Goal: Information Seeking & Learning: Learn about a topic

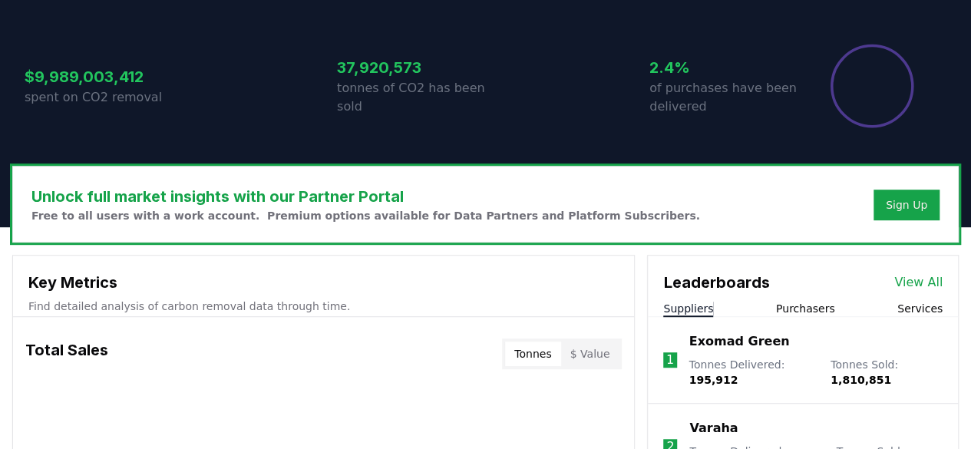
scroll to position [307, 0]
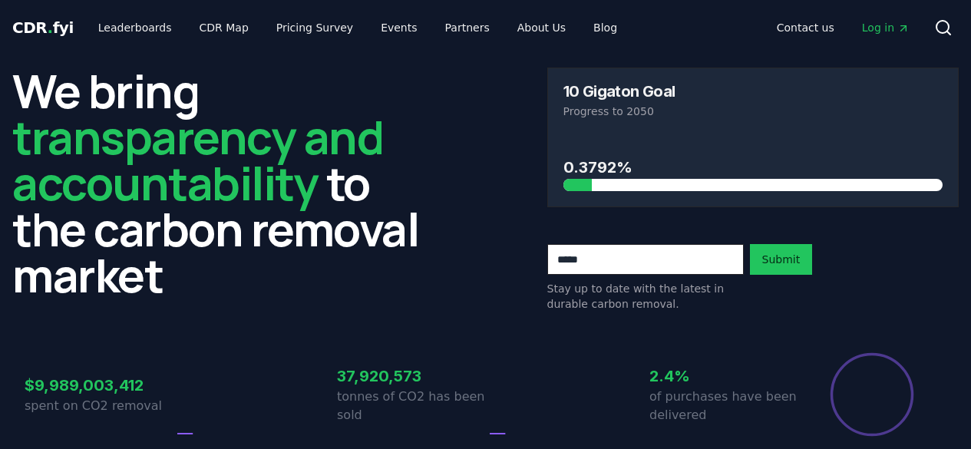
scroll to position [307, 0]
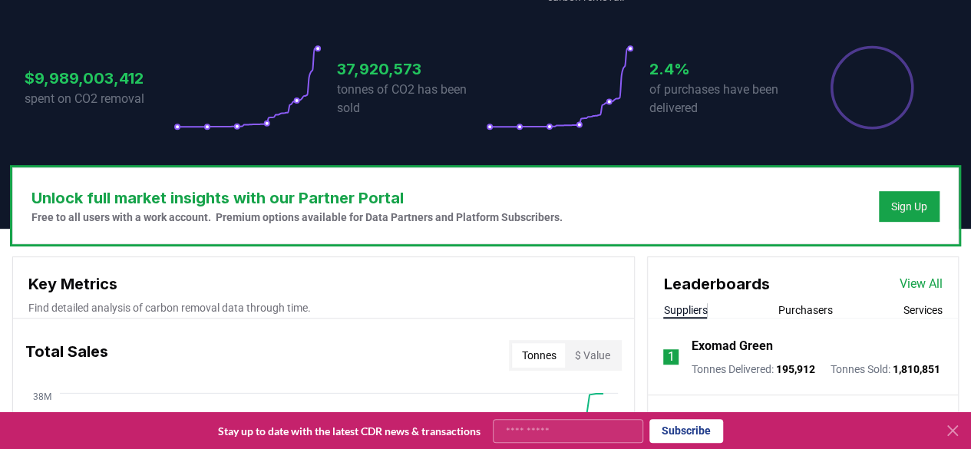
click at [952, 431] on icon at bounding box center [952, 430] width 9 height 9
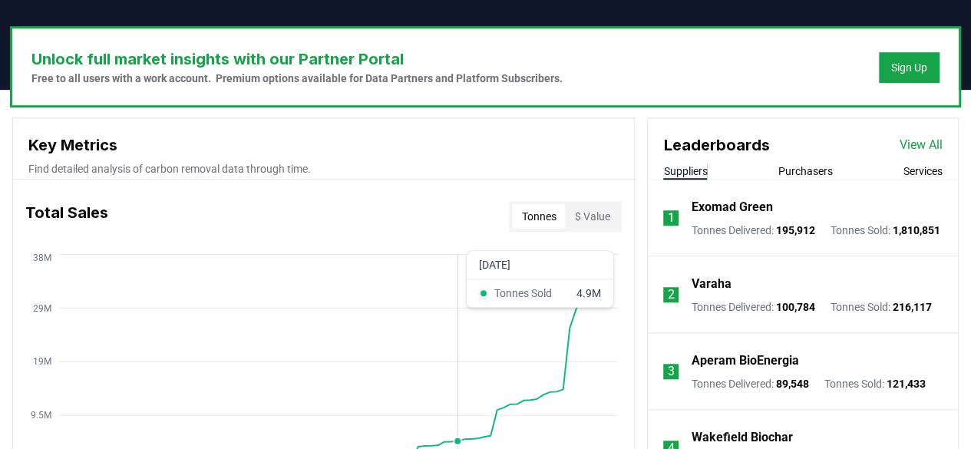
scroll to position [537, 0]
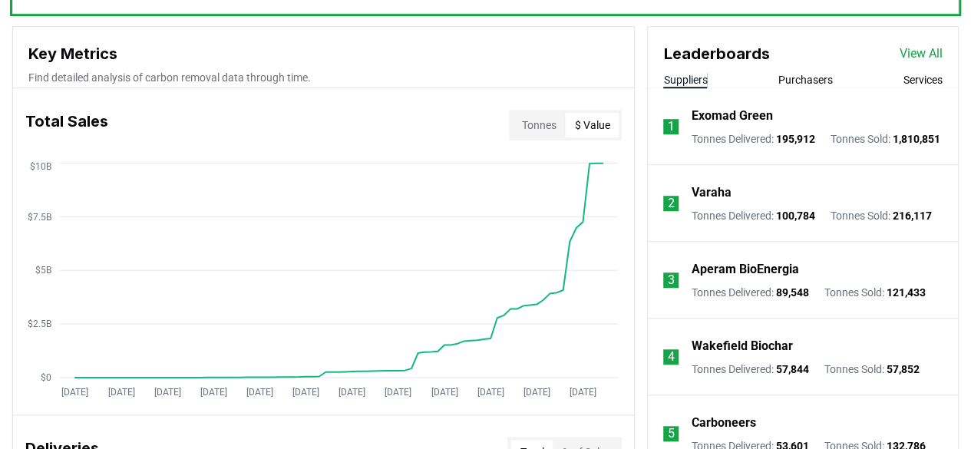
click at [591, 127] on button "$ Value" at bounding box center [592, 125] width 54 height 25
click at [540, 128] on button "Tonnes" at bounding box center [538, 125] width 53 height 25
click at [798, 80] on button "Purchasers" at bounding box center [805, 79] width 54 height 15
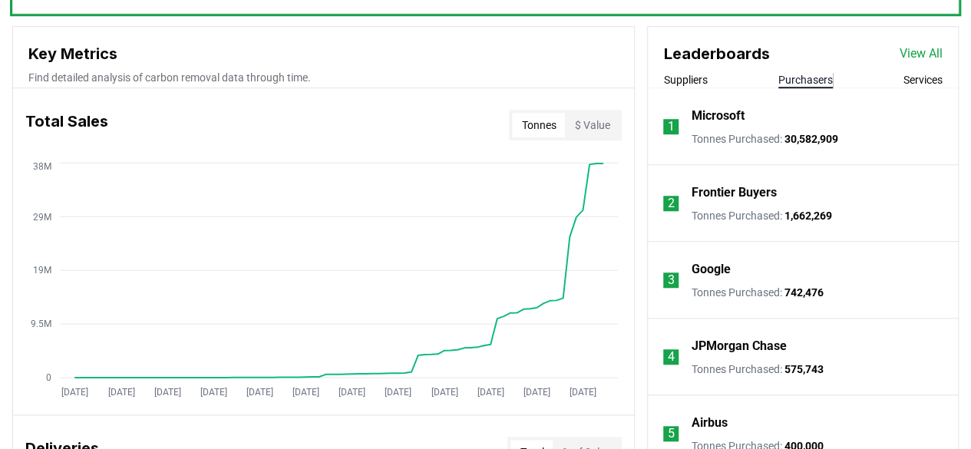
click at [915, 75] on button "Services" at bounding box center [922, 79] width 39 height 15
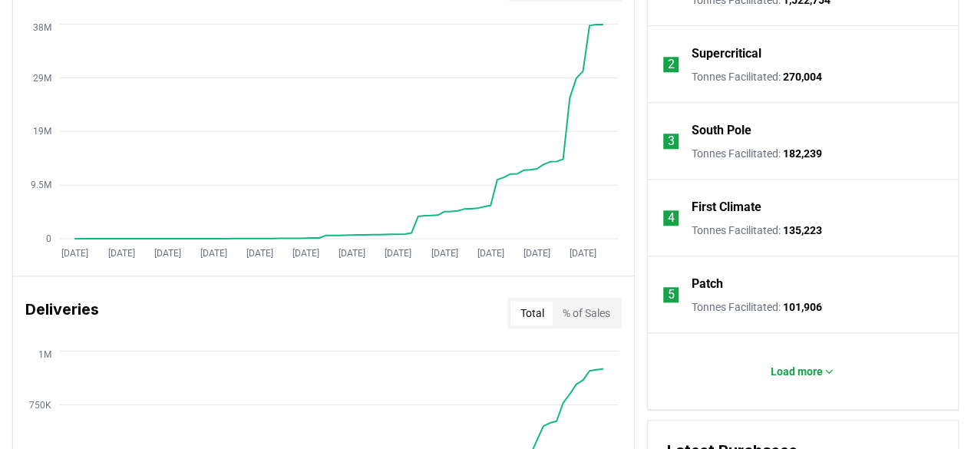
scroll to position [691, 0]
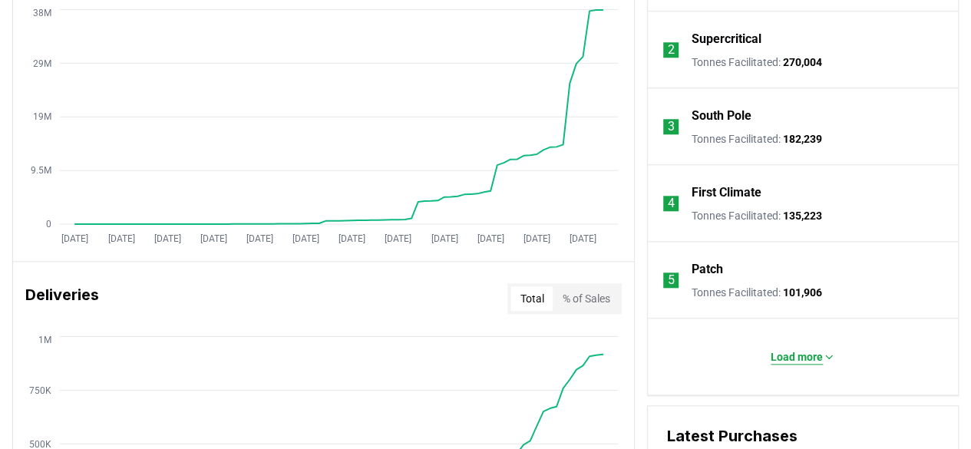
click at [798, 360] on p "Load more" at bounding box center [796, 356] width 52 height 15
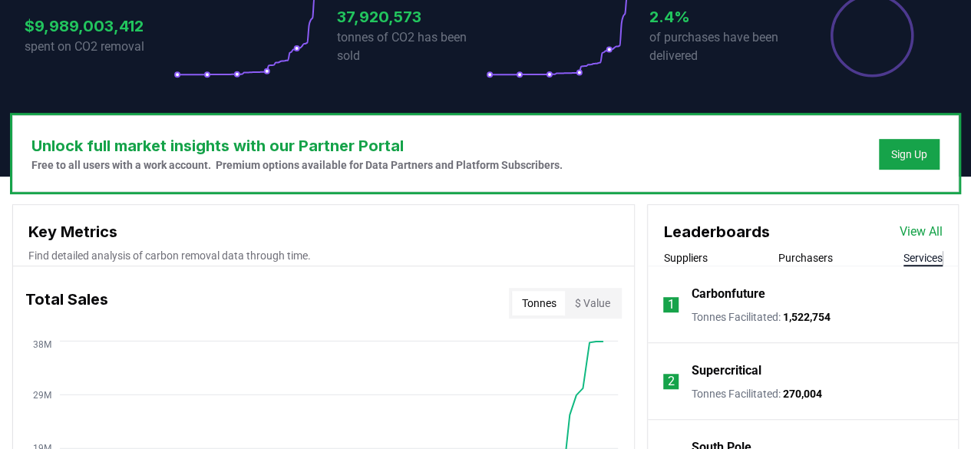
scroll to position [384, 0]
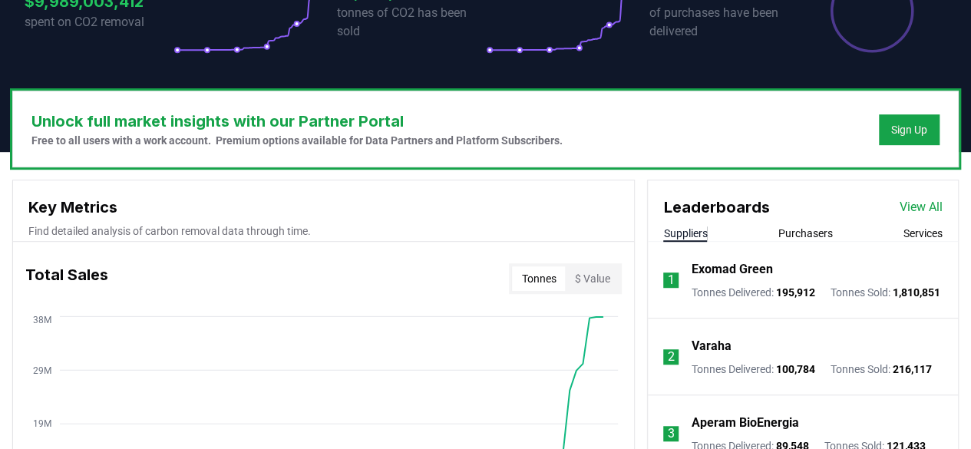
click at [681, 229] on button "Suppliers" at bounding box center [685, 233] width 44 height 15
click at [924, 203] on link "View All" at bounding box center [920, 207] width 43 height 18
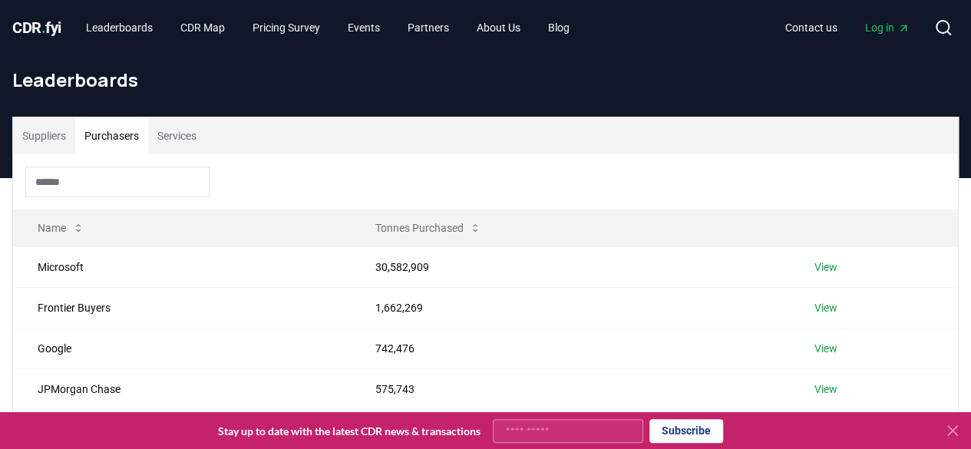
click at [129, 137] on button "Purchasers" at bounding box center [111, 135] width 73 height 37
click at [830, 267] on link "View" at bounding box center [824, 266] width 23 height 15
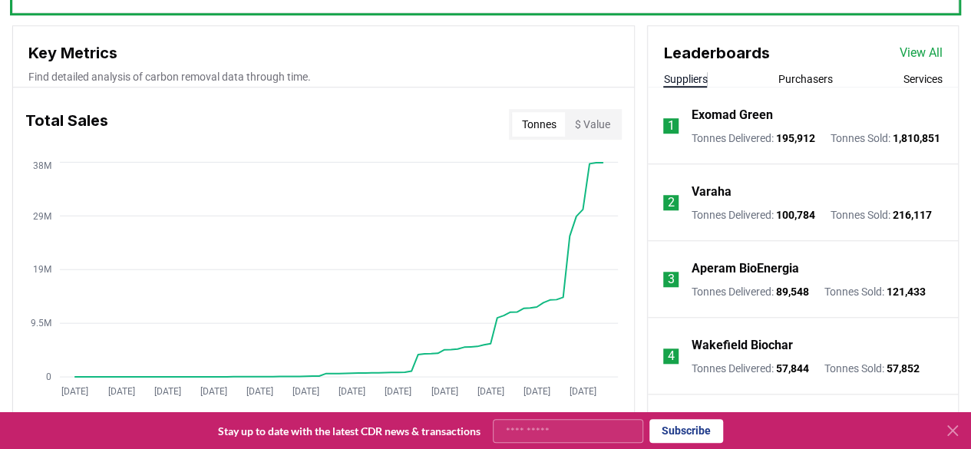
scroll to position [614, 0]
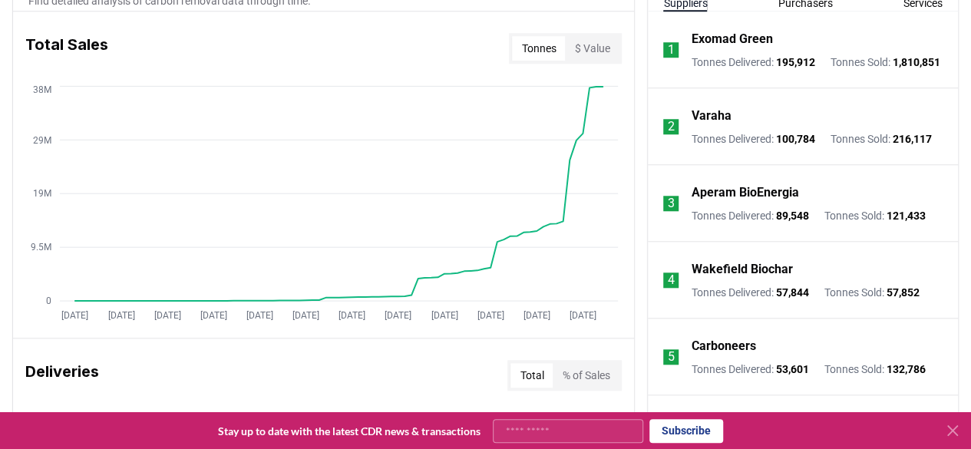
drag, startPoint x: 114, startPoint y: 87, endPoint x: 149, endPoint y: 46, distance: 53.4
drag, startPoint x: 149, startPoint y: 46, endPoint x: 118, endPoint y: 100, distance: 61.9
click at [118, 100] on icon "[DATE] [DATE] [DATE] [DATE] [DATE] [DATE] [DATE] [DATE] [DATE] [DATE] [DATE] [D…" at bounding box center [317, 205] width 609 height 246
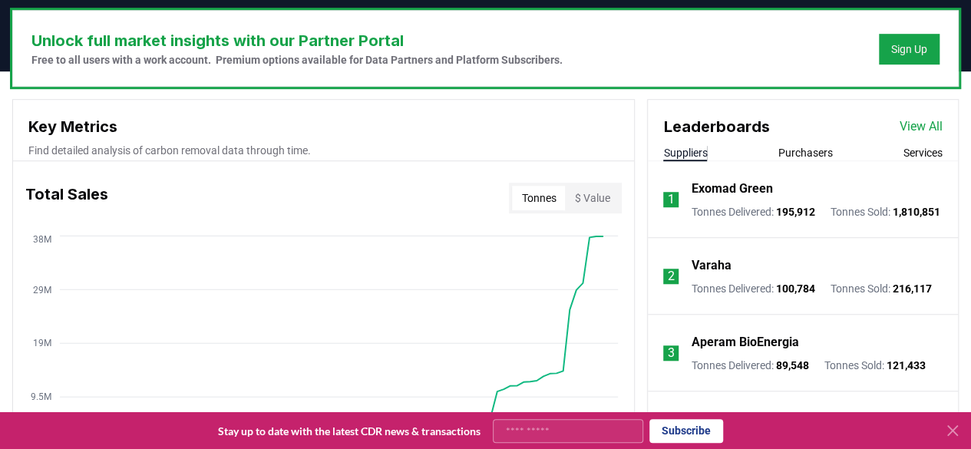
scroll to position [460, 0]
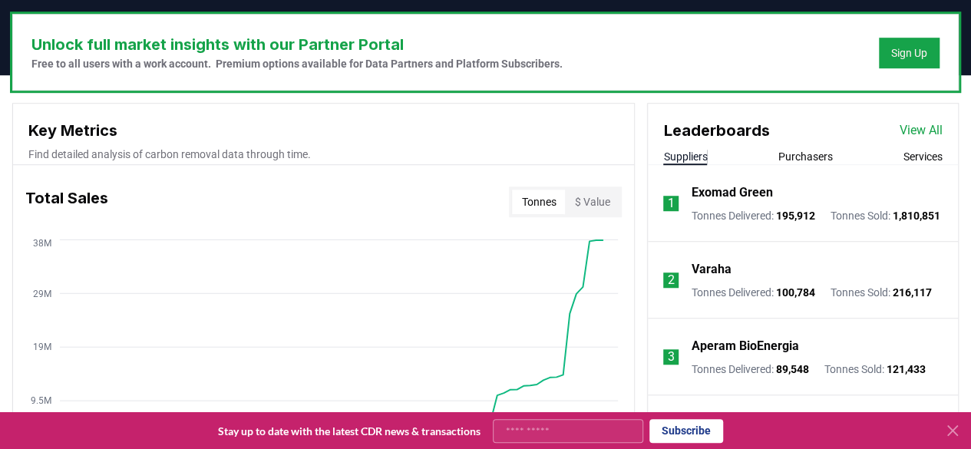
click at [262, 162] on div "Key Metrics Find detailed analysis of carbon removal data through time." at bounding box center [323, 134] width 621 height 61
click at [81, 159] on p "Find detailed analysis of carbon removal data through time." at bounding box center [323, 154] width 590 height 15
click at [81, 212] on h3 "Total Sales" at bounding box center [66, 201] width 83 height 31
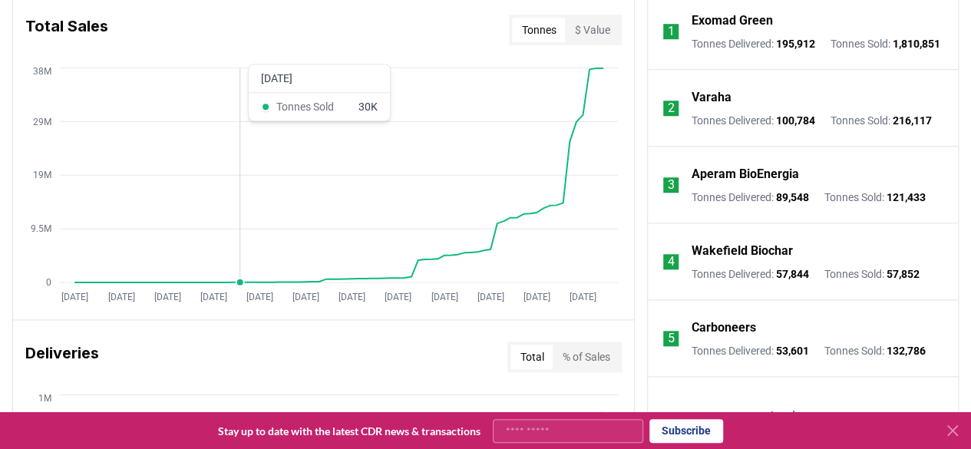
scroll to position [537, 0]
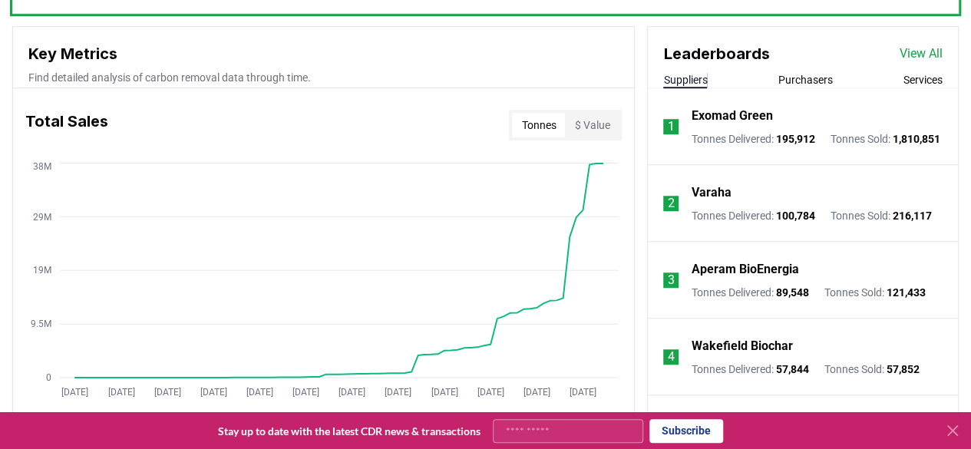
click at [20, 136] on div "Total Sales Tonnes $ Value" at bounding box center [323, 124] width 621 height 55
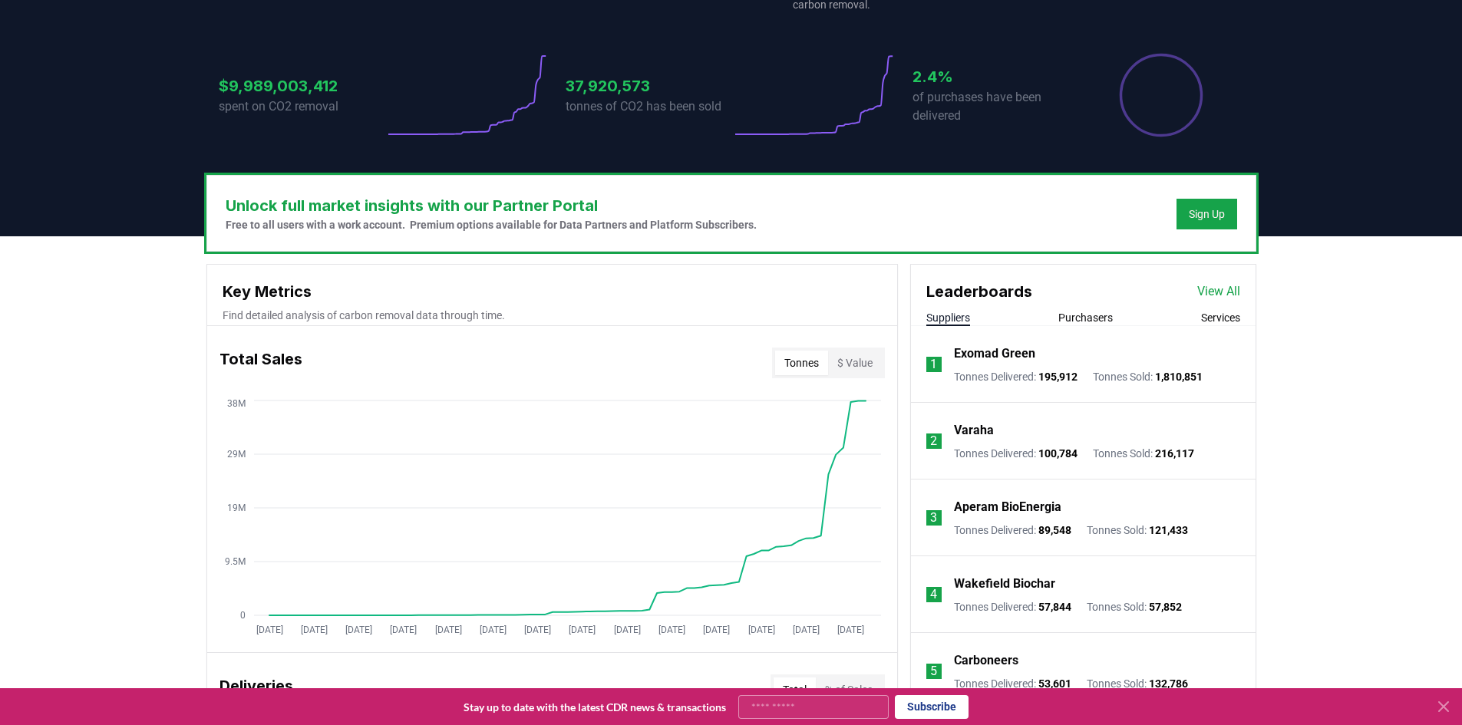
scroll to position [307, 0]
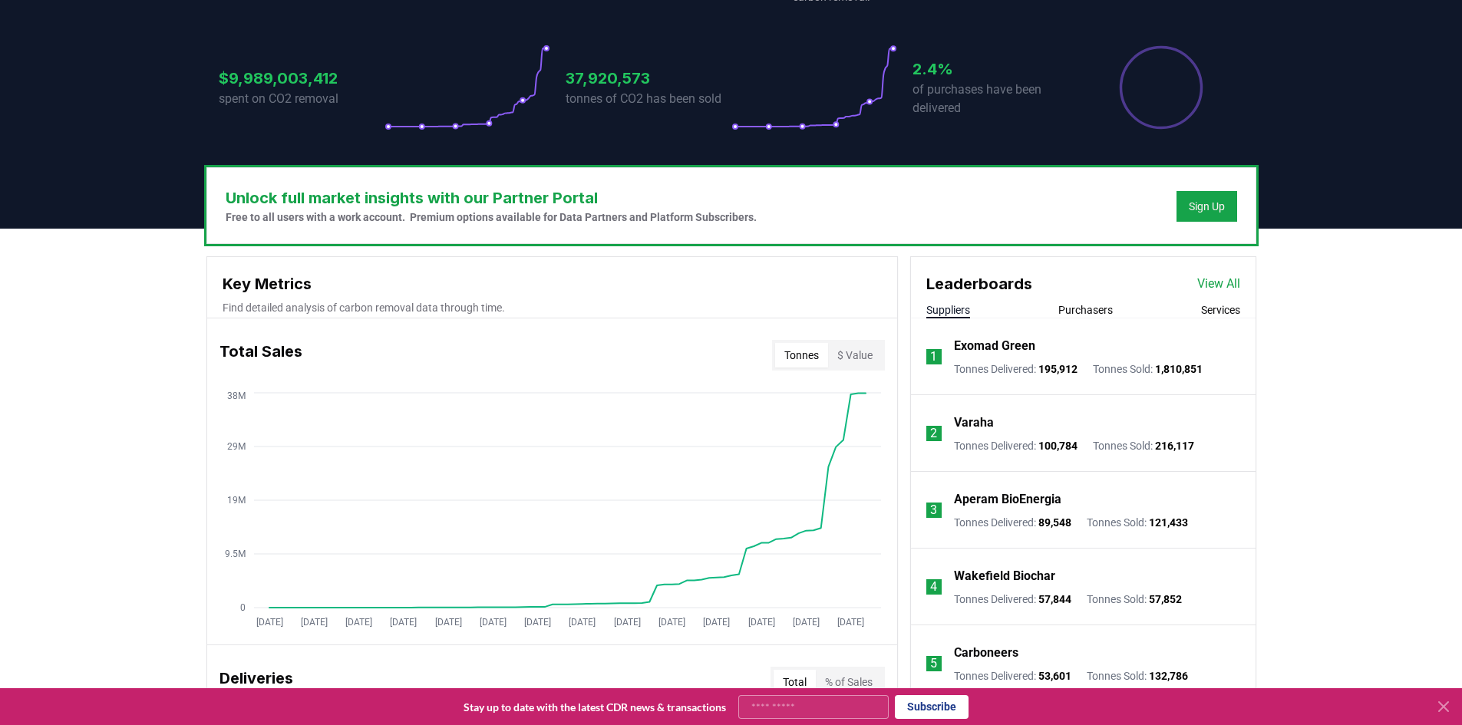
click at [970, 309] on button "Purchasers" at bounding box center [1085, 309] width 54 height 15
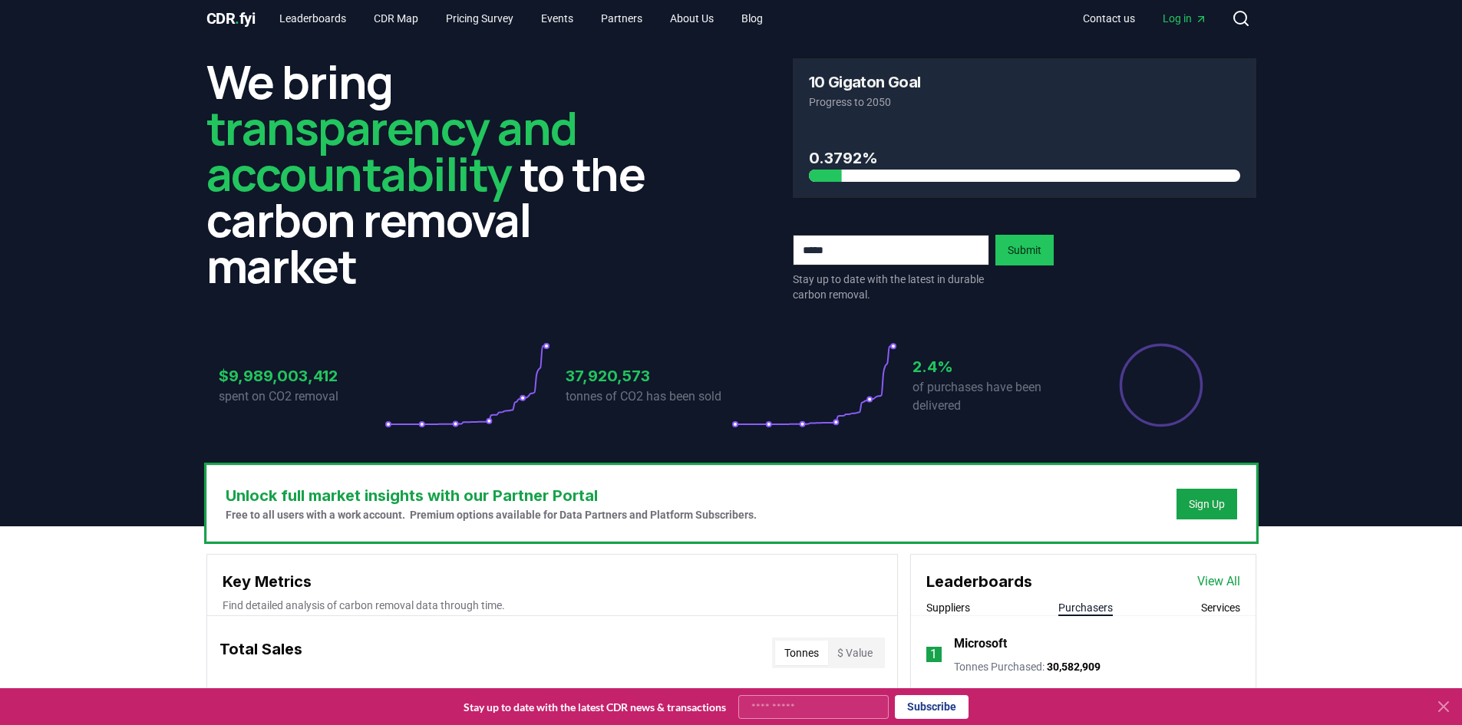
scroll to position [0, 0]
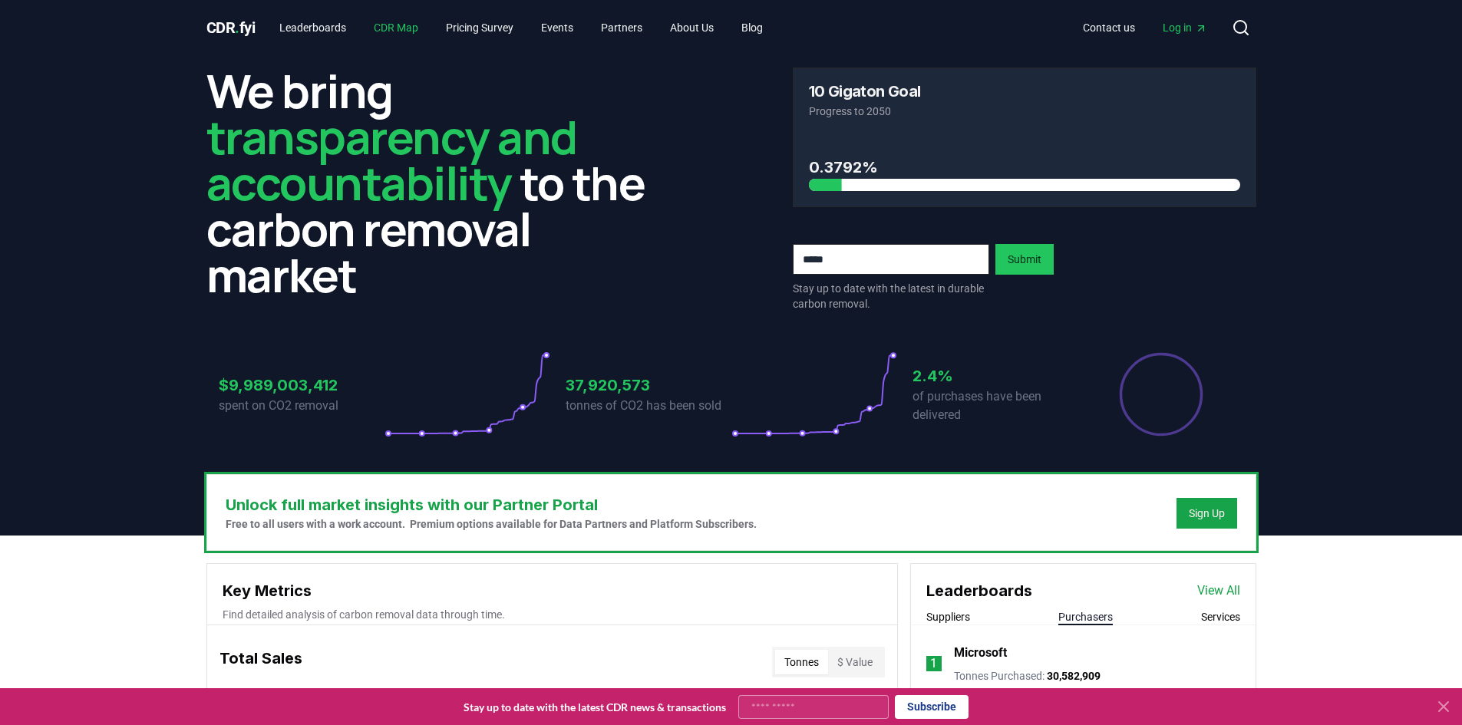
click at [421, 26] on link "CDR Map" at bounding box center [395, 28] width 69 height 28
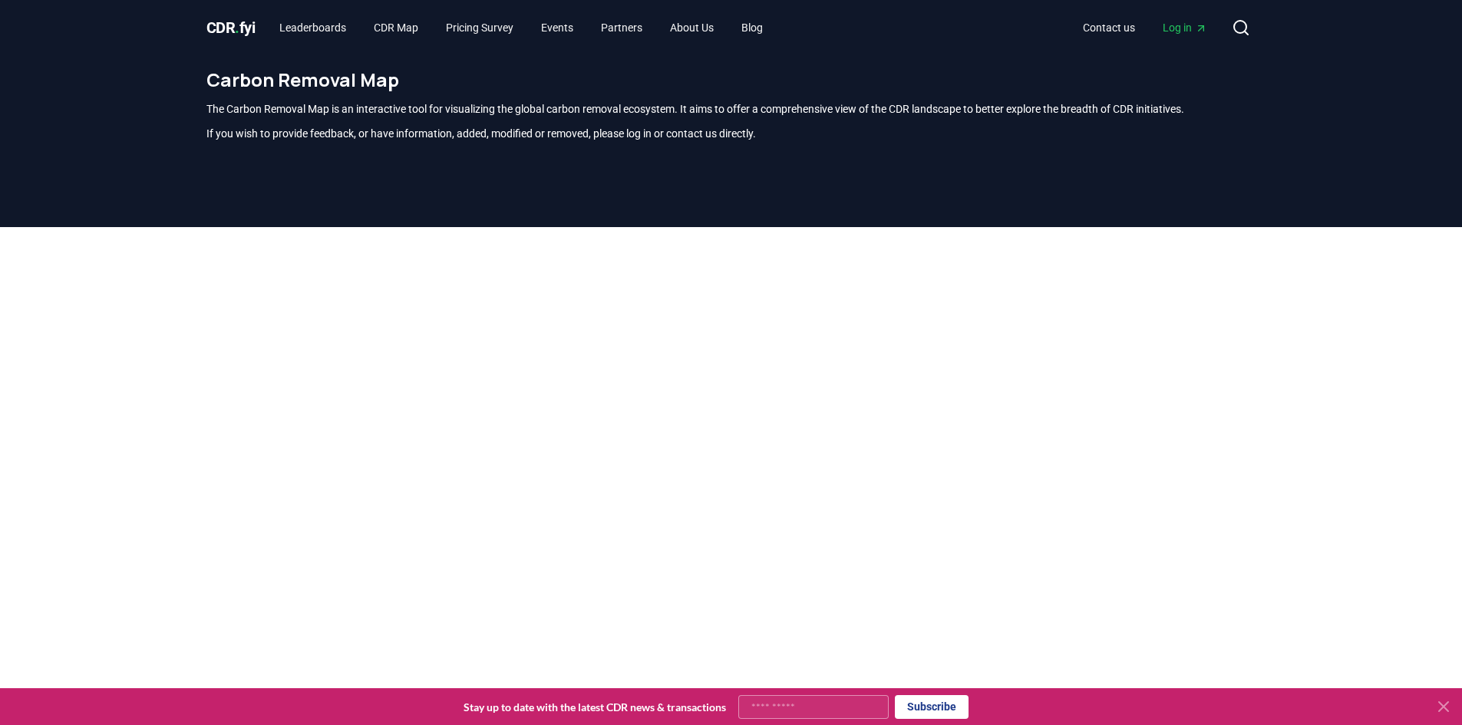
scroll to position [451, 0]
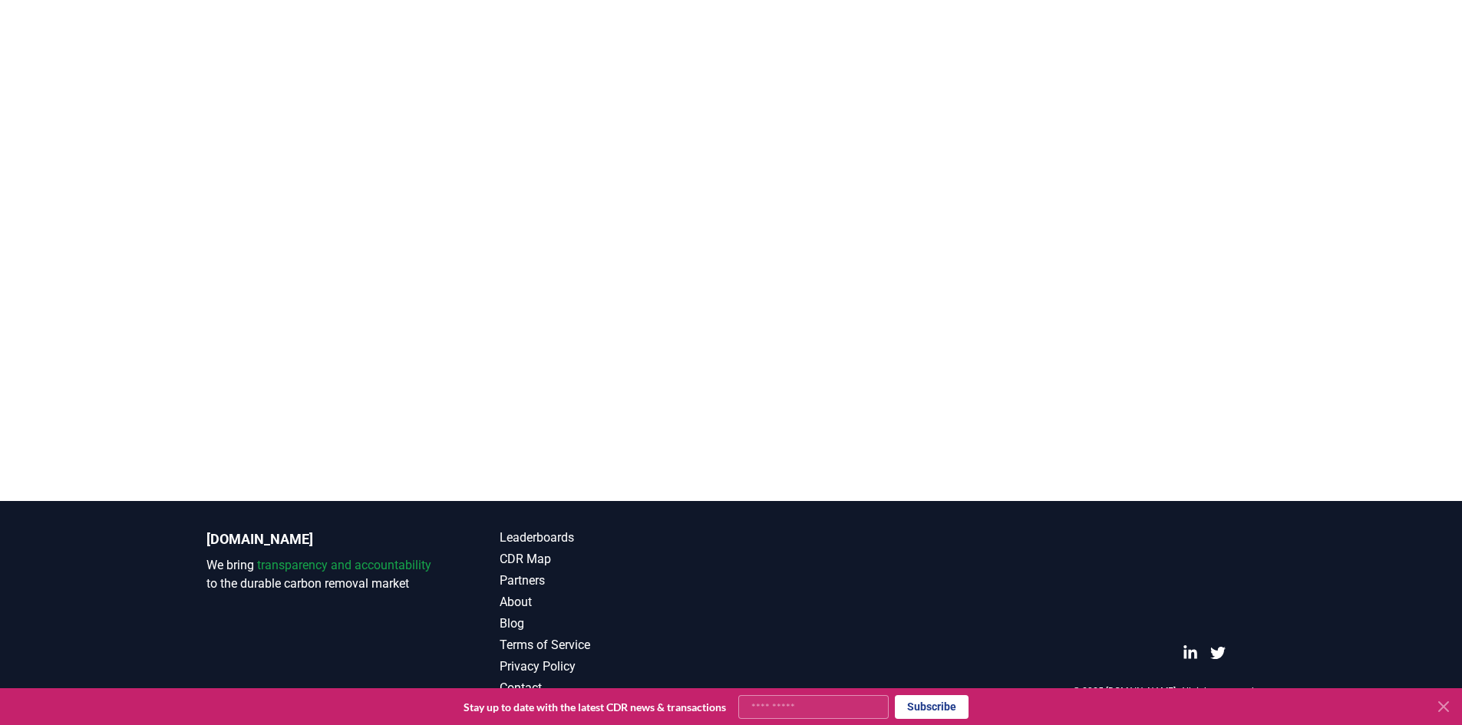
drag, startPoint x: 1315, startPoint y: 138, endPoint x: 1322, endPoint y: 159, distance: 21.8
click at [970, 159] on div at bounding box center [731, 138] width 1462 height 725
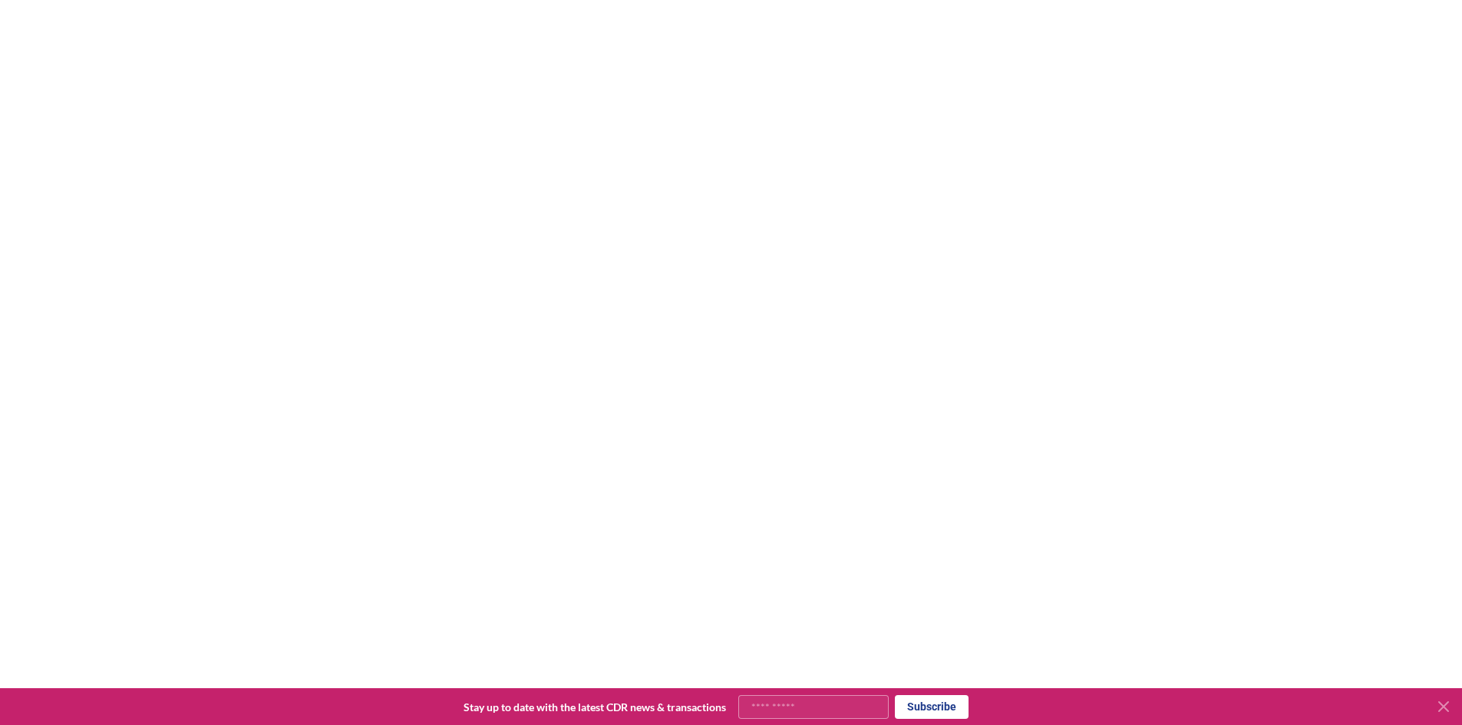
scroll to position [298, 0]
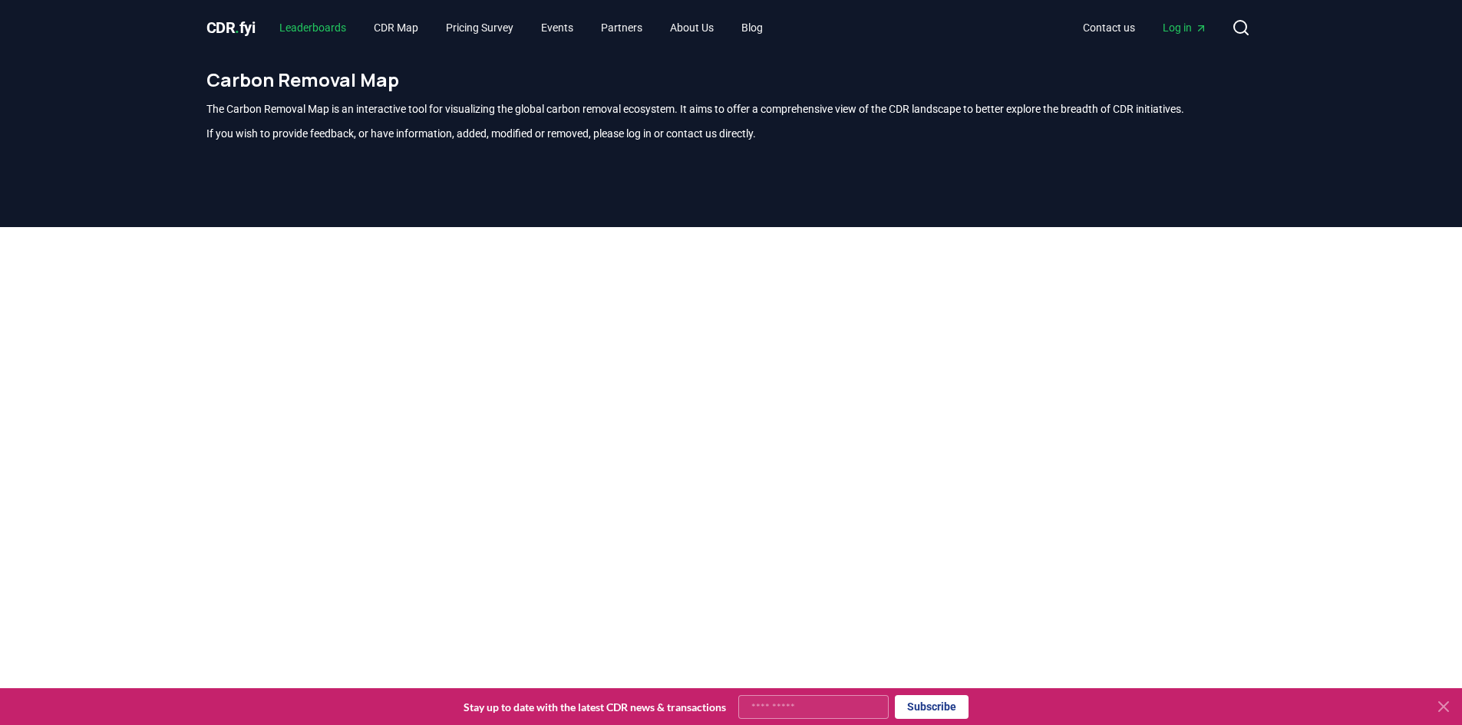
click at [335, 28] on link "Leaderboards" at bounding box center [312, 28] width 91 height 28
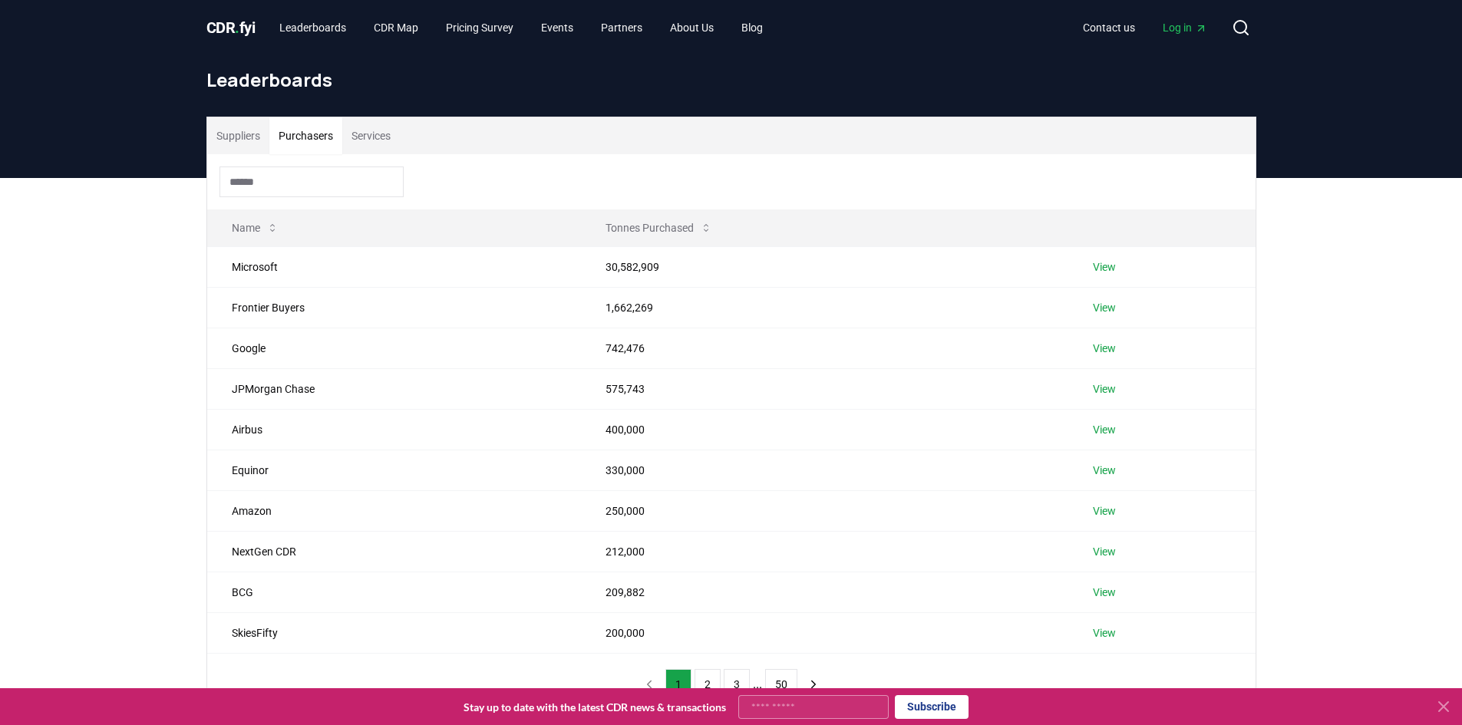
click at [304, 132] on button "Purchasers" at bounding box center [305, 135] width 73 height 37
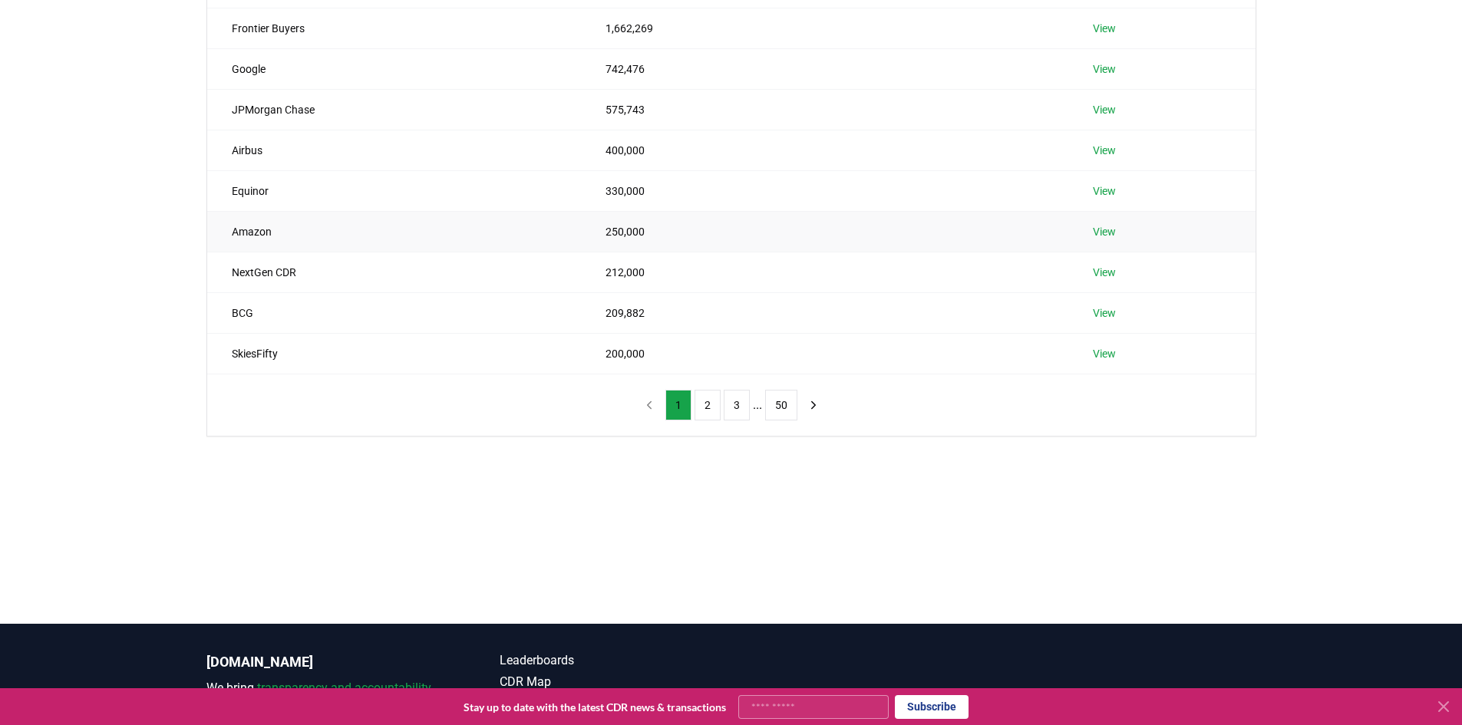
scroll to position [307, 0]
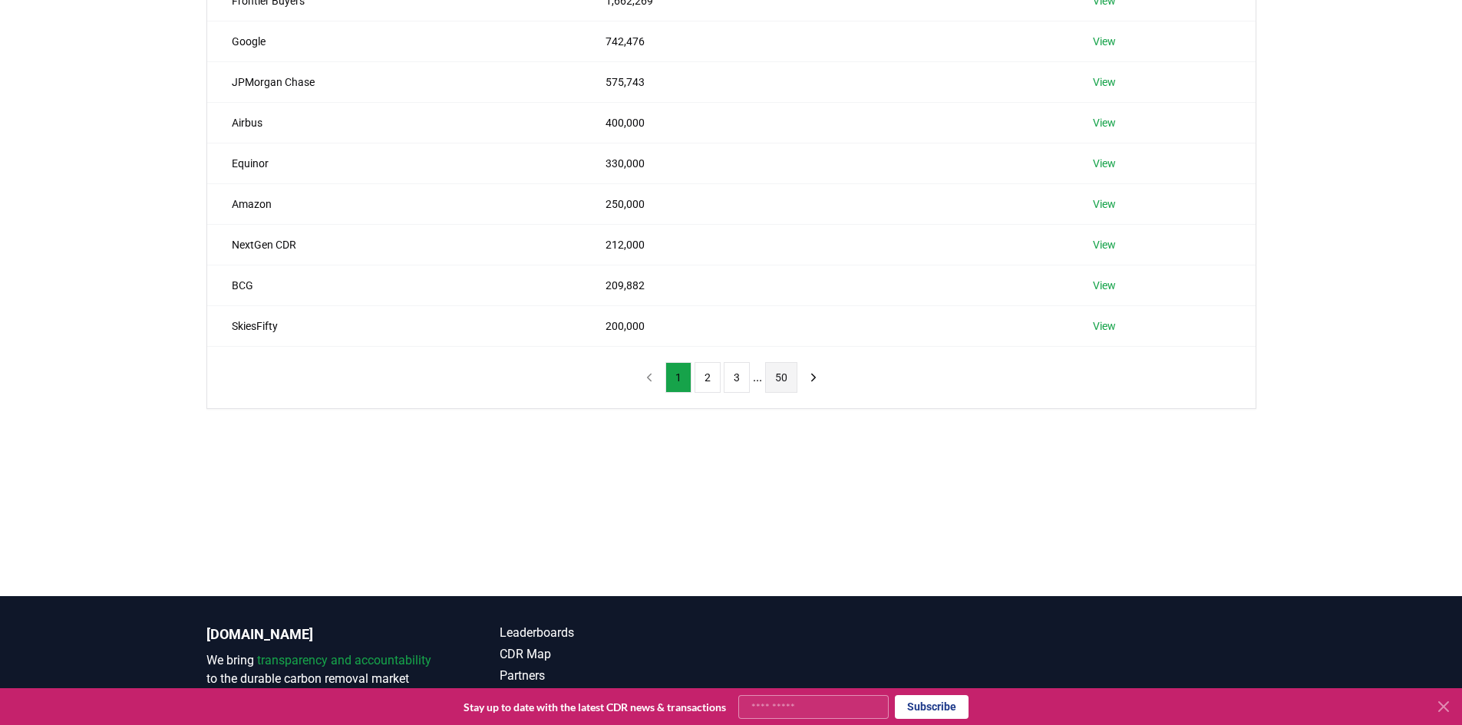
click at [783, 381] on button "50" at bounding box center [781, 377] width 32 height 31
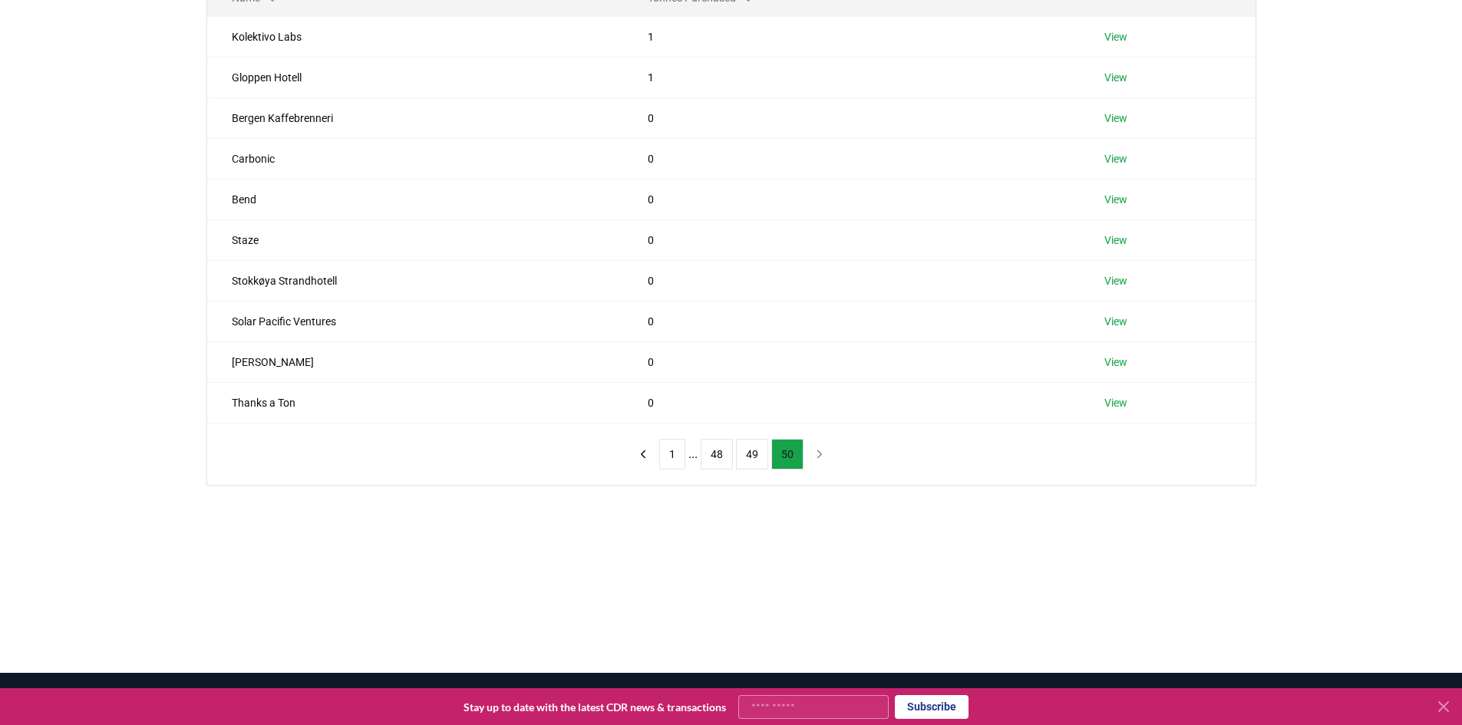
scroll to position [153, 0]
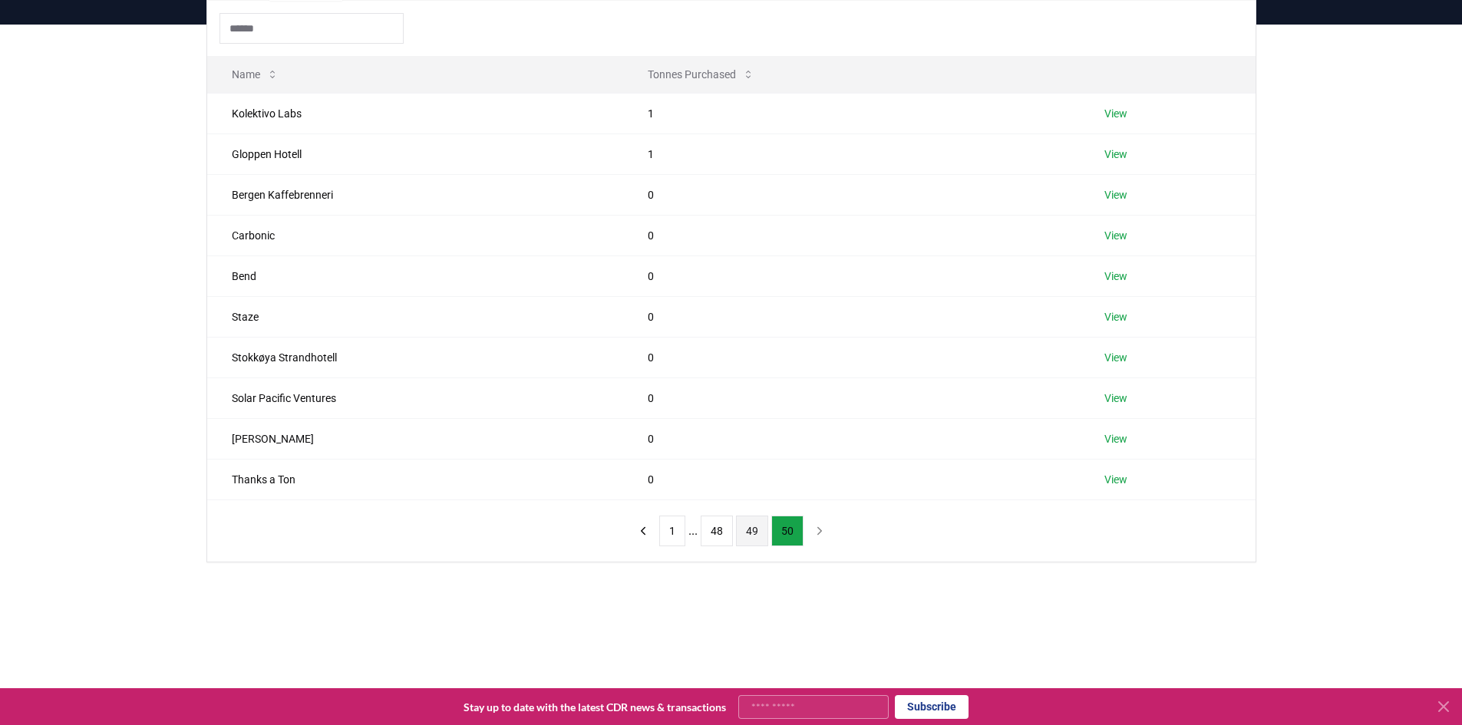
click at [748, 532] on button "49" at bounding box center [752, 531] width 32 height 31
click at [713, 531] on button "48" at bounding box center [717, 531] width 32 height 31
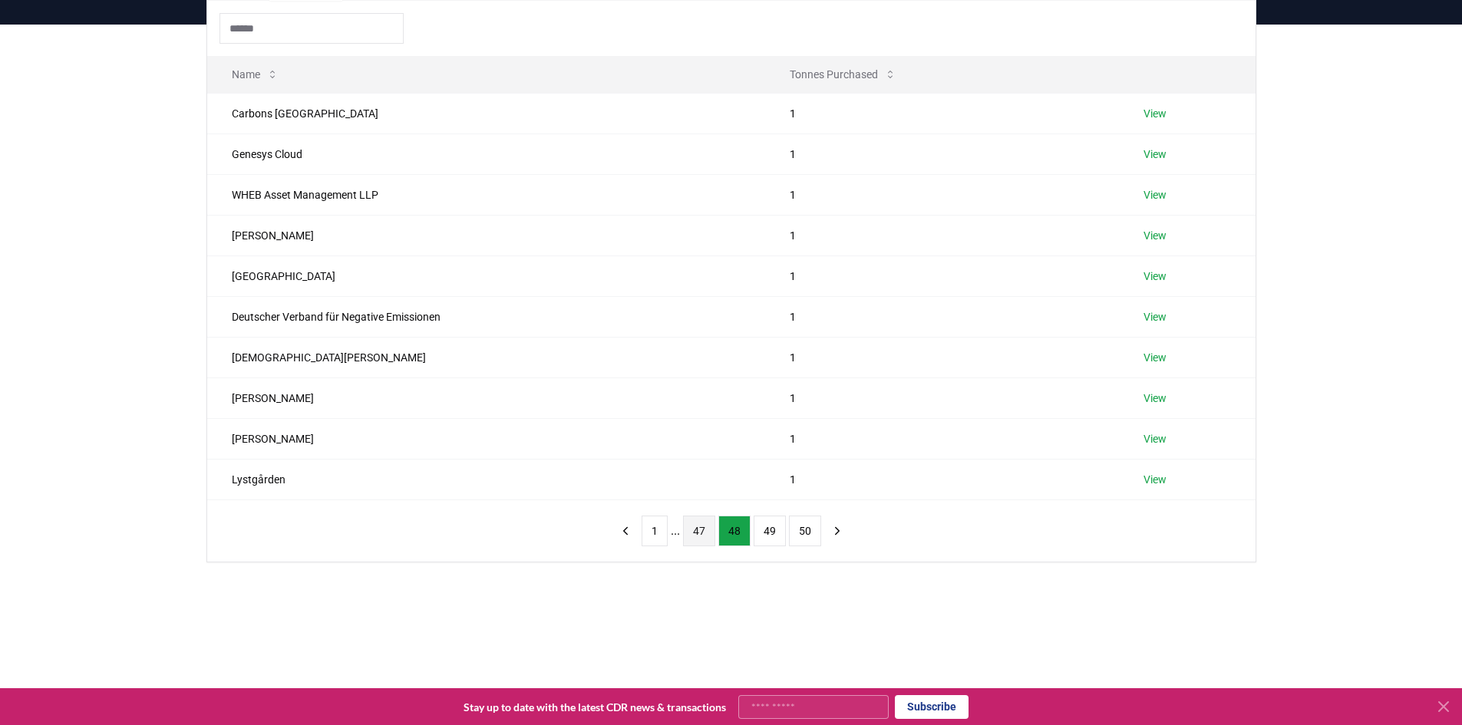
click at [692, 533] on button "47" at bounding box center [699, 531] width 32 height 31
click at [685, 536] on button "46" at bounding box center [693, 531] width 32 height 31
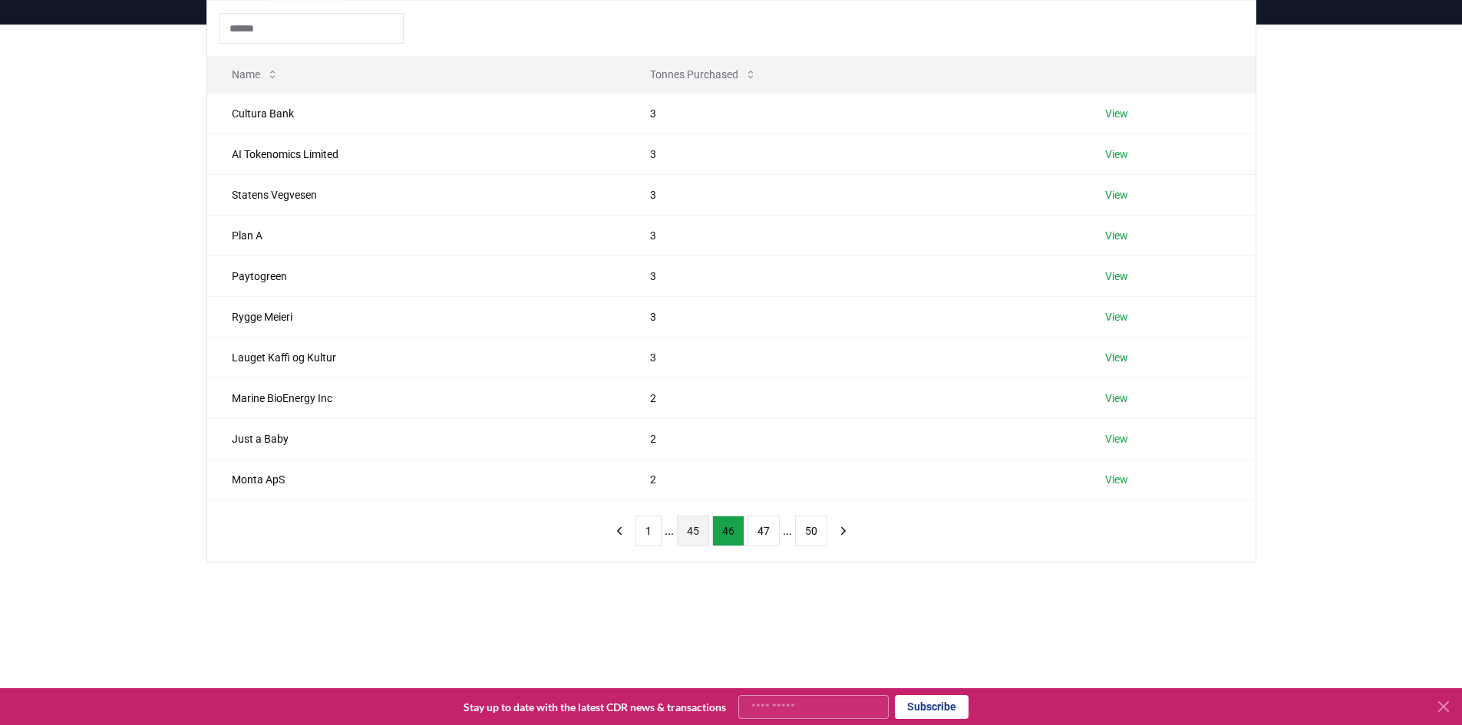
click at [685, 533] on button "45" at bounding box center [693, 531] width 32 height 31
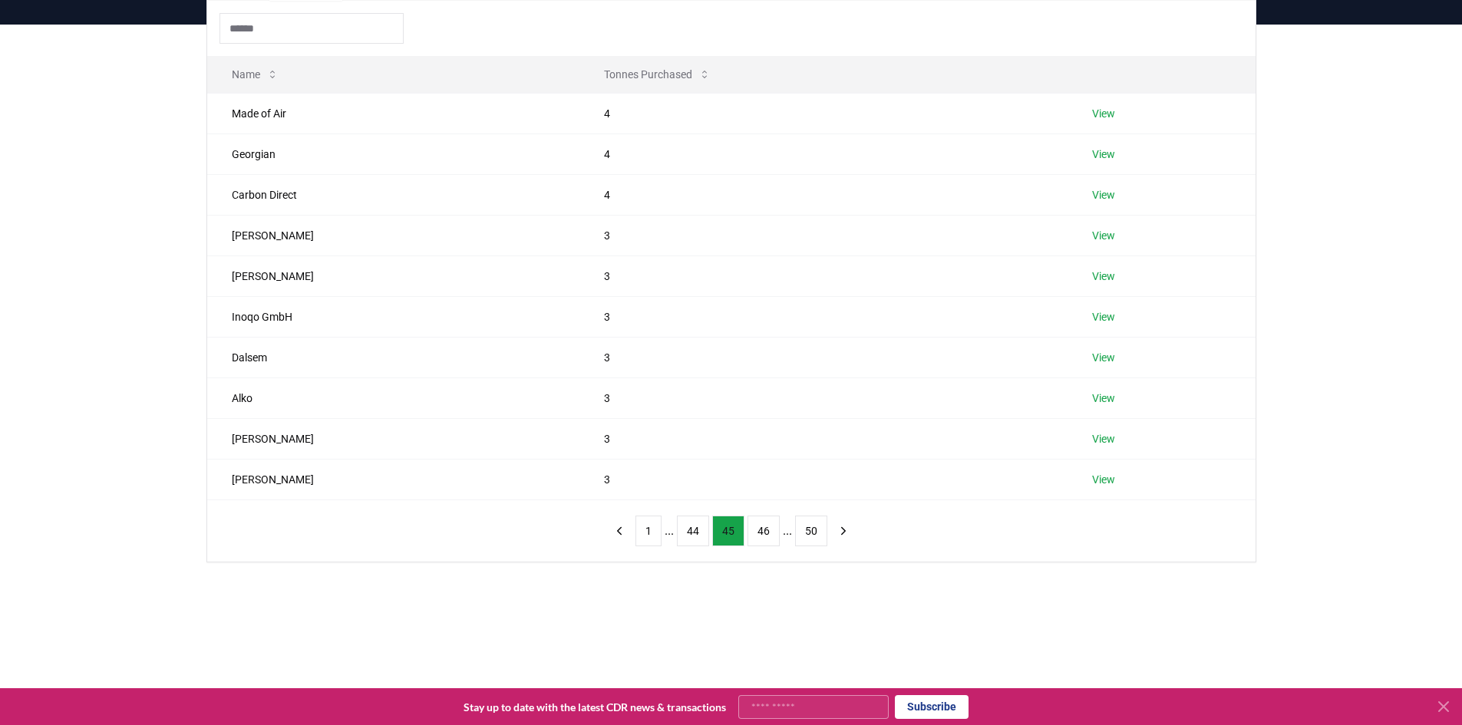
click at [685, 533] on button "44" at bounding box center [693, 531] width 32 height 31
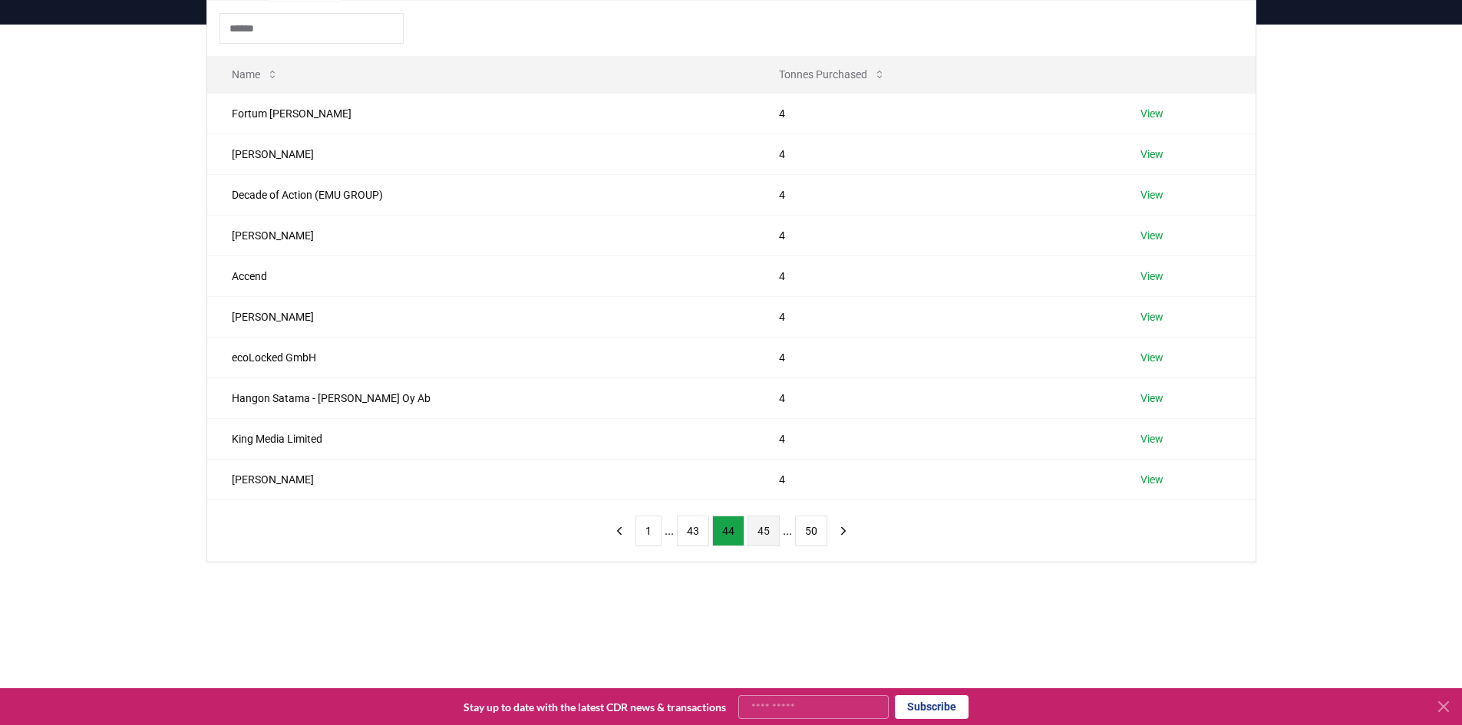
click at [685, 533] on button "43" at bounding box center [693, 531] width 32 height 31
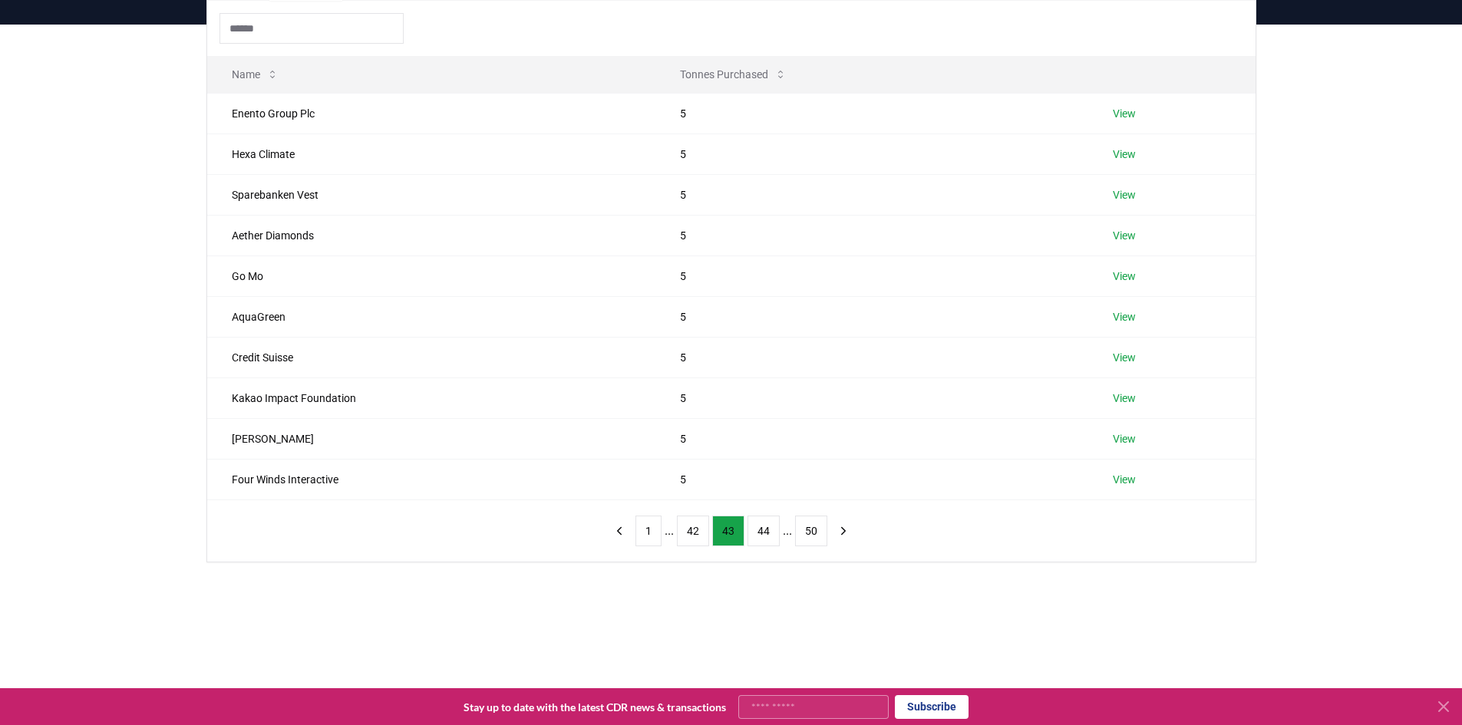
click at [685, 533] on button "42" at bounding box center [693, 531] width 32 height 31
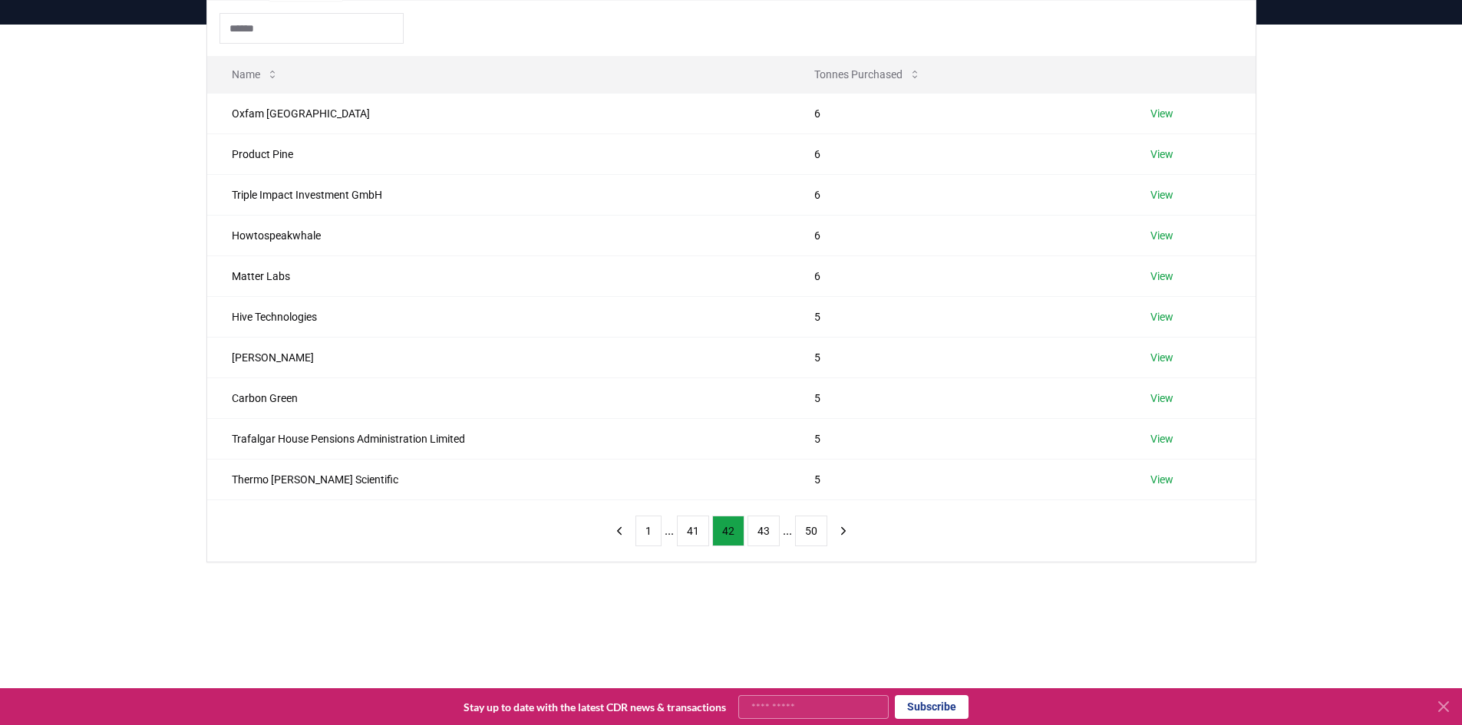
click at [685, 533] on button "41" at bounding box center [693, 531] width 32 height 31
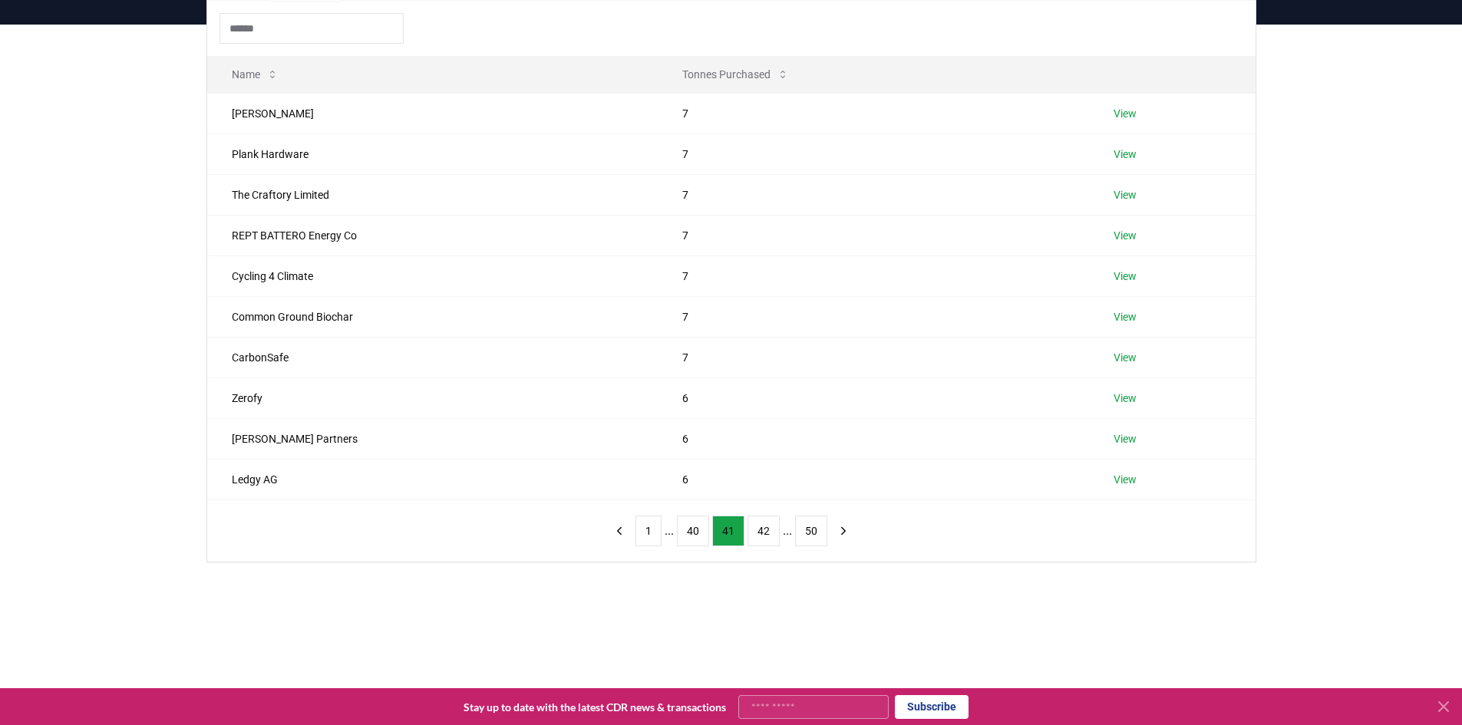
click at [685, 533] on button "40" at bounding box center [693, 531] width 32 height 31
click at [685, 533] on button "39" at bounding box center [693, 531] width 32 height 31
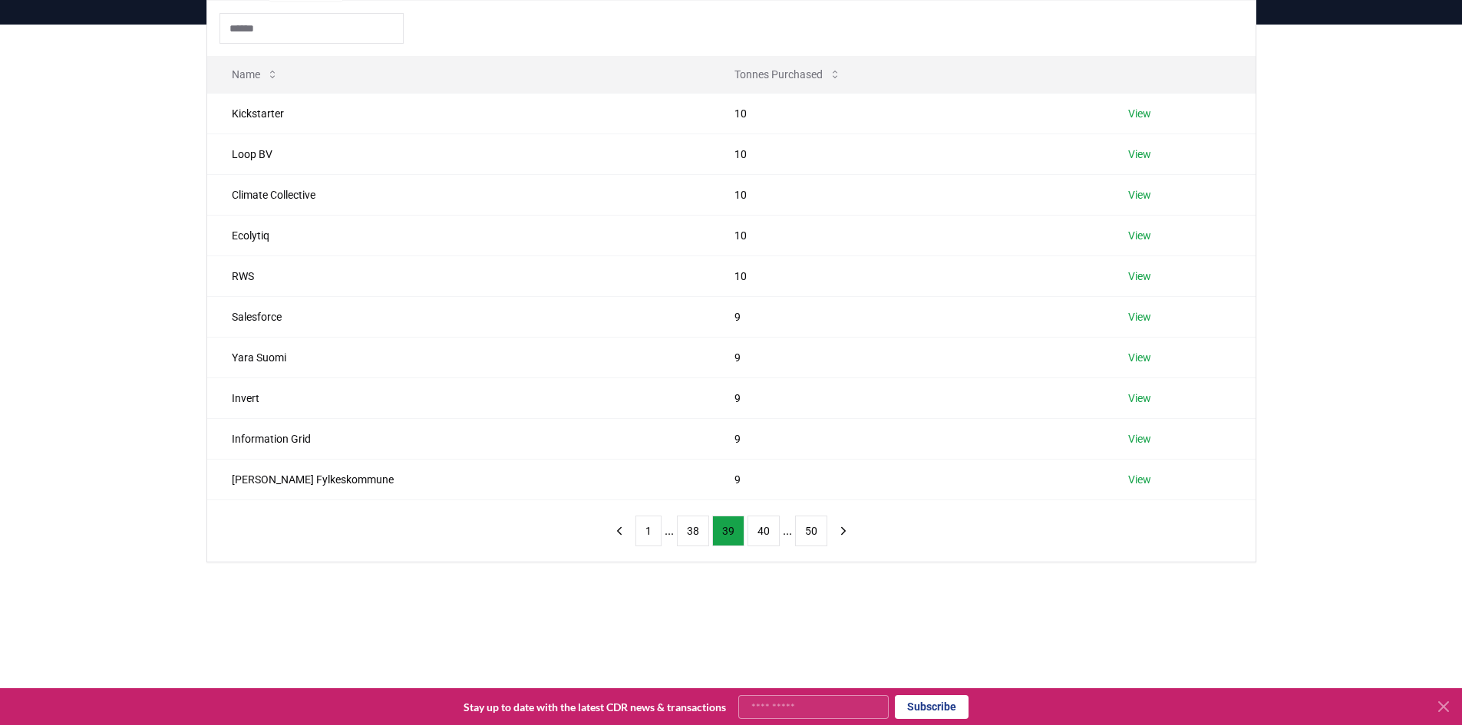
click at [685, 533] on button "38" at bounding box center [693, 531] width 32 height 31
click at [685, 533] on button "37" at bounding box center [693, 531] width 32 height 31
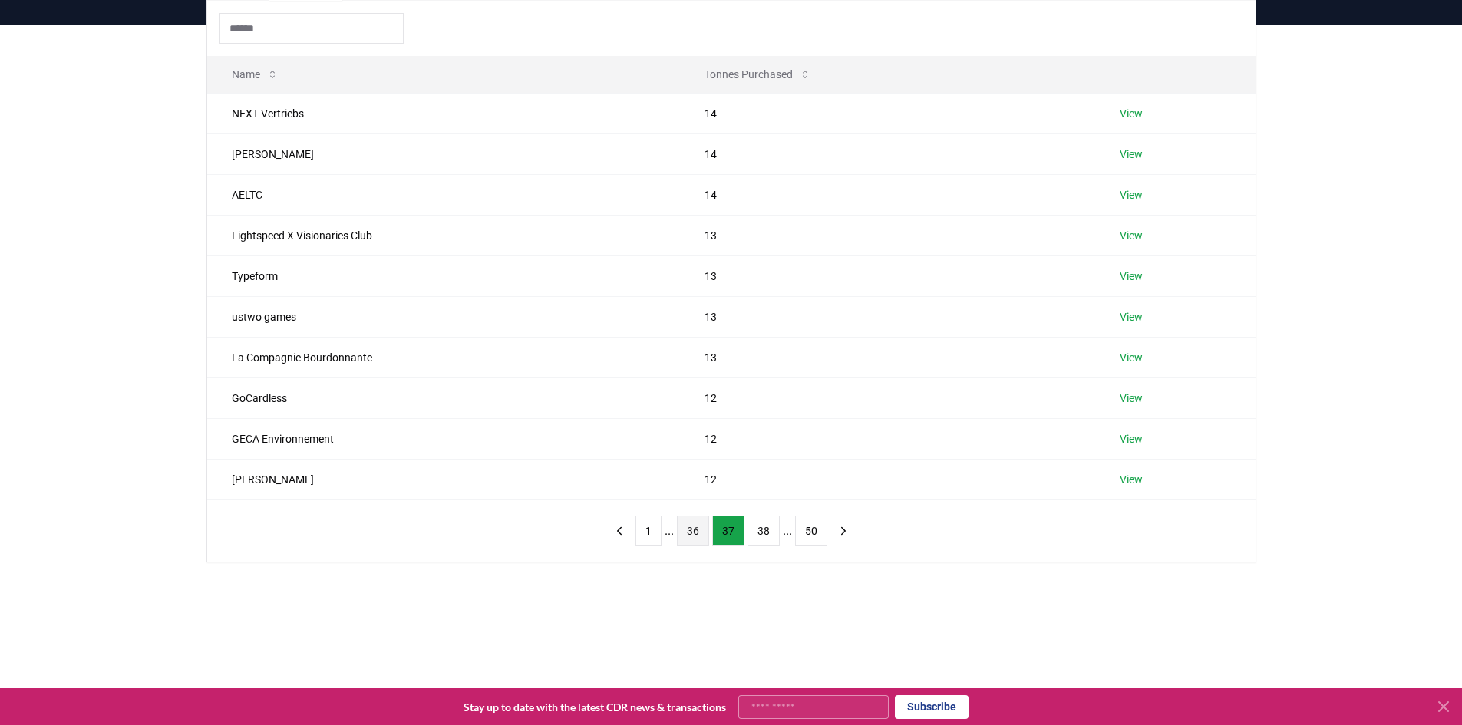
click at [685, 532] on button "36" at bounding box center [693, 531] width 32 height 31
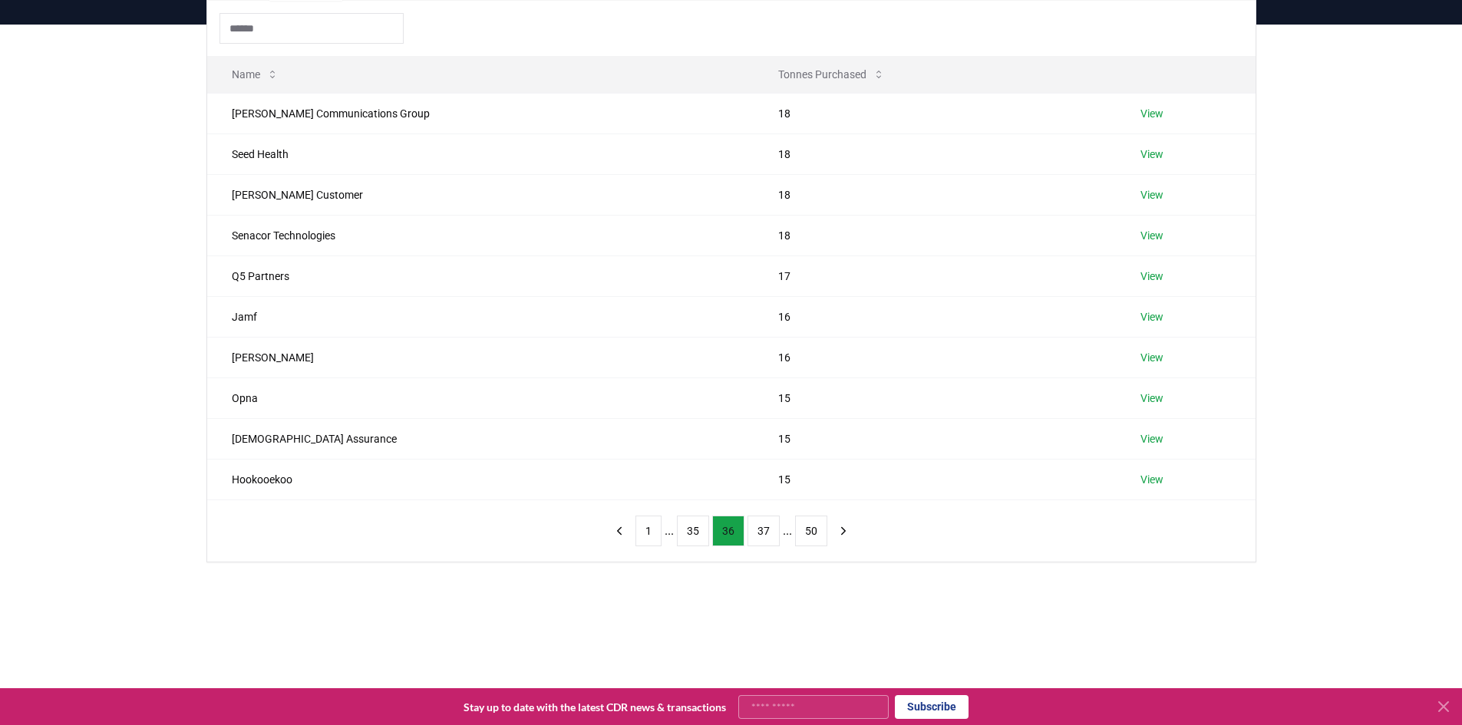
click at [685, 532] on button "35" at bounding box center [693, 531] width 32 height 31
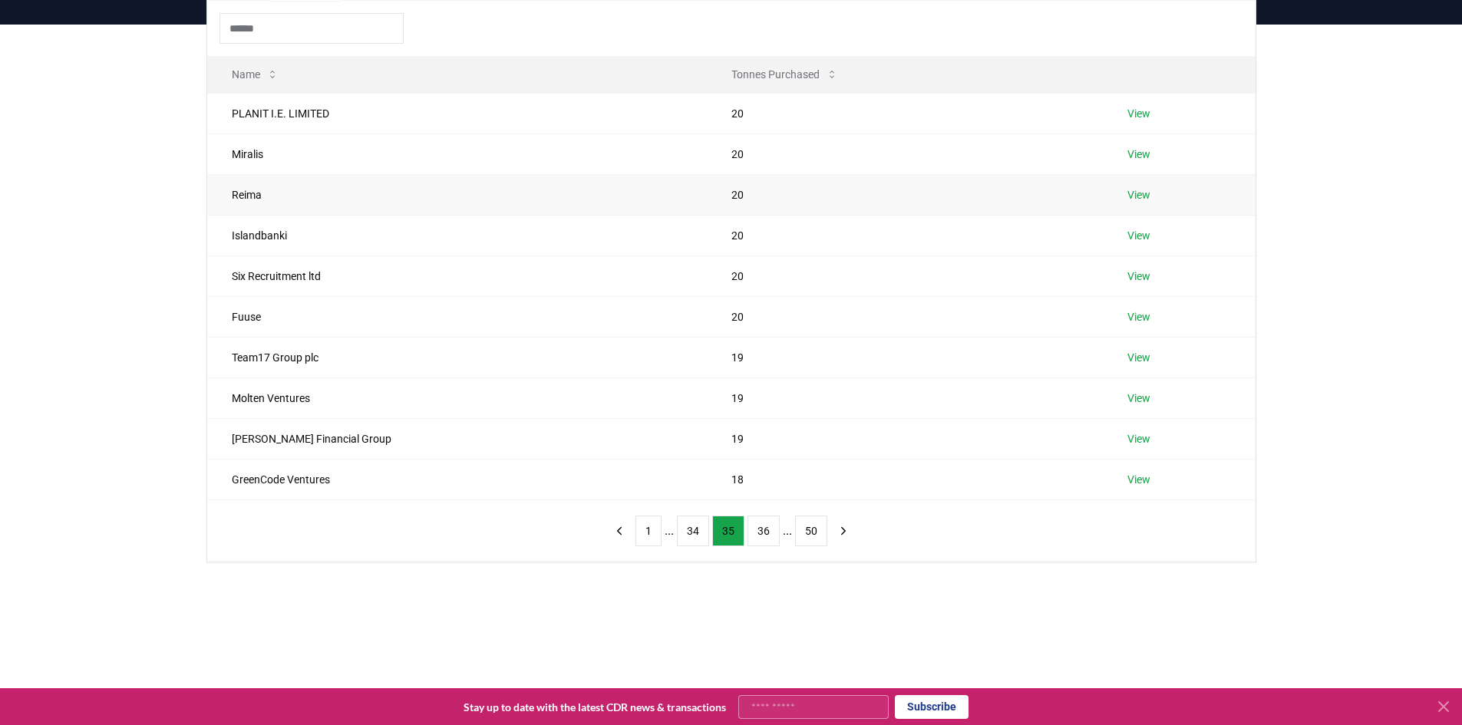
scroll to position [0, 0]
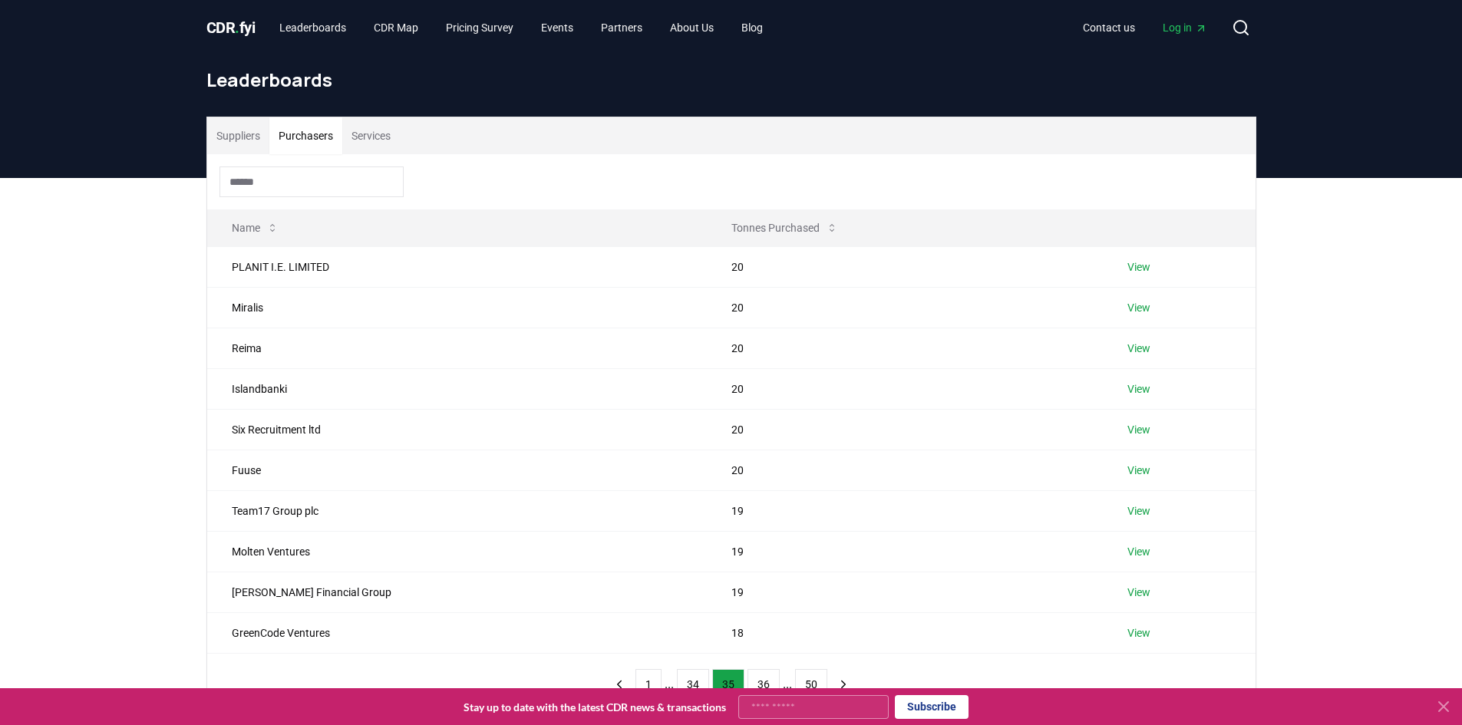
click at [368, 131] on button "Services" at bounding box center [371, 135] width 58 height 37
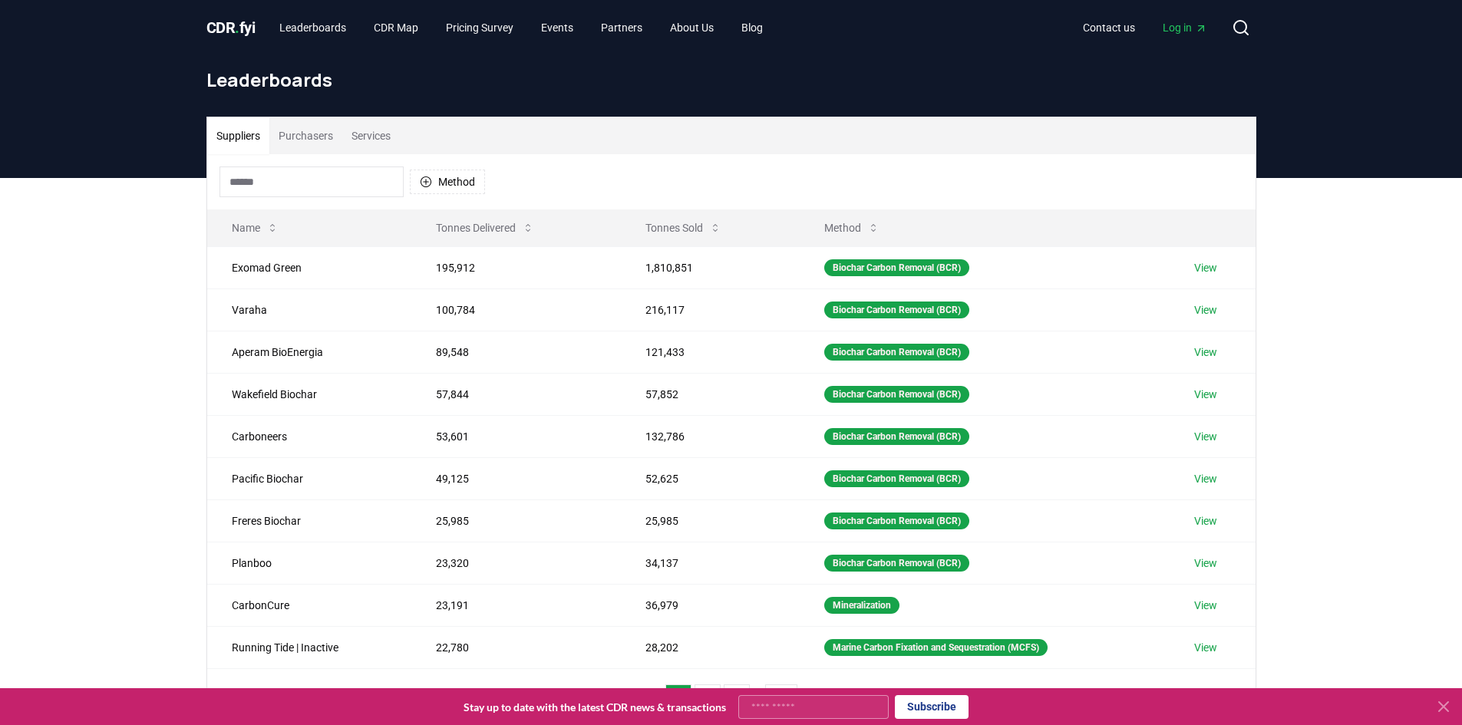
click at [229, 133] on button "Suppliers" at bounding box center [238, 135] width 62 height 37
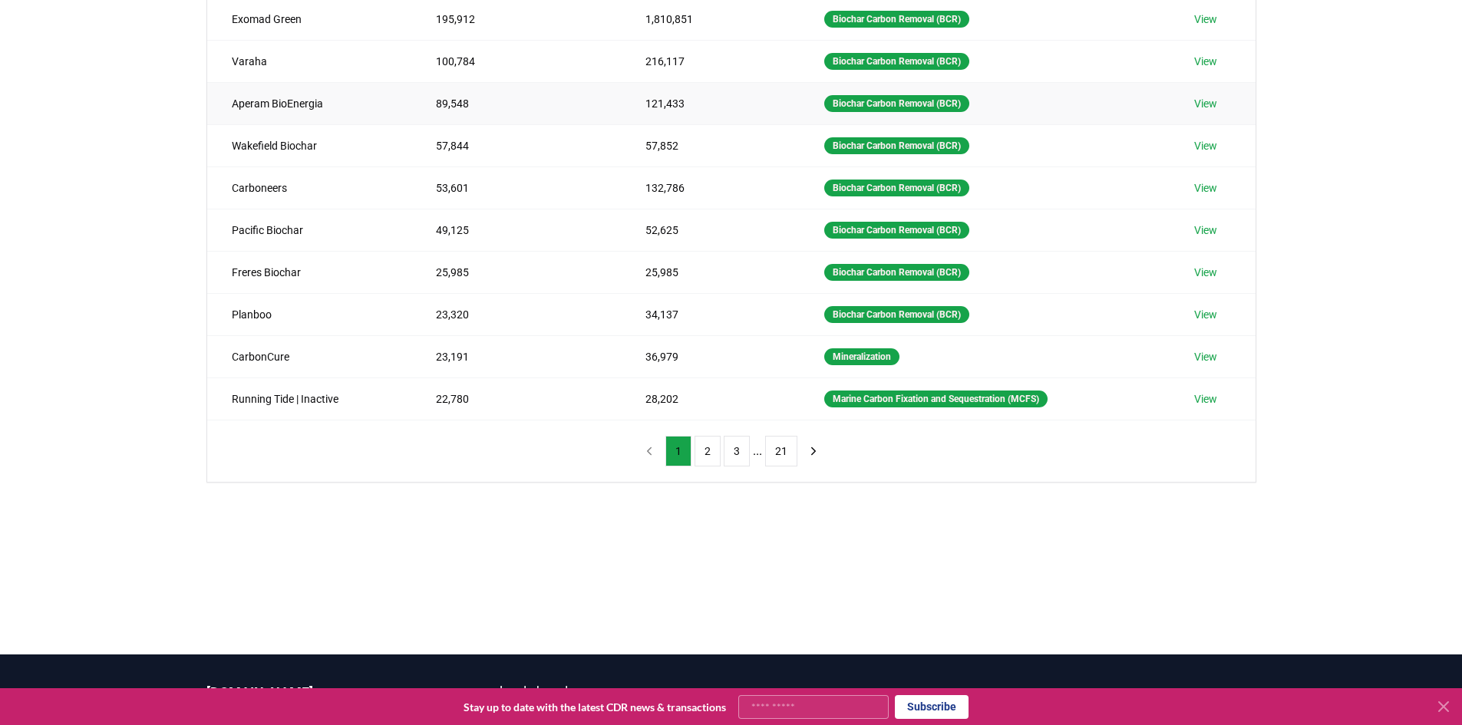
scroll to position [307, 0]
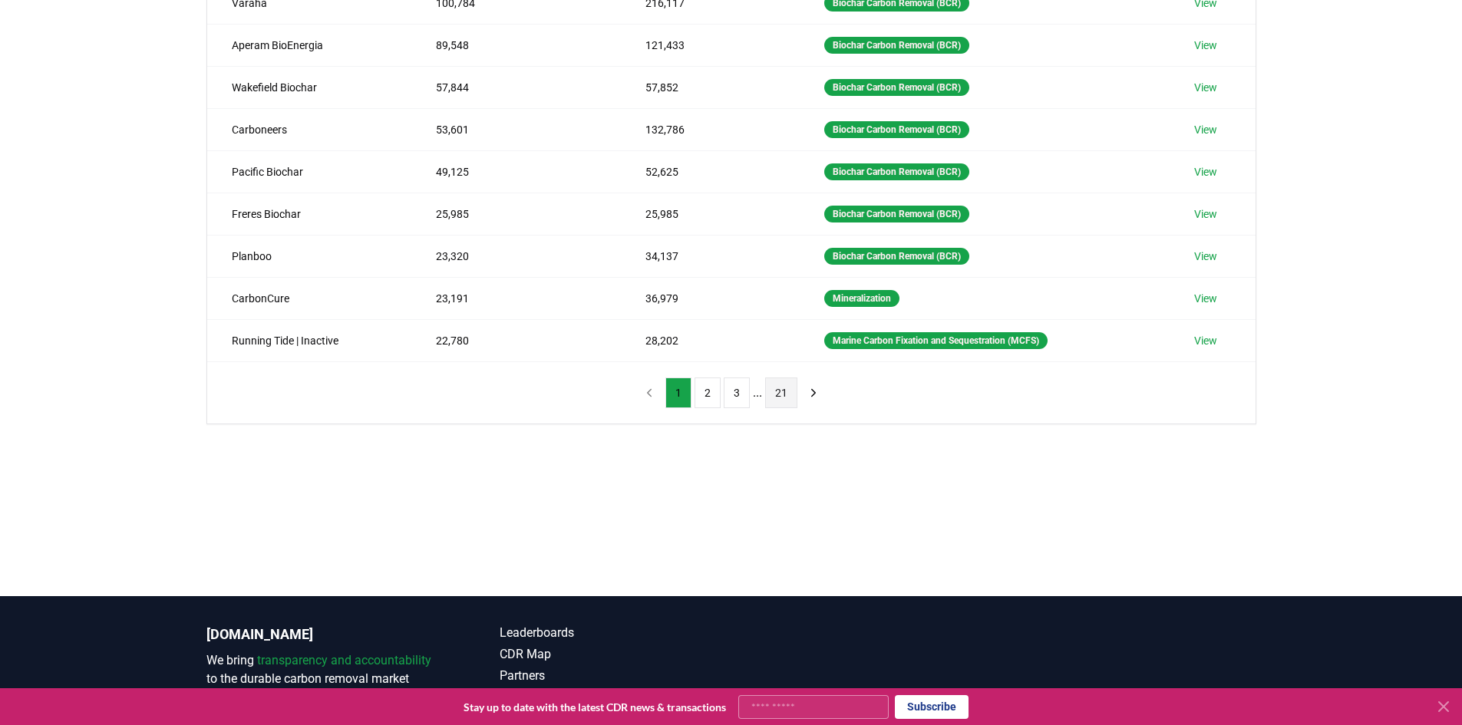
click at [771, 388] on button "21" at bounding box center [781, 393] width 32 height 31
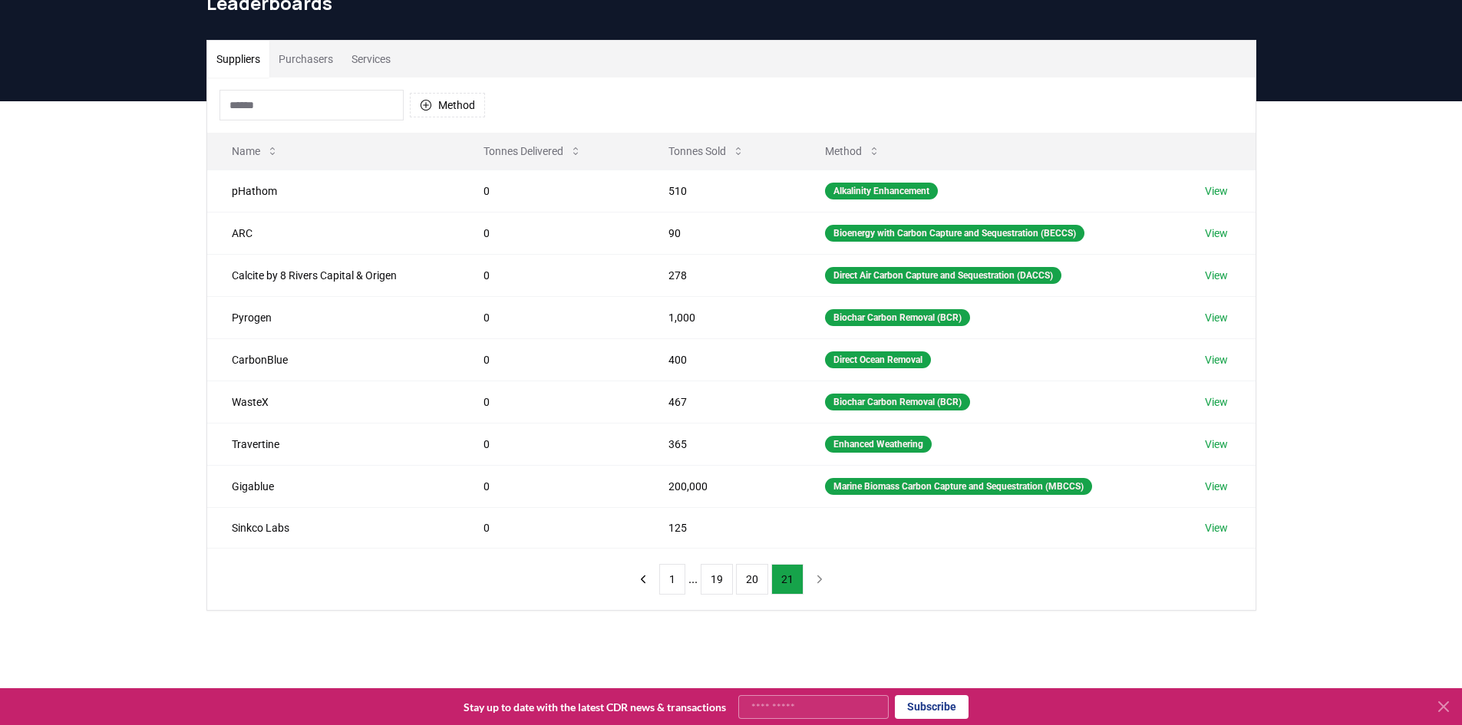
scroll to position [0, 0]
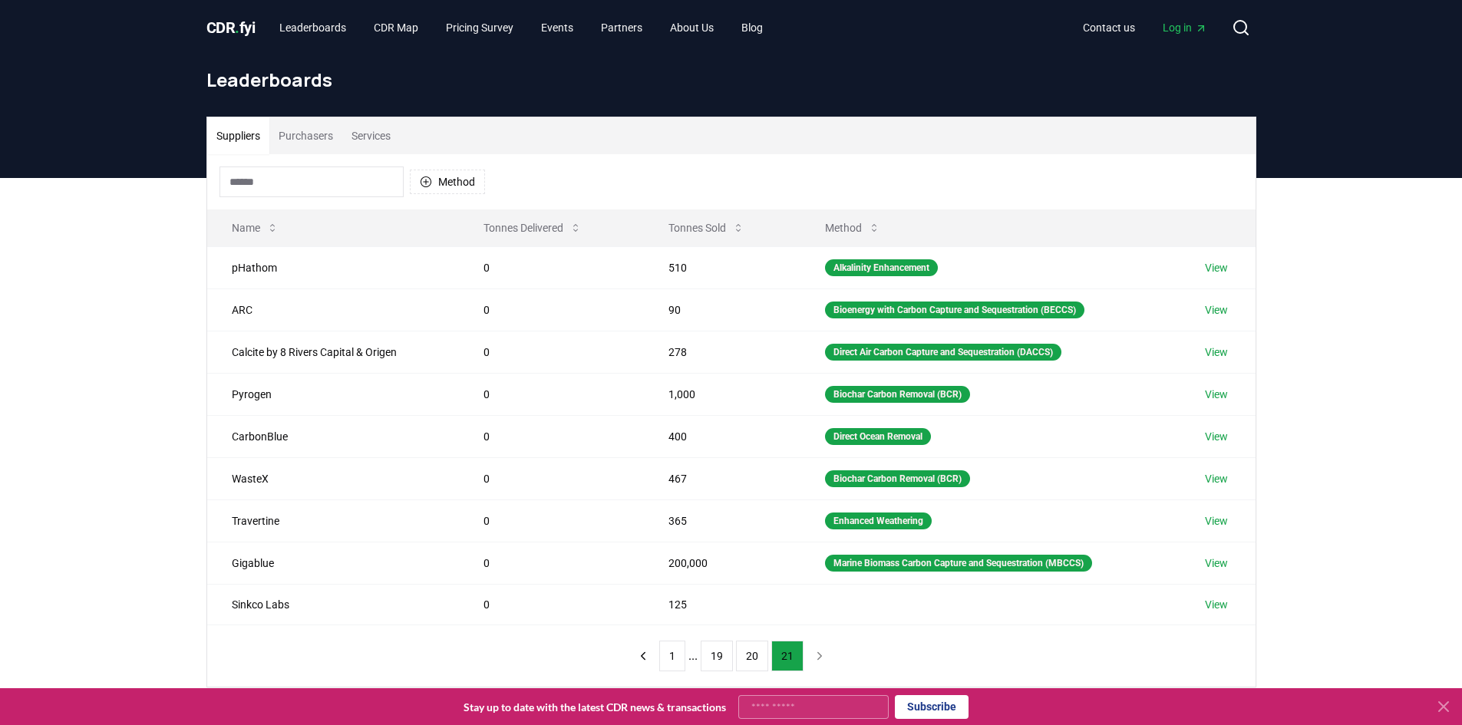
click at [308, 144] on button "Purchasers" at bounding box center [305, 135] width 73 height 37
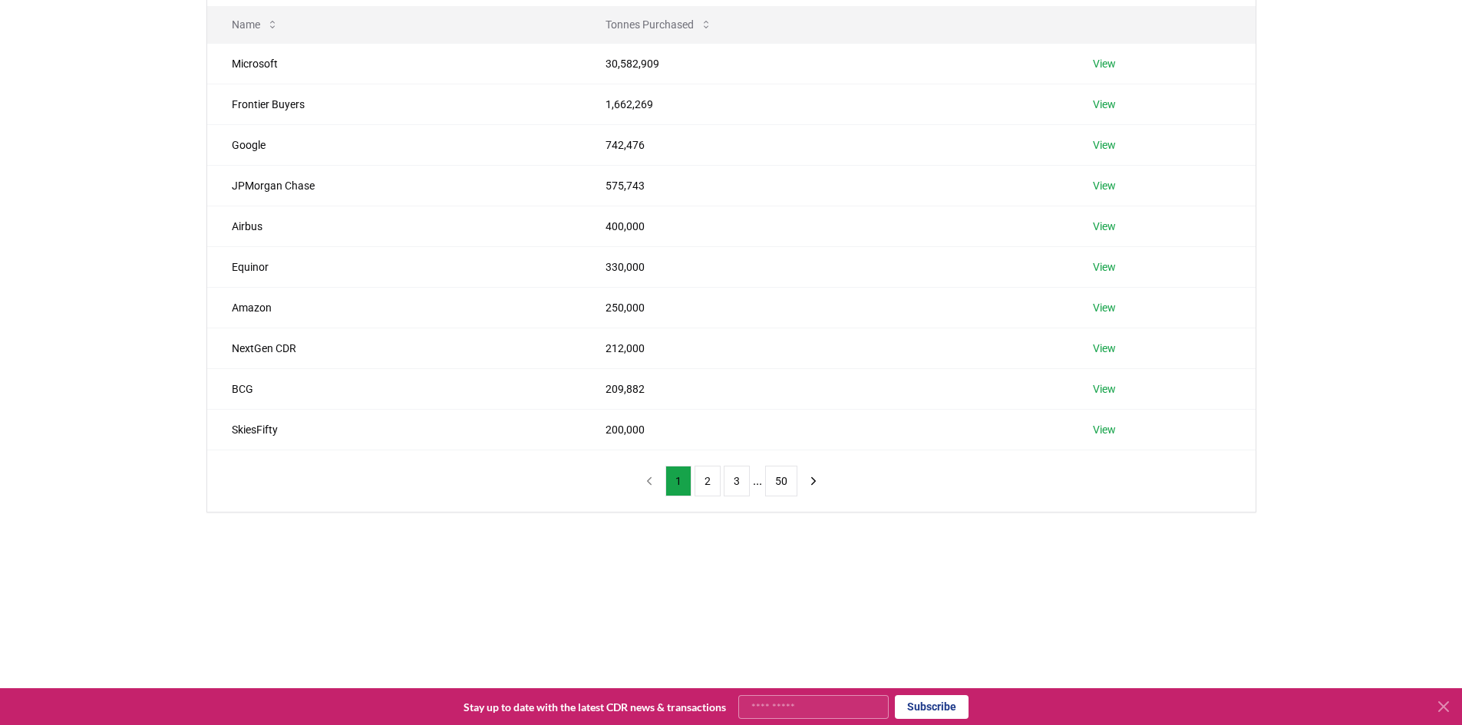
scroll to position [230, 0]
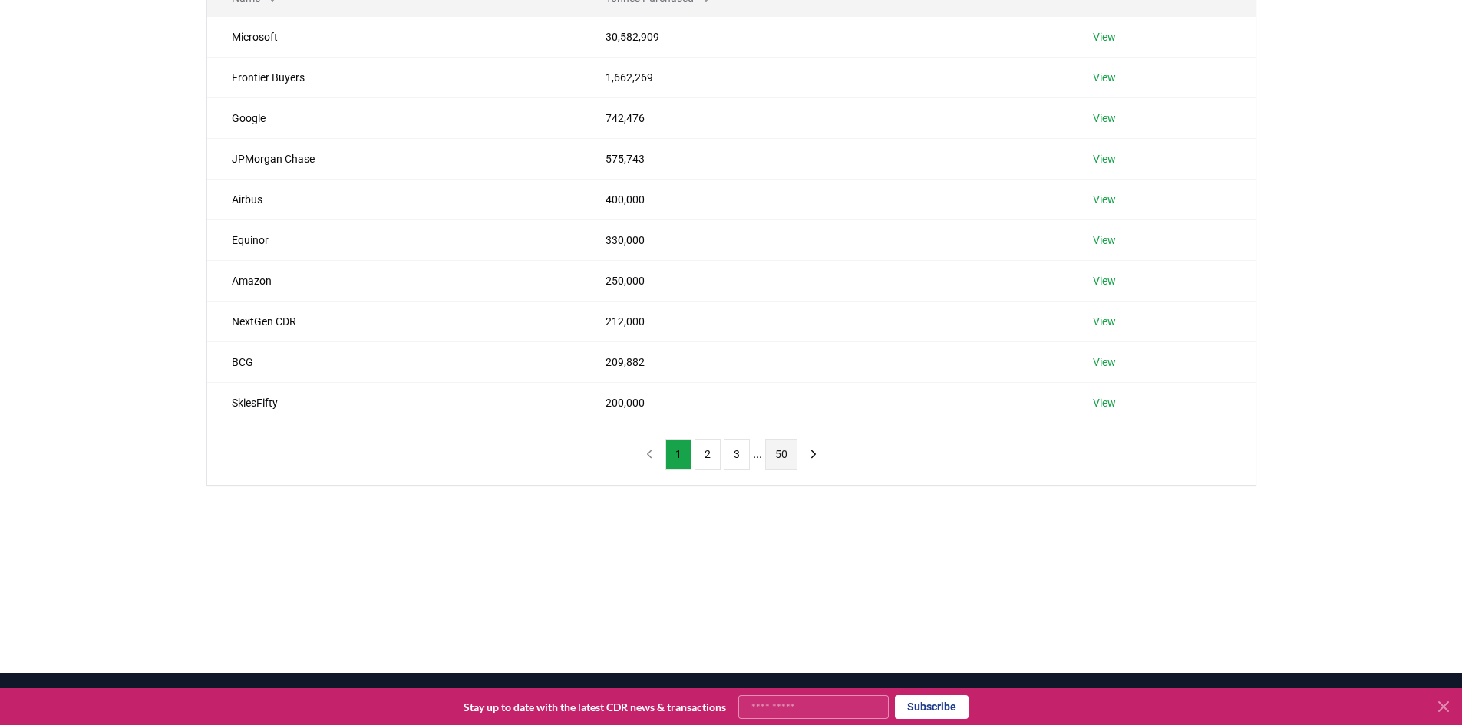
click at [770, 454] on button "50" at bounding box center [781, 454] width 32 height 31
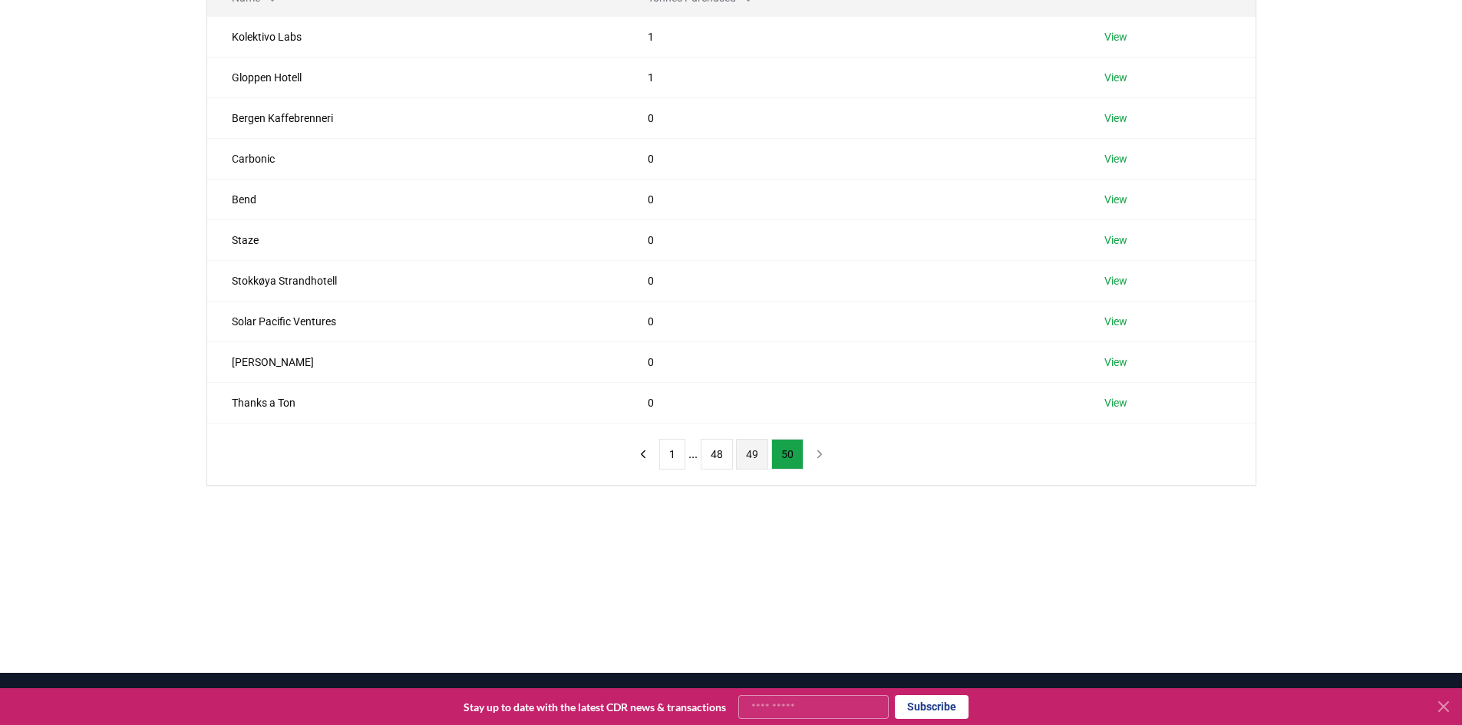
click at [749, 454] on button "49" at bounding box center [752, 454] width 32 height 31
click at [708, 458] on button "48" at bounding box center [717, 454] width 32 height 31
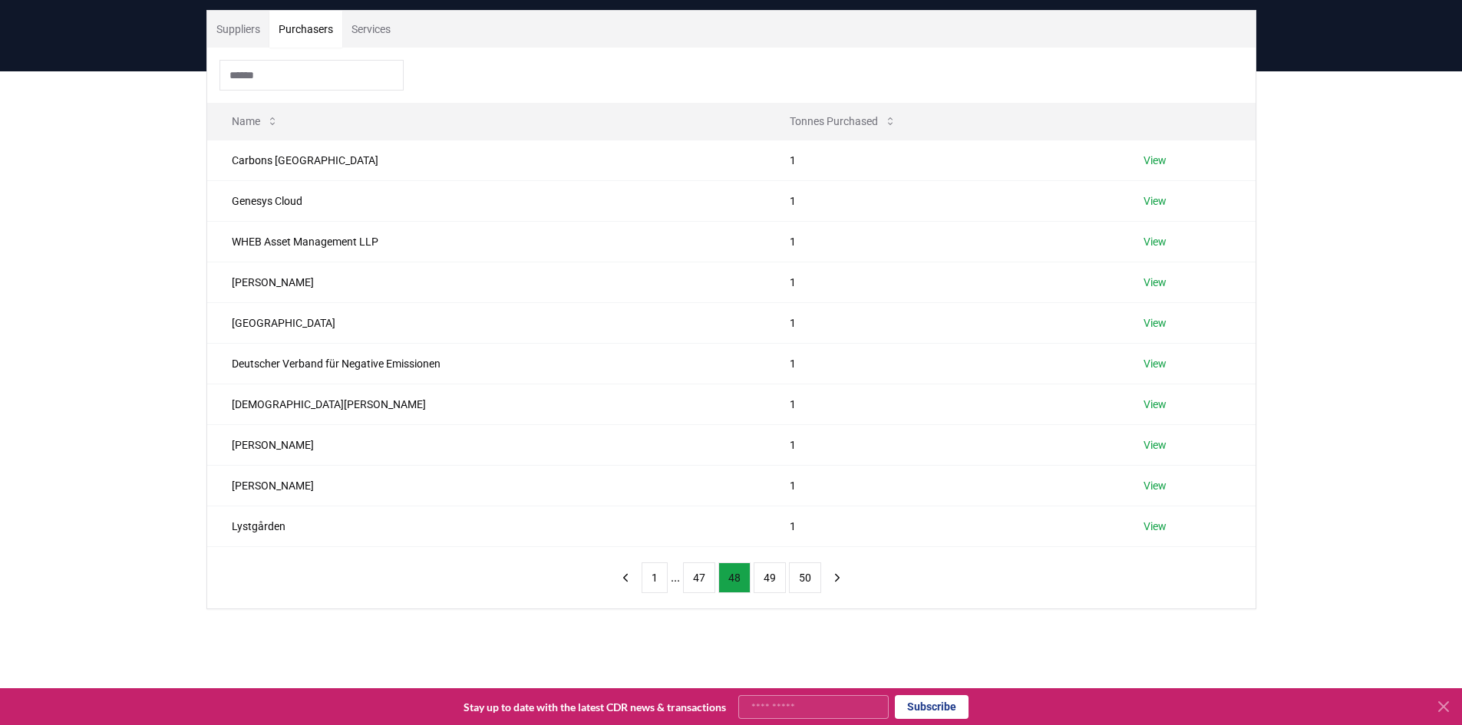
scroll to position [153, 0]
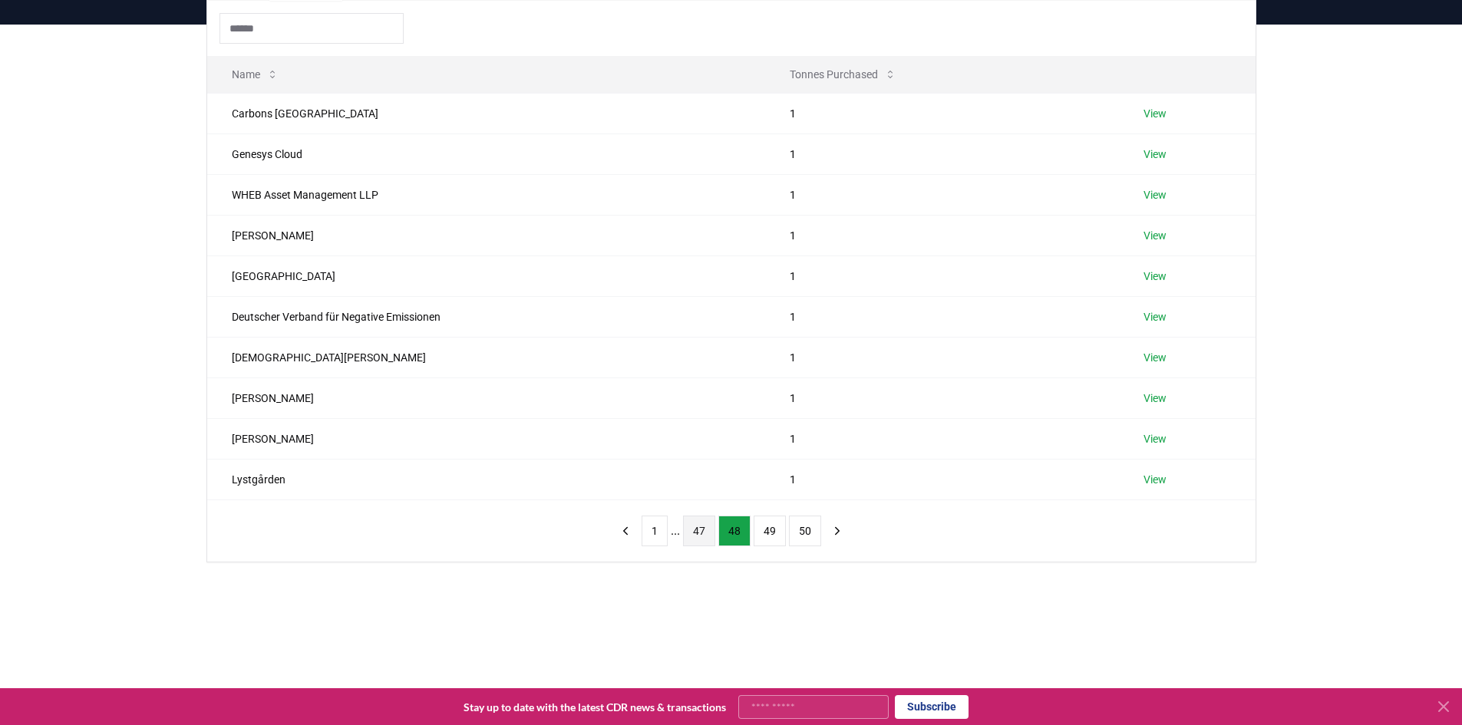
click at [701, 530] on button "47" at bounding box center [699, 531] width 32 height 31
click at [697, 533] on button "46" at bounding box center [693, 531] width 32 height 31
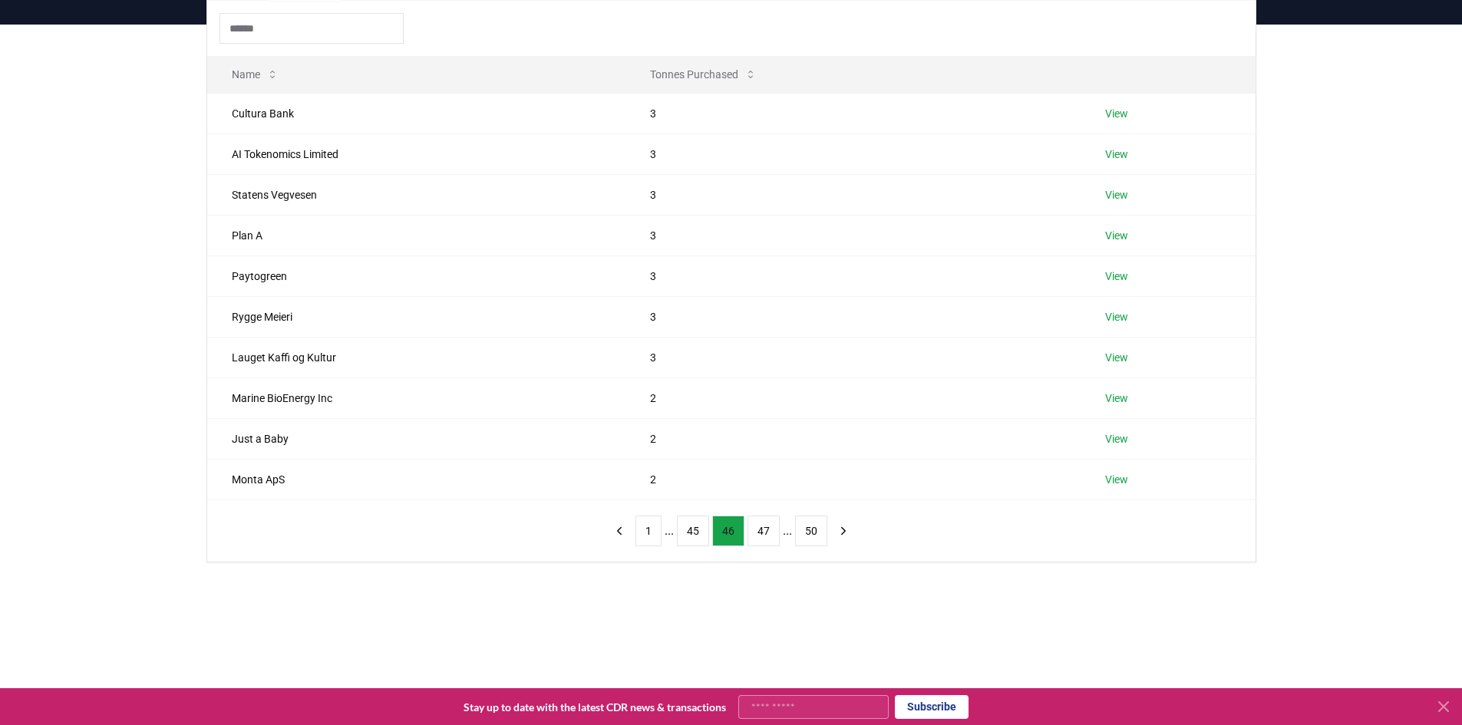
click at [697, 533] on button "45" at bounding box center [693, 531] width 32 height 31
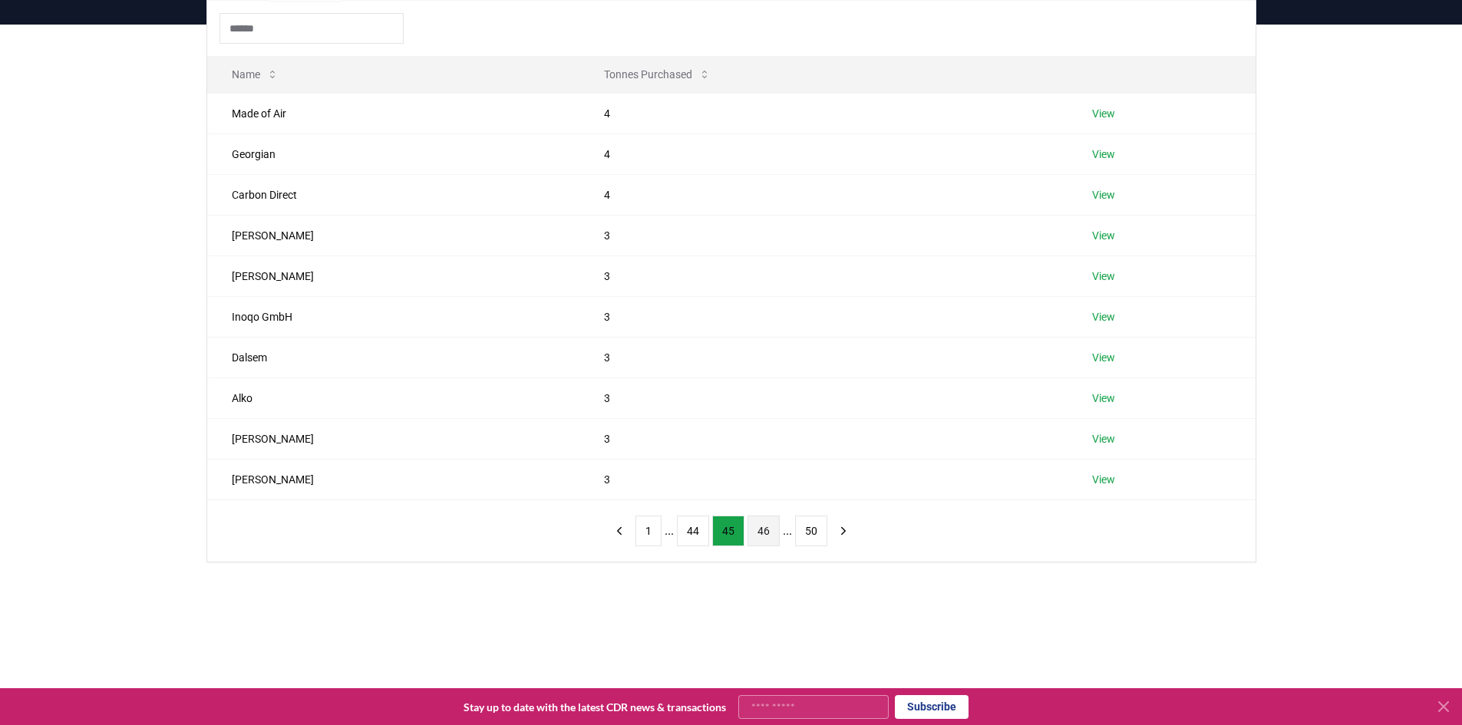
click at [697, 533] on button "44" at bounding box center [693, 531] width 32 height 31
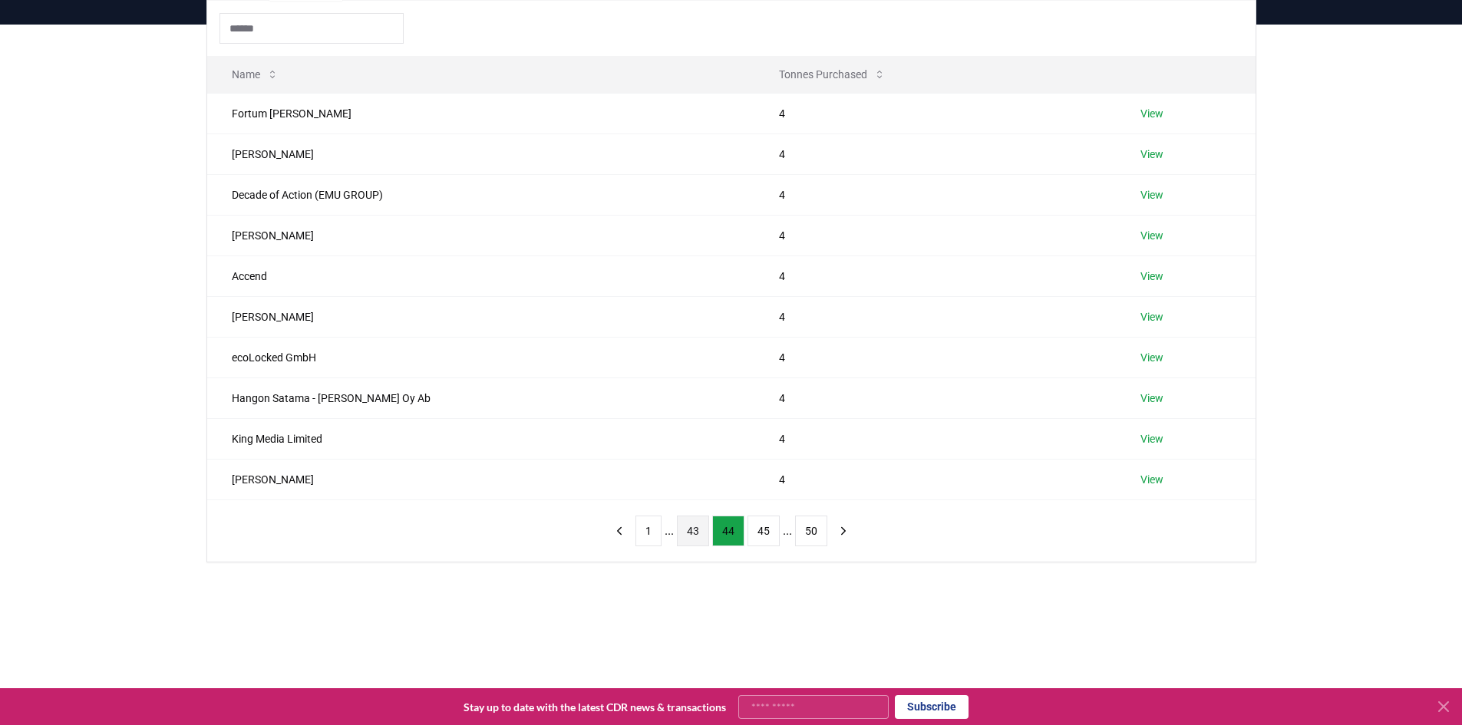
click at [696, 533] on button "43" at bounding box center [693, 531] width 32 height 31
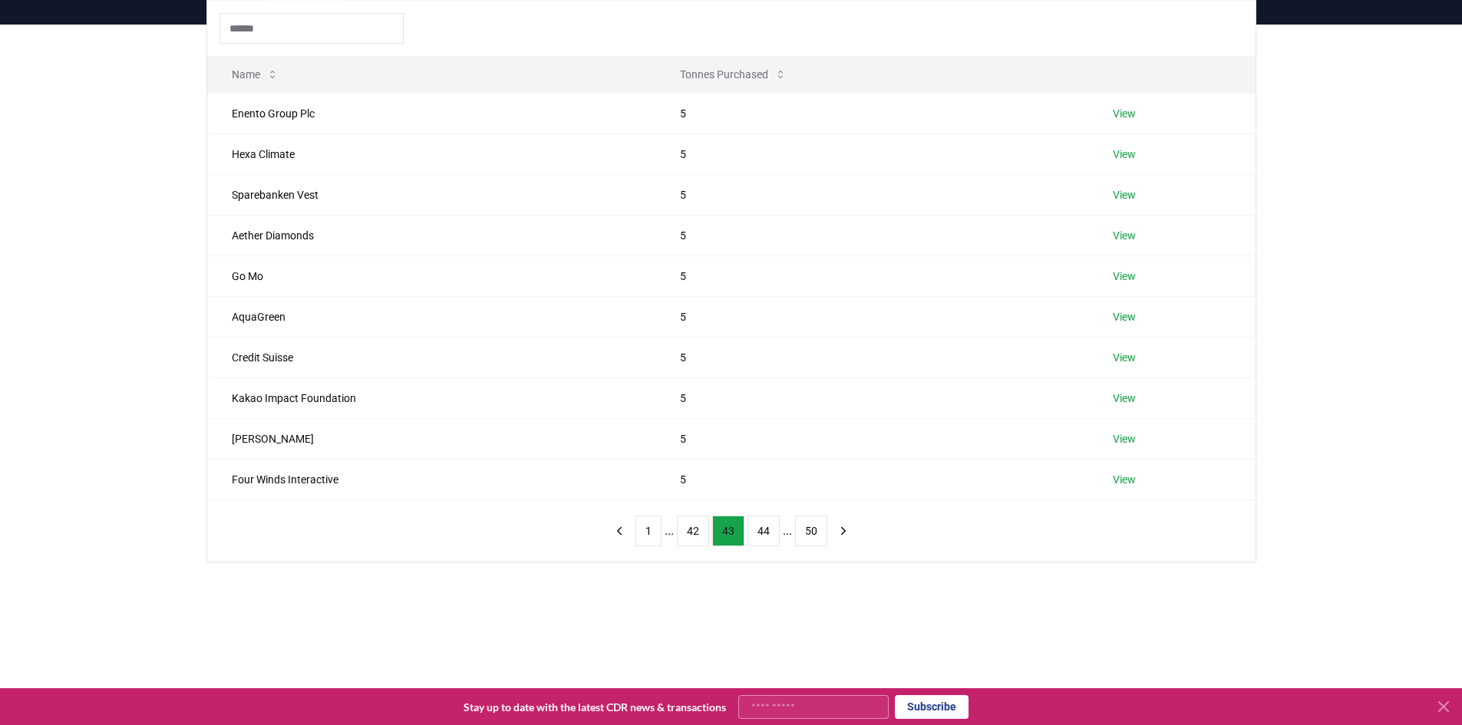
click at [696, 533] on button "42" at bounding box center [693, 531] width 32 height 31
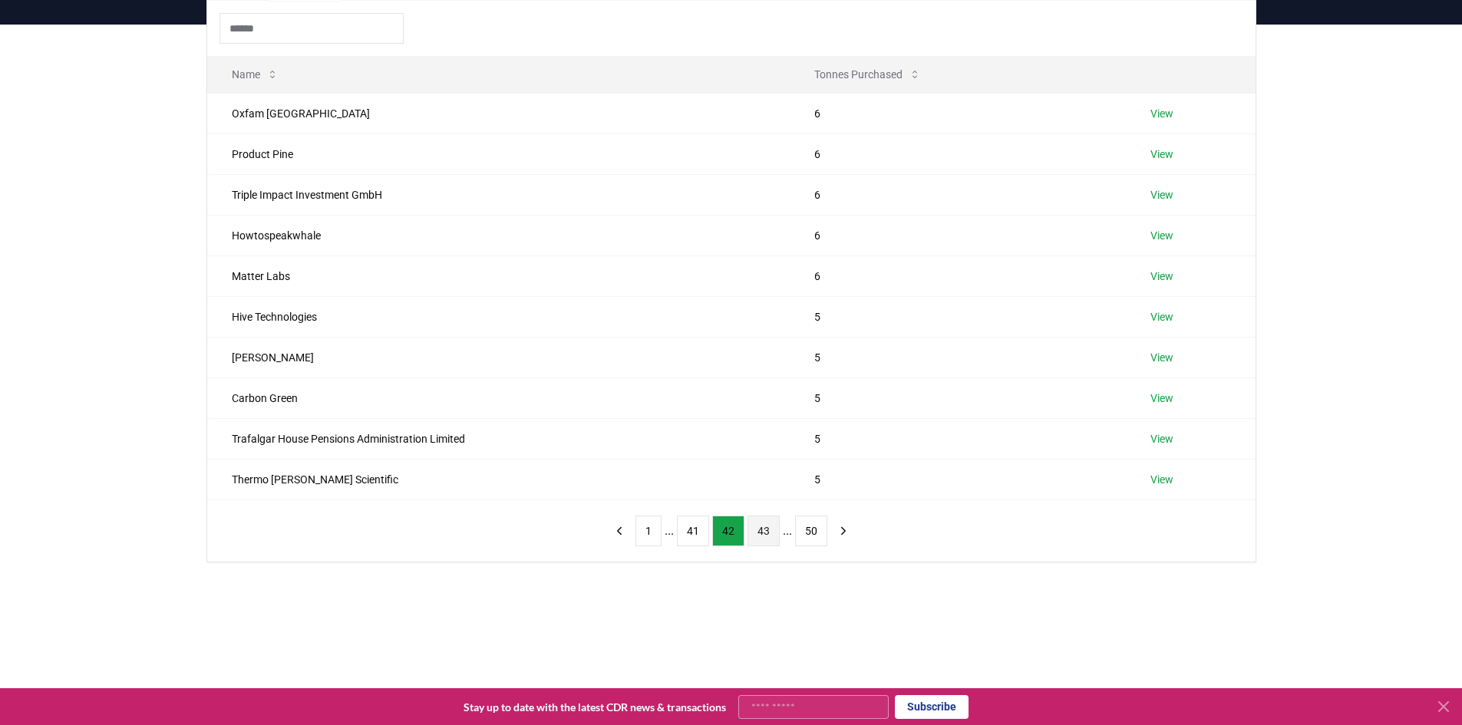
click at [696, 533] on button "41" at bounding box center [693, 531] width 32 height 31
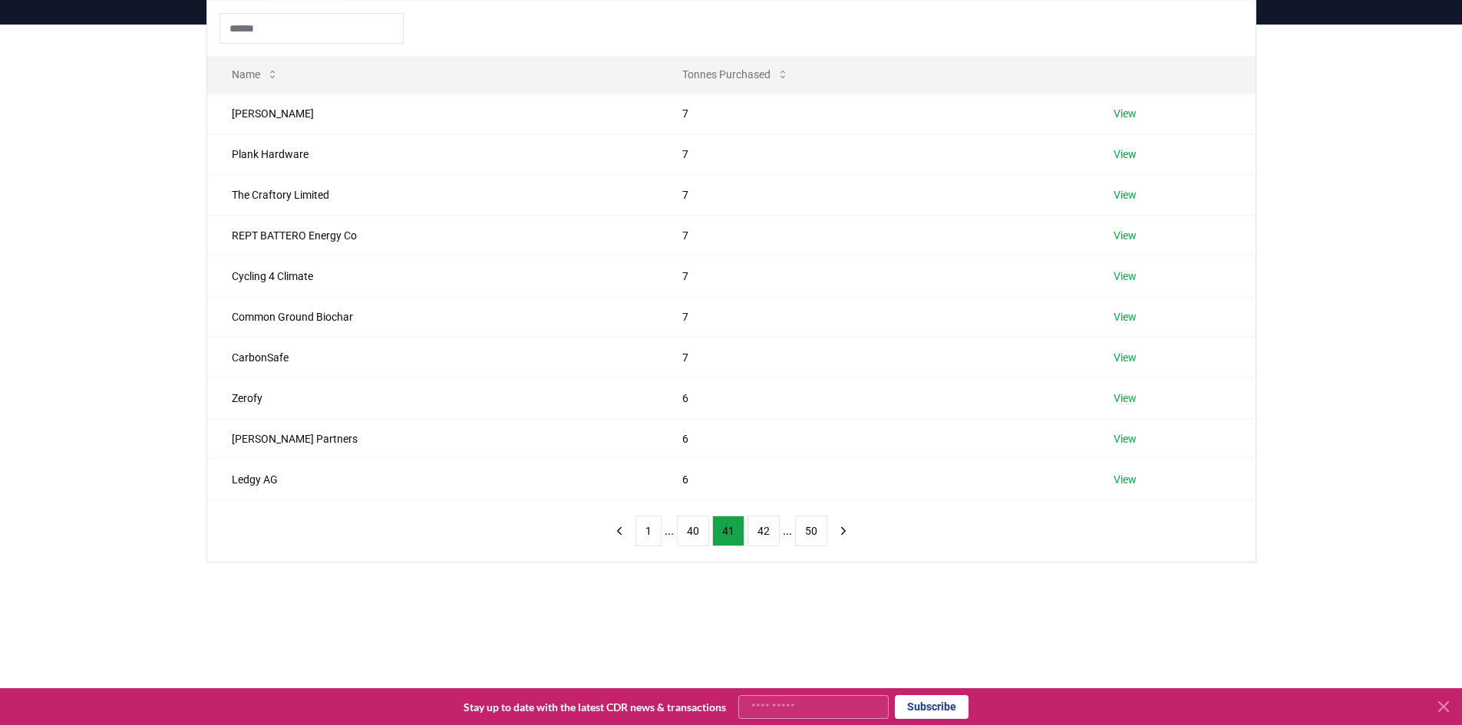
click at [696, 533] on button "40" at bounding box center [693, 531] width 32 height 31
click at [696, 533] on button "39" at bounding box center [693, 531] width 32 height 31
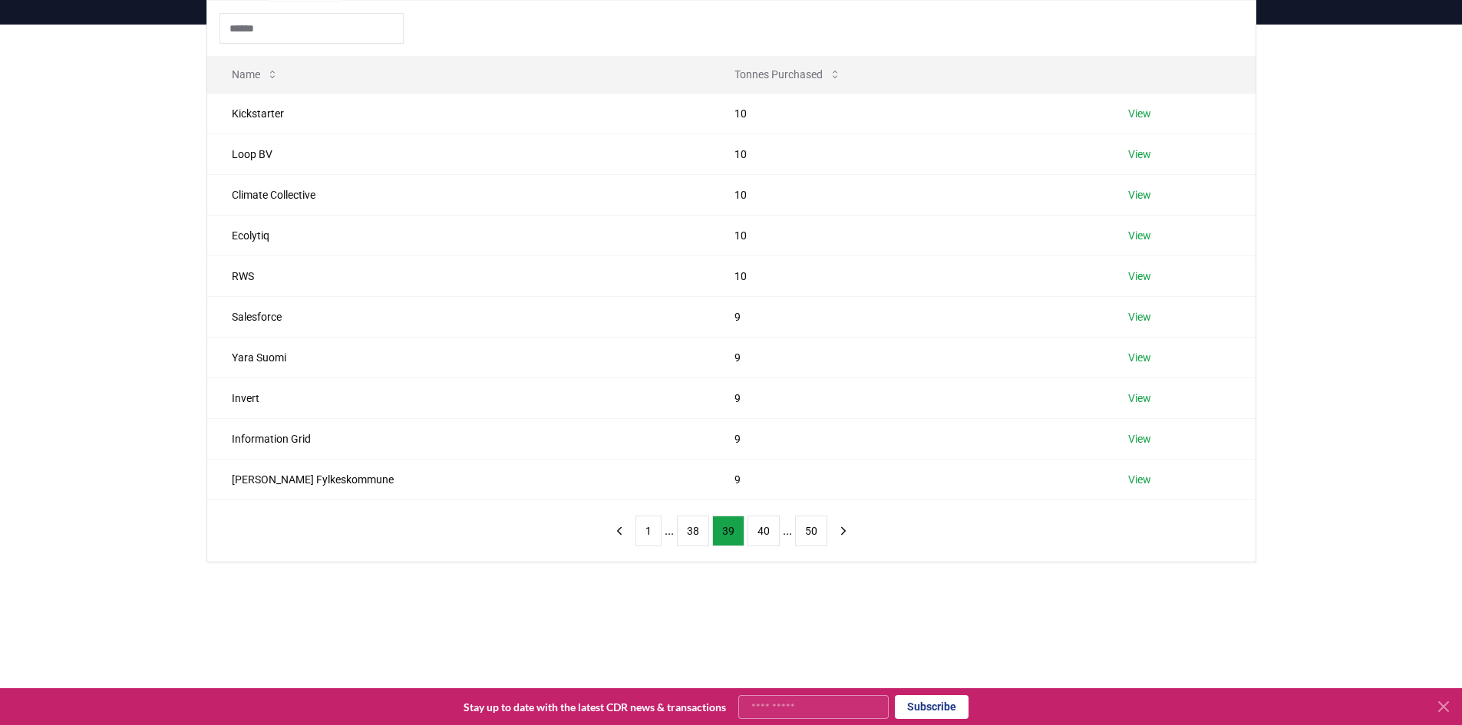
click at [696, 533] on button "38" at bounding box center [693, 531] width 32 height 31
click at [696, 533] on button "37" at bounding box center [693, 531] width 32 height 31
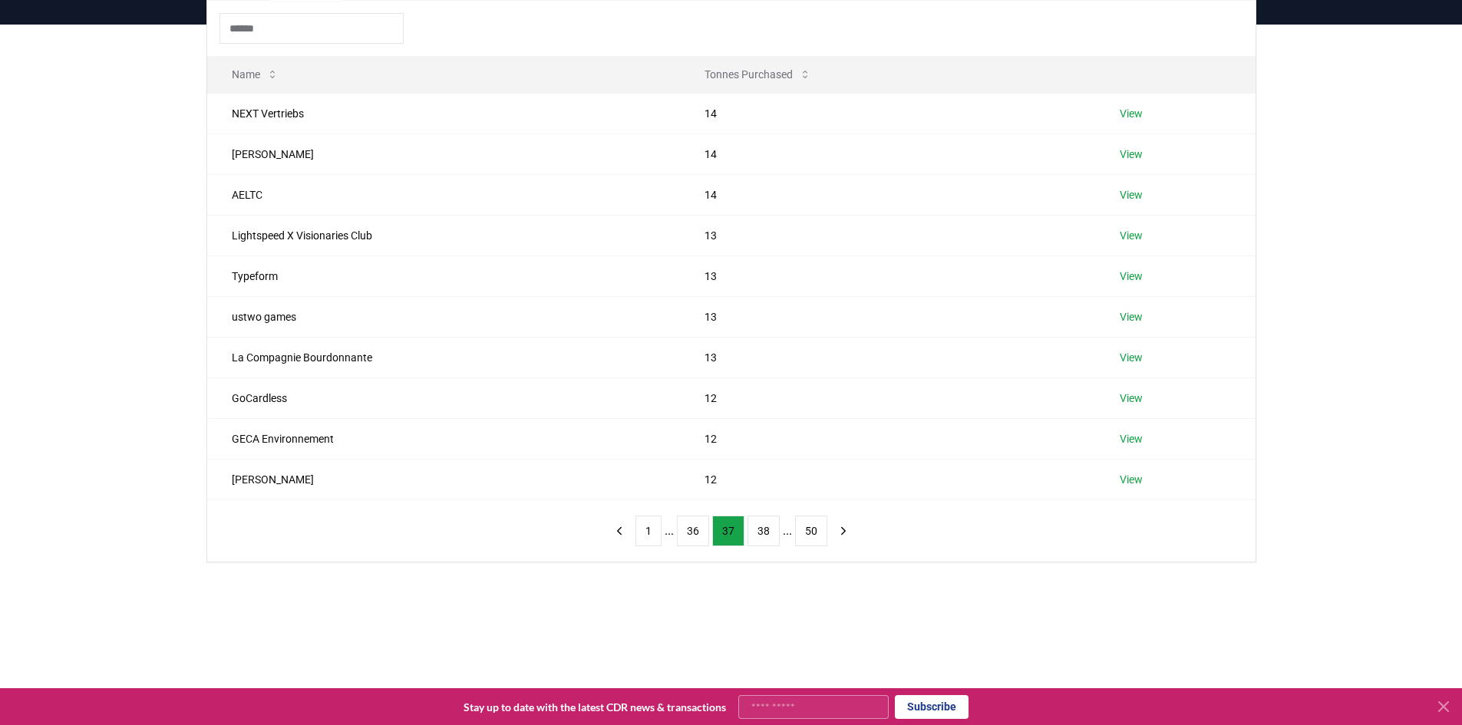
click at [696, 533] on button "36" at bounding box center [693, 531] width 32 height 31
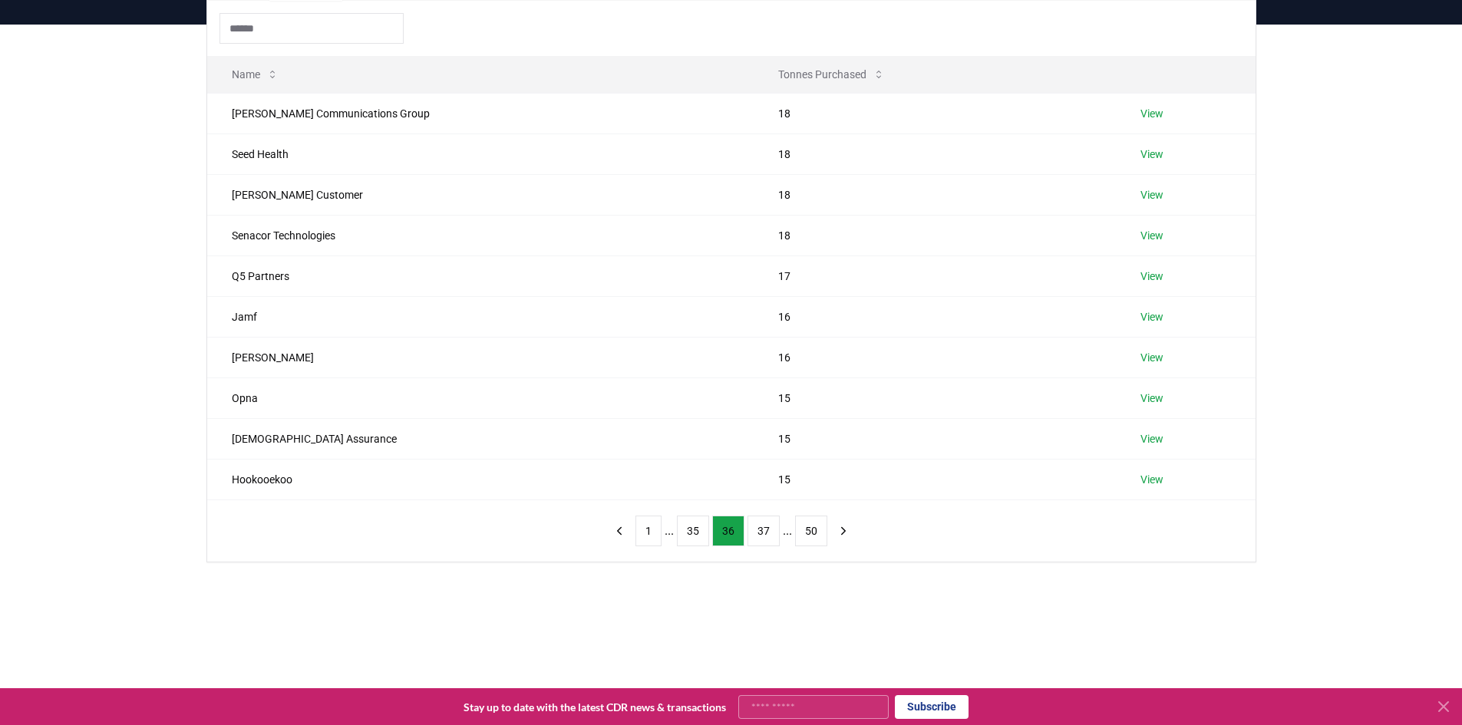
click at [696, 533] on button "35" at bounding box center [693, 531] width 32 height 31
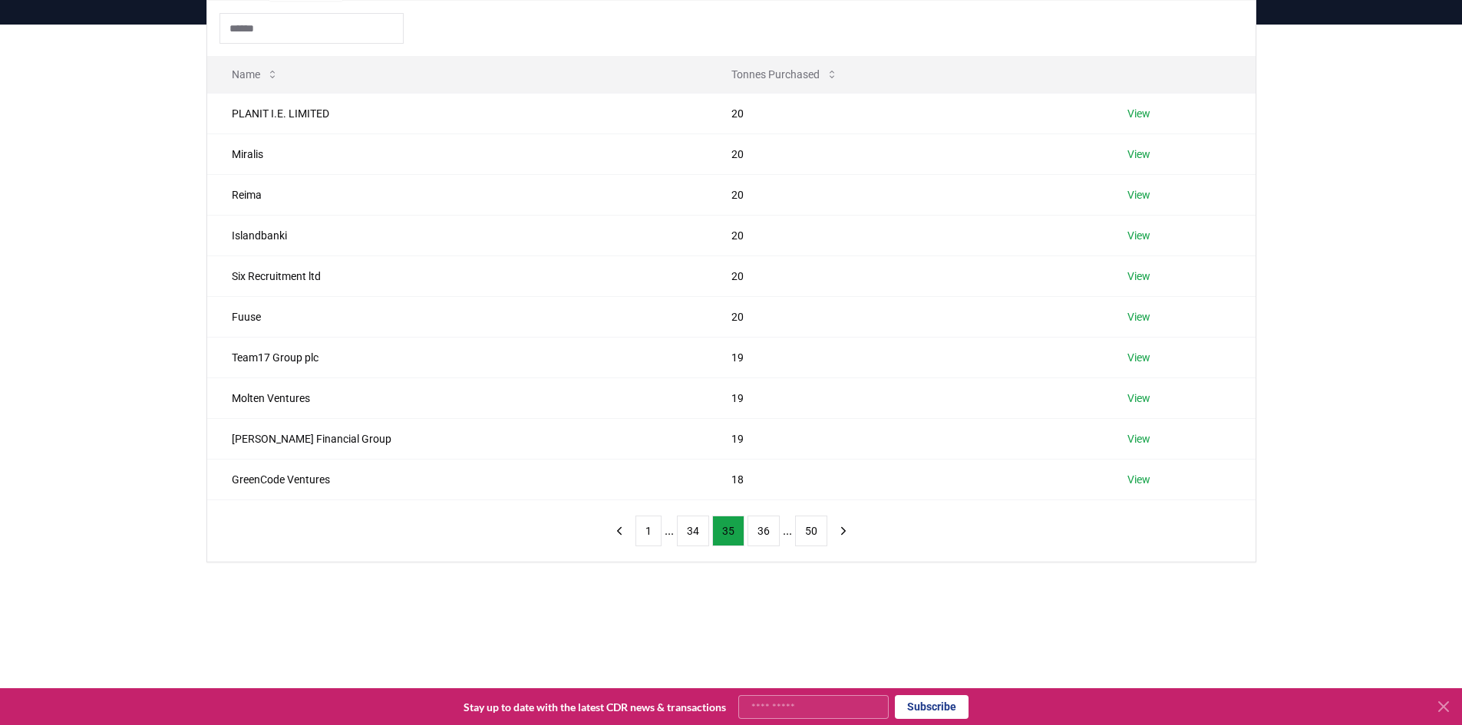
click at [696, 533] on button "34" at bounding box center [693, 531] width 32 height 31
click at [696, 533] on button "33" at bounding box center [693, 531] width 32 height 31
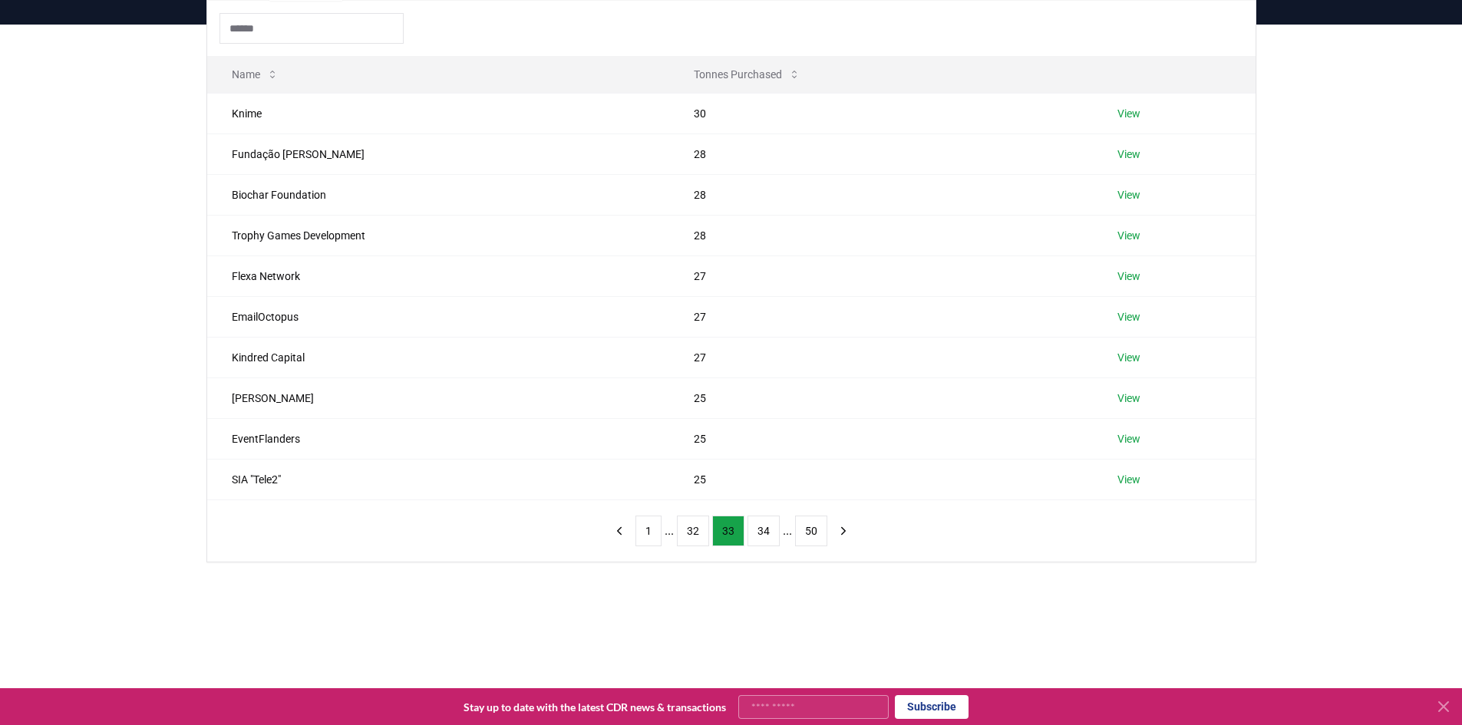
click at [696, 533] on button "32" at bounding box center [693, 531] width 32 height 31
click at [696, 533] on button "31" at bounding box center [693, 531] width 32 height 31
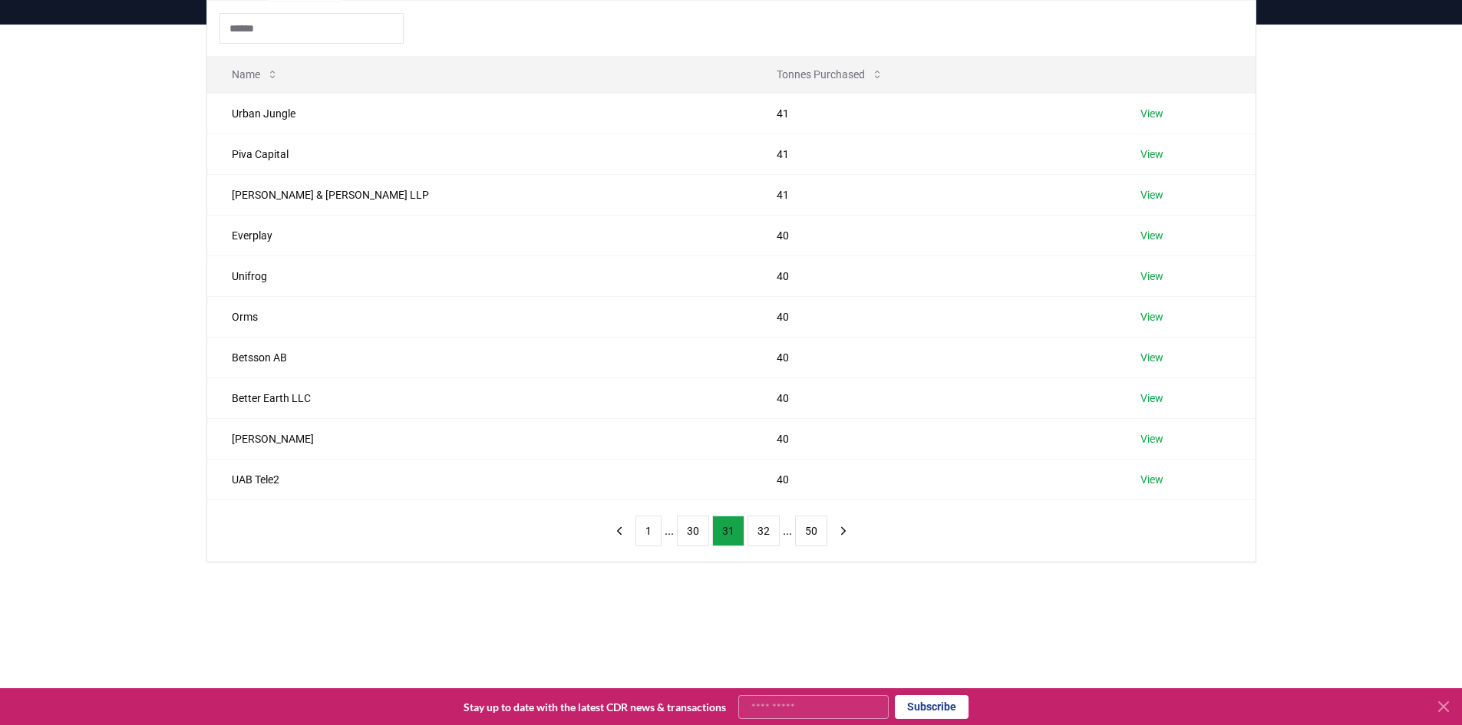
click at [696, 533] on button "30" at bounding box center [693, 531] width 32 height 31
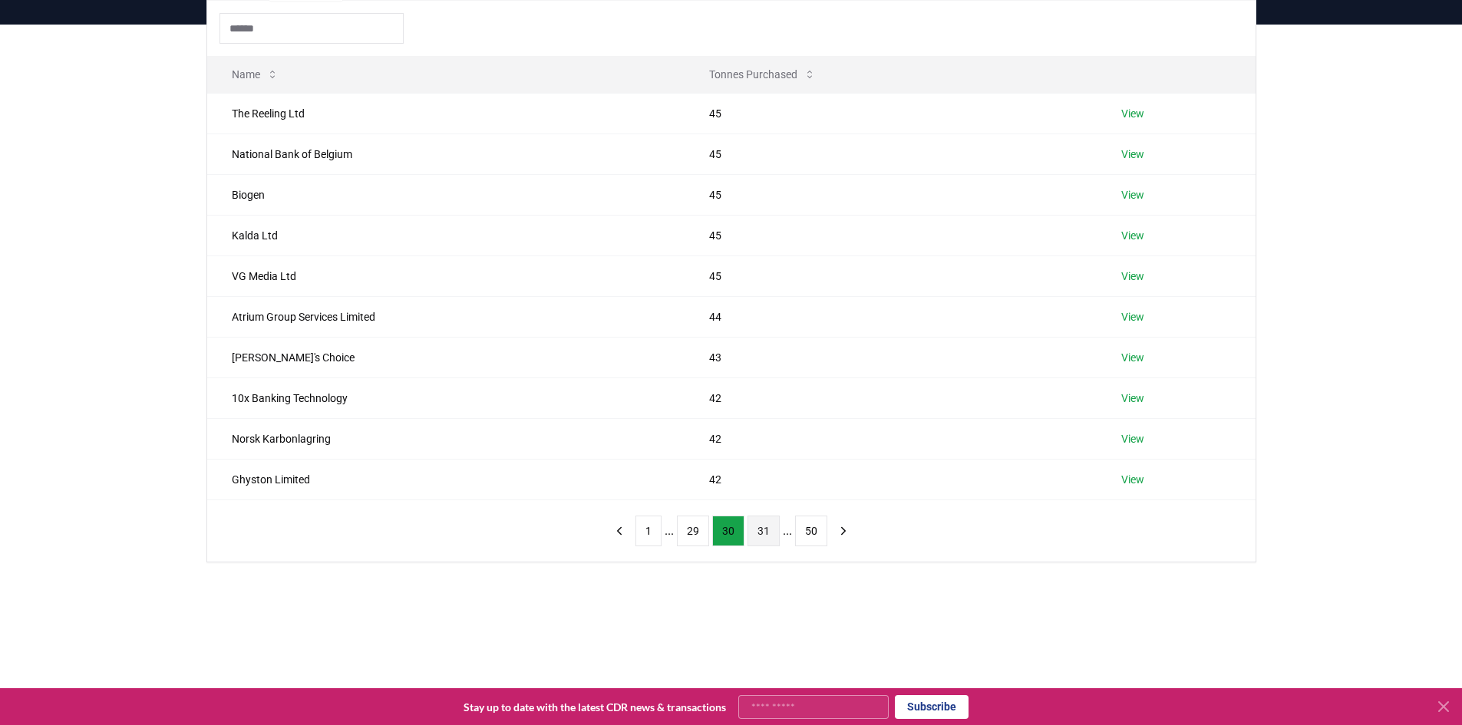
click at [696, 533] on button "29" at bounding box center [693, 531] width 32 height 31
click at [696, 533] on button "28" at bounding box center [693, 531] width 32 height 31
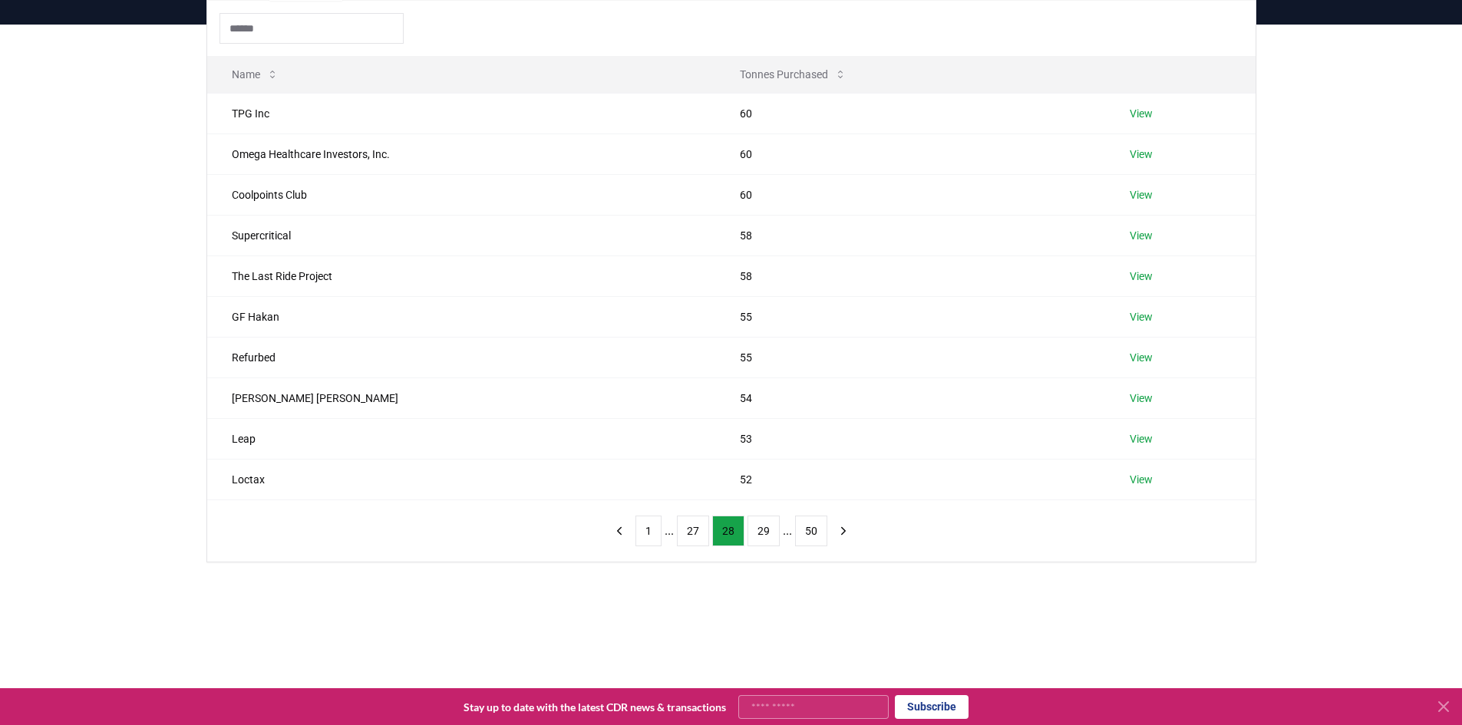
click at [696, 533] on button "27" at bounding box center [693, 531] width 32 height 31
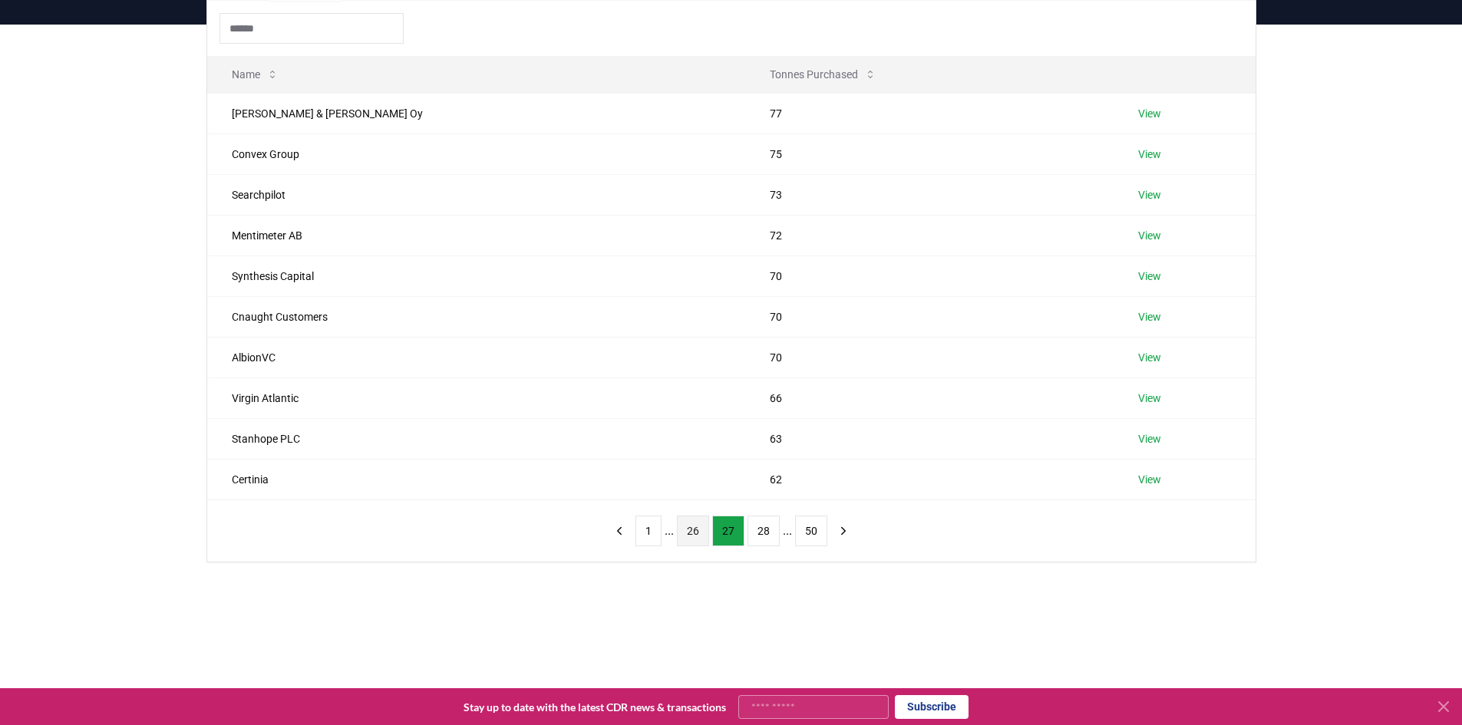
click at [696, 533] on button "26" at bounding box center [693, 531] width 32 height 31
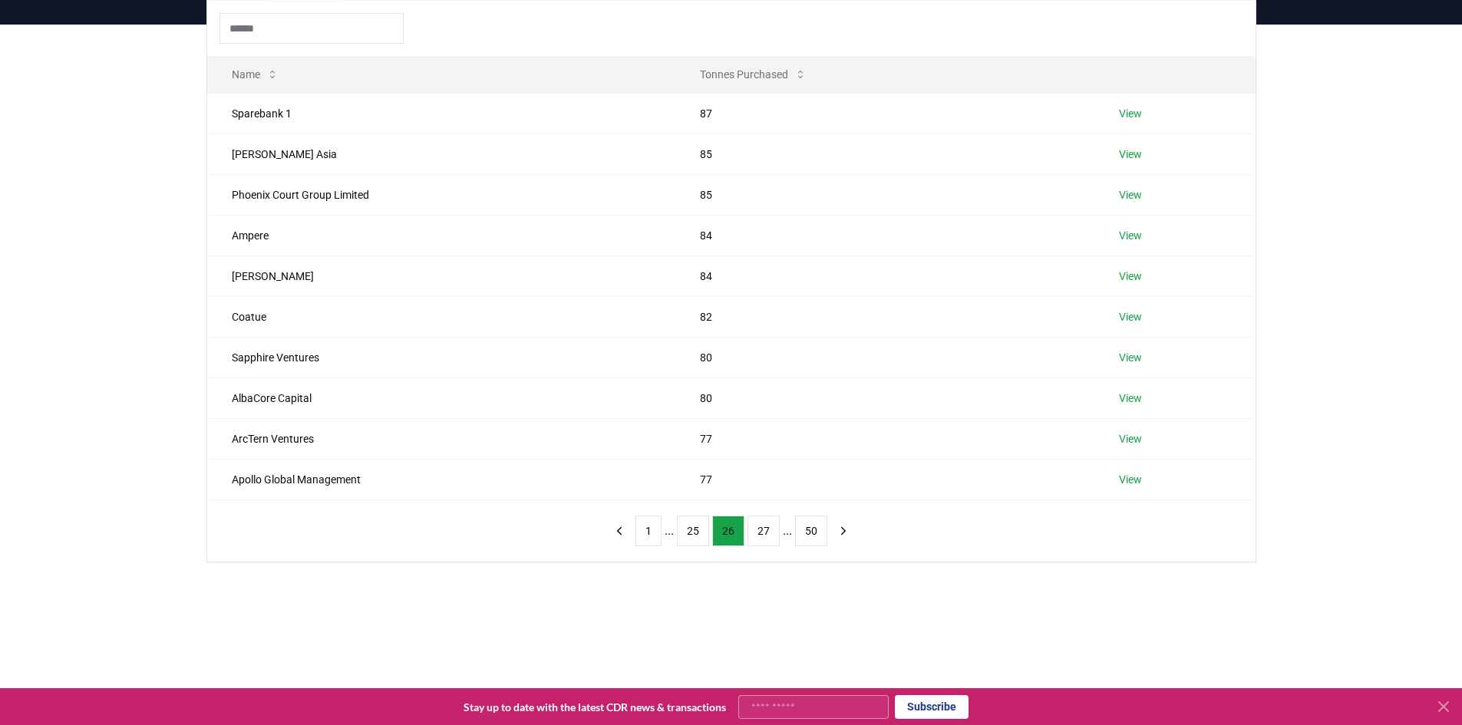
click at [696, 533] on button "25" at bounding box center [693, 531] width 32 height 31
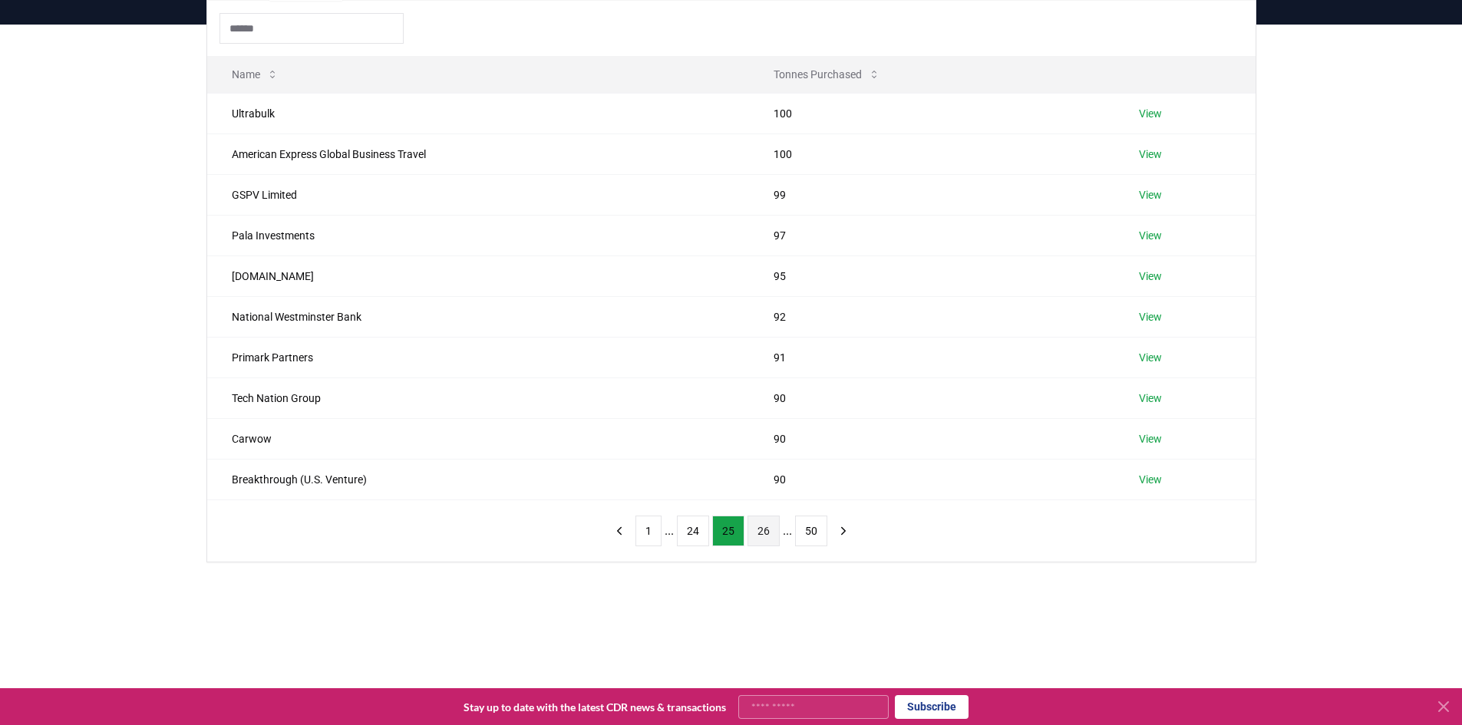
click at [696, 533] on button "24" at bounding box center [693, 531] width 32 height 31
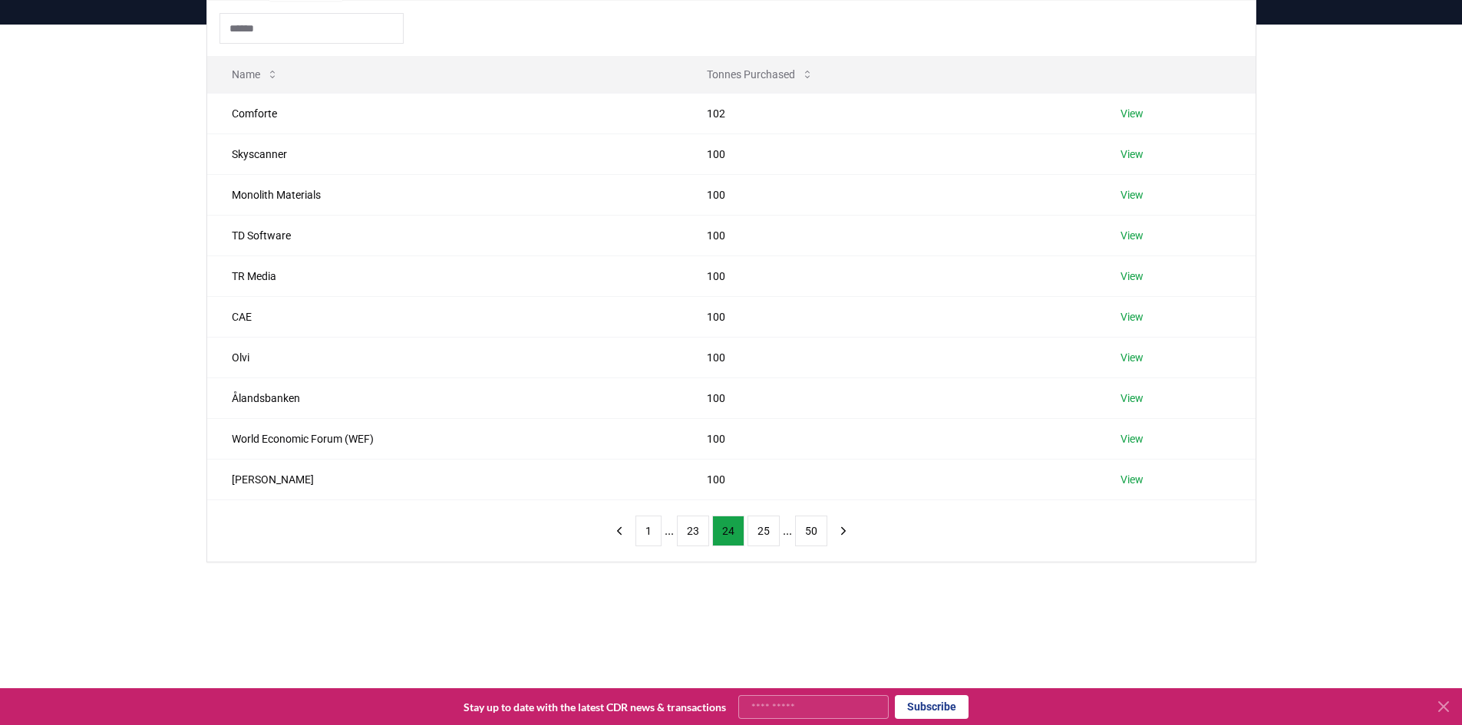
click at [696, 533] on button "23" at bounding box center [693, 531] width 32 height 31
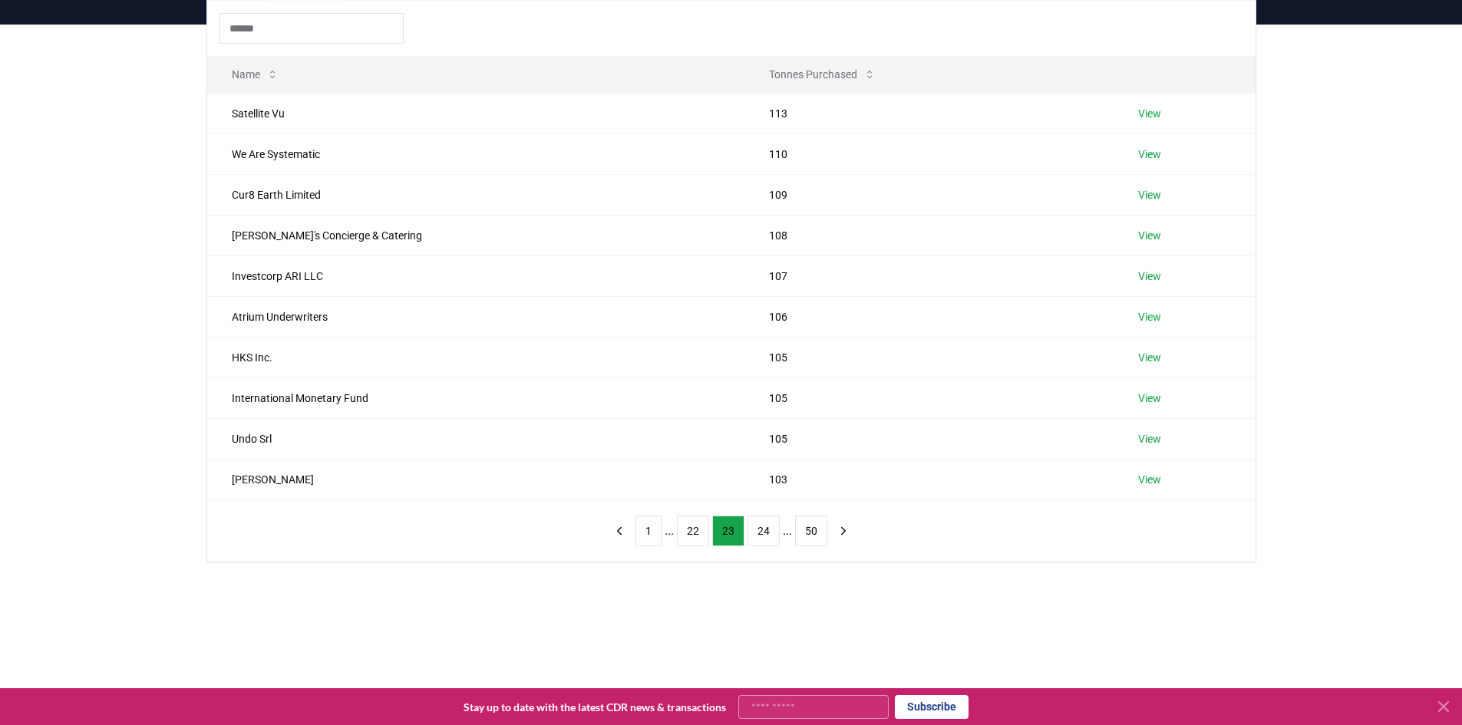
click at [696, 533] on button "22" at bounding box center [693, 531] width 32 height 31
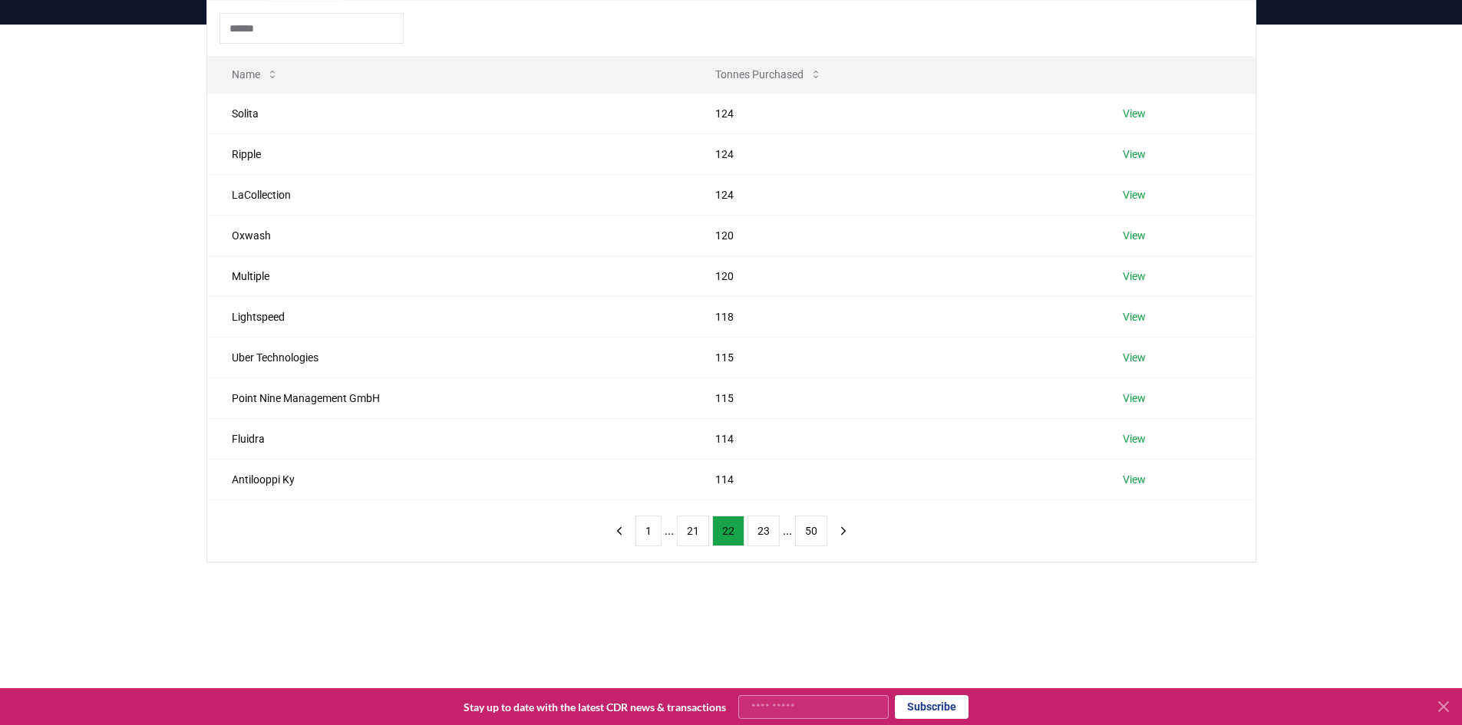
click at [696, 533] on button "21" at bounding box center [693, 531] width 32 height 31
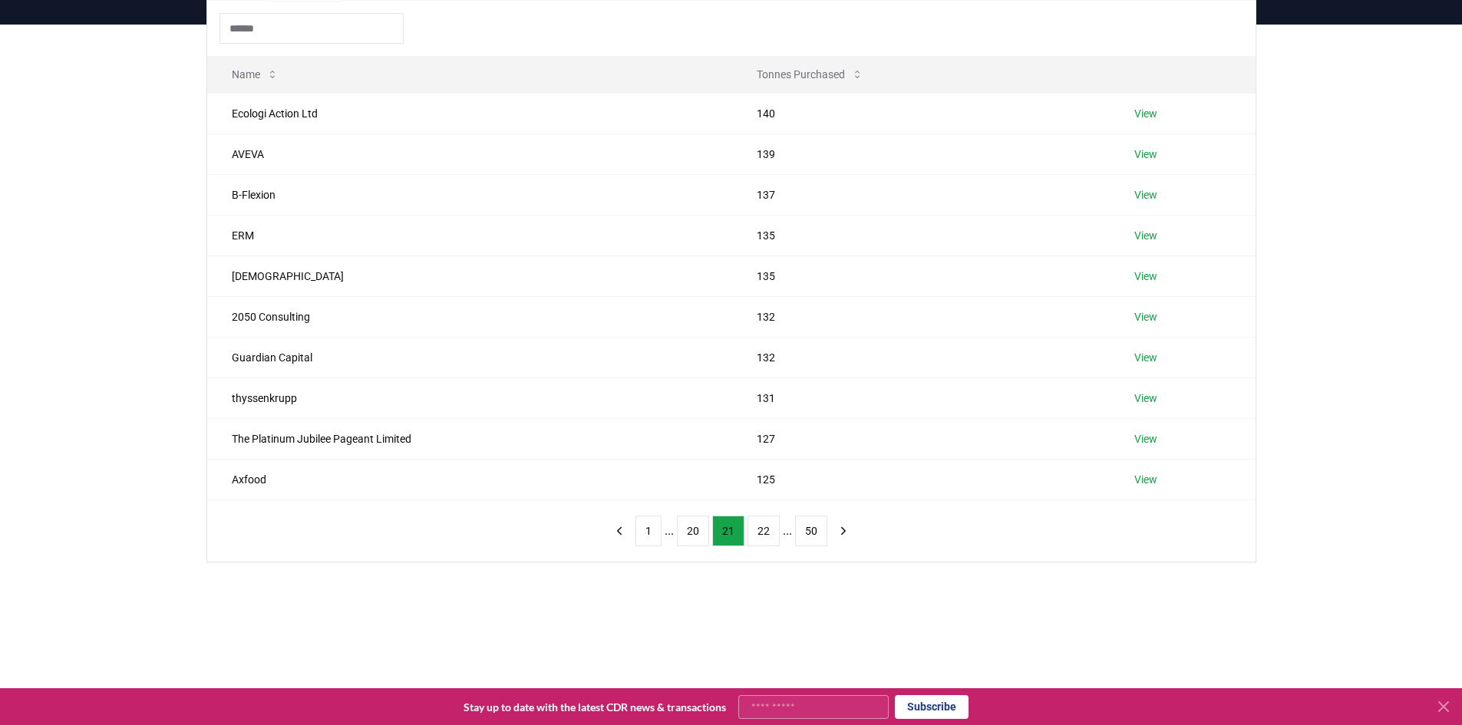
click at [696, 533] on button "20" at bounding box center [693, 531] width 32 height 31
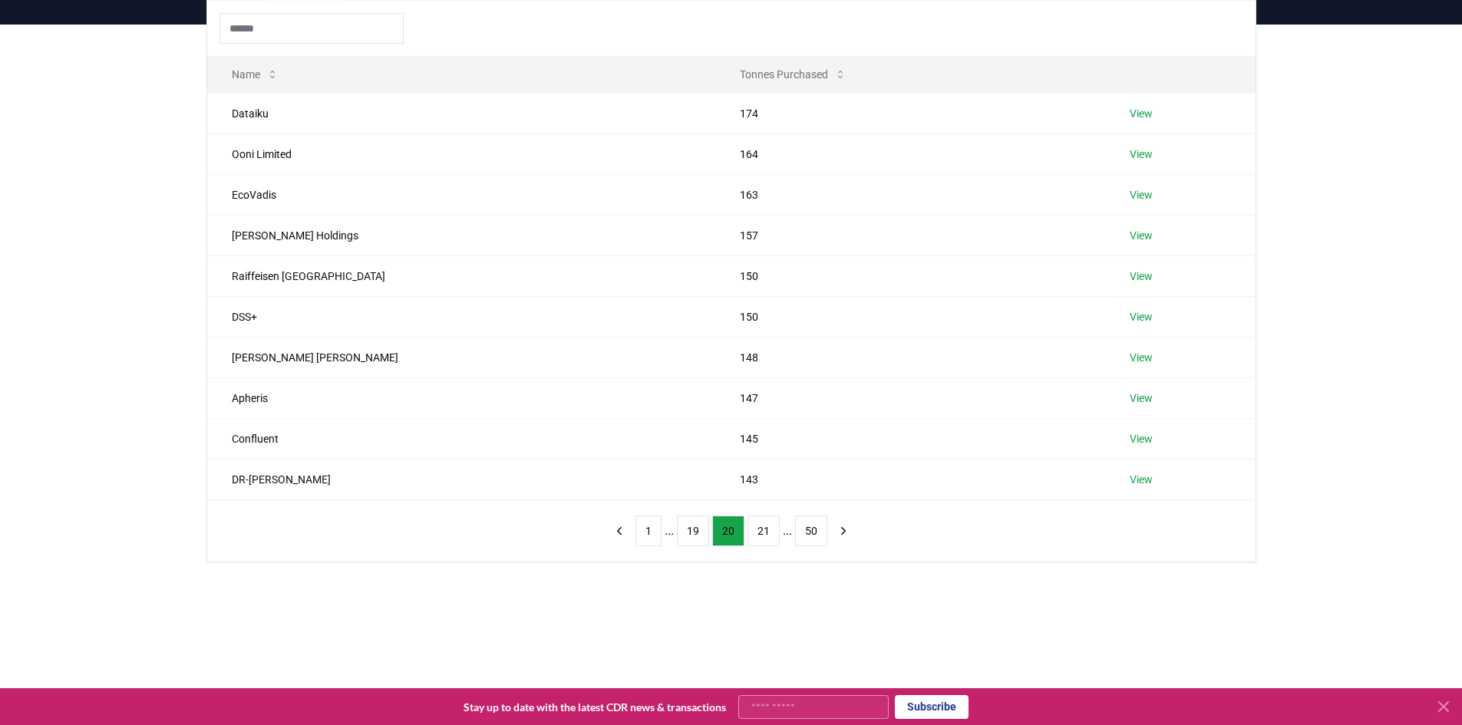
click at [696, 533] on button "19" at bounding box center [693, 531] width 32 height 31
click at [696, 533] on button "18" at bounding box center [693, 531] width 32 height 31
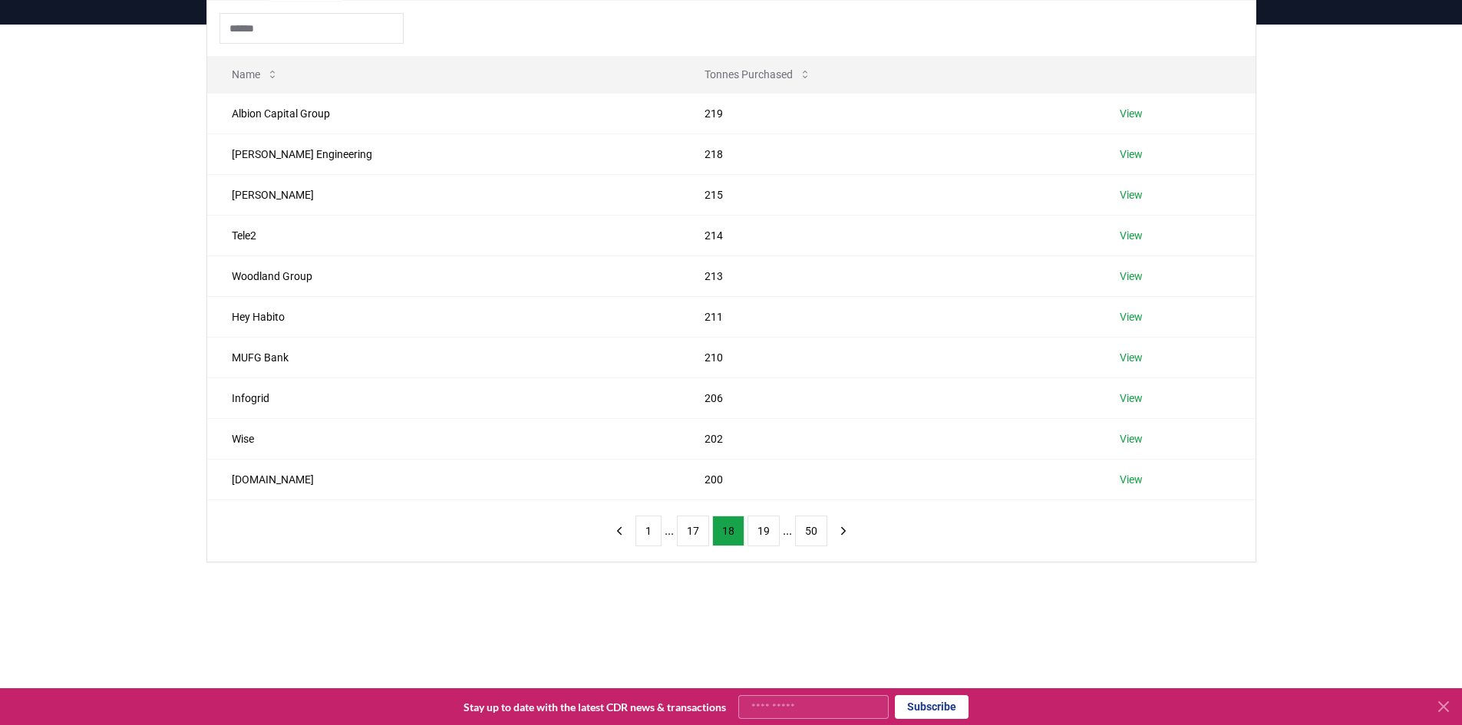
click at [696, 533] on button "17" at bounding box center [693, 531] width 32 height 31
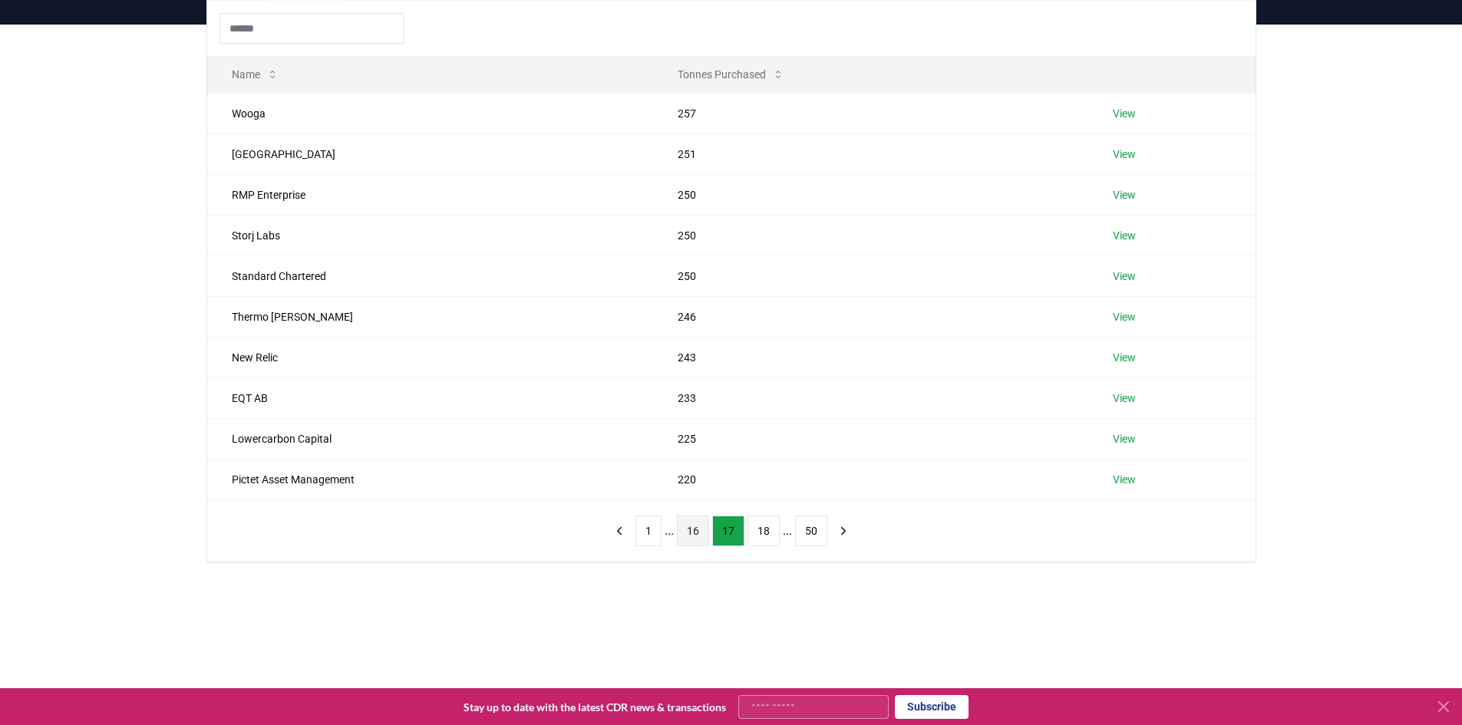
click at [697, 533] on button "16" at bounding box center [693, 531] width 32 height 31
click at [697, 533] on button "15" at bounding box center [693, 531] width 32 height 31
click at [697, 533] on button "14" at bounding box center [693, 531] width 32 height 31
click at [697, 533] on button "13" at bounding box center [693, 531] width 32 height 31
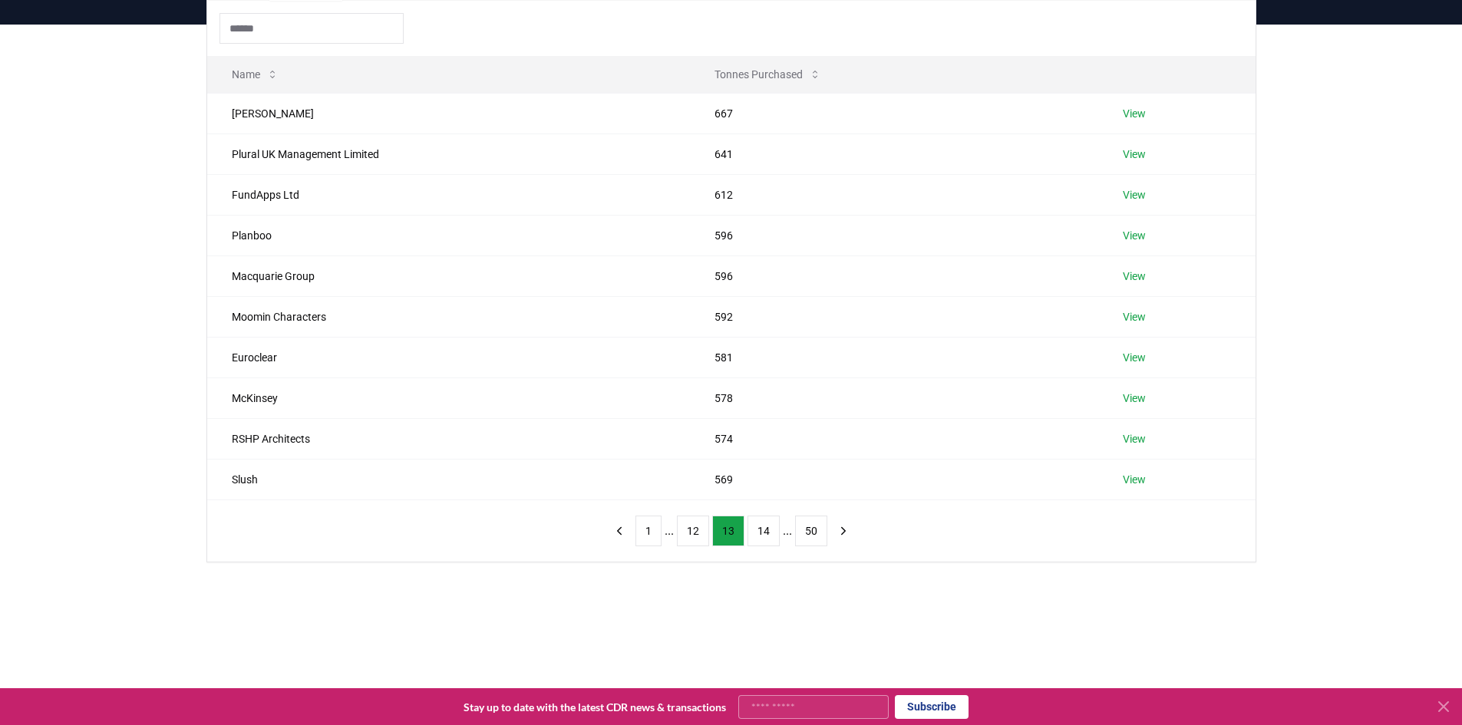
click at [697, 533] on button "12" at bounding box center [693, 531] width 32 height 31
click at [697, 533] on button "11" at bounding box center [693, 531] width 32 height 31
click at [697, 533] on button "10" at bounding box center [693, 531] width 32 height 31
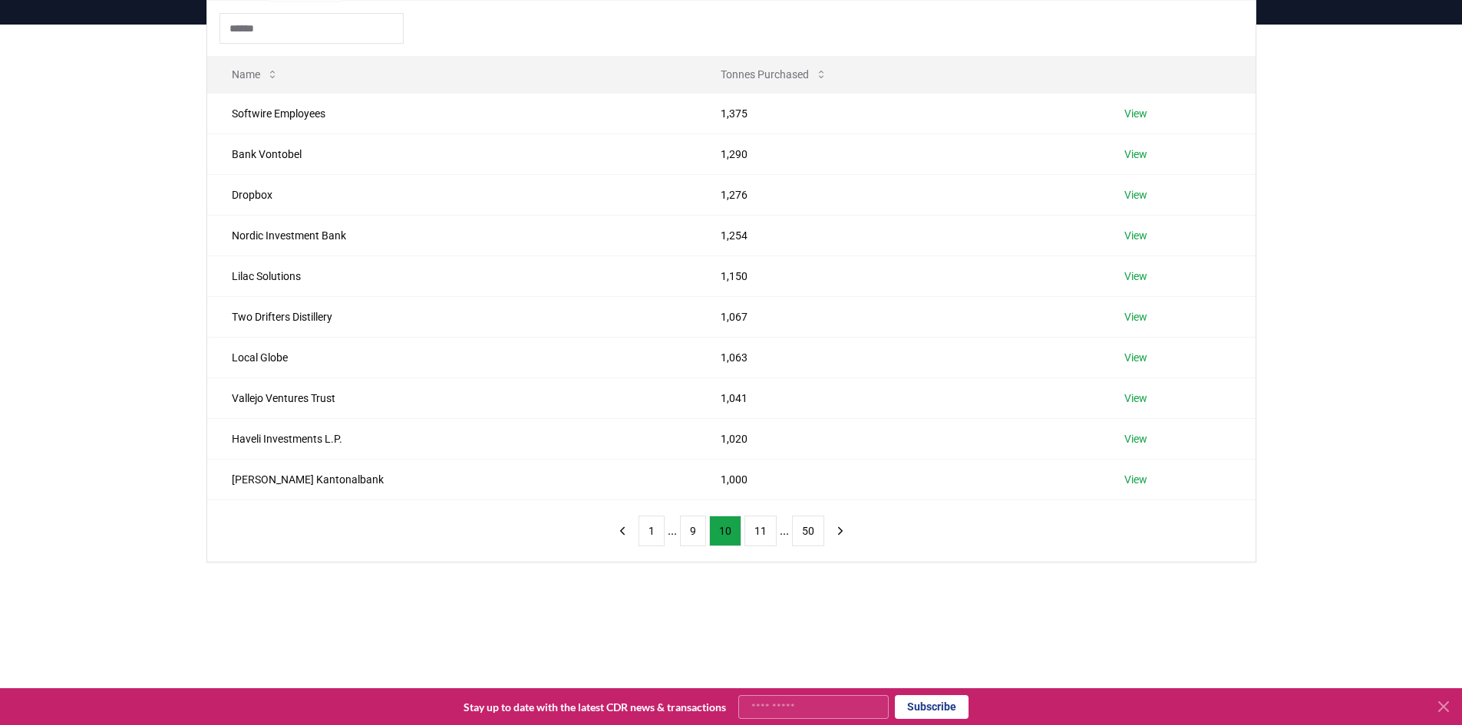
click at [697, 533] on button "9" at bounding box center [693, 531] width 26 height 31
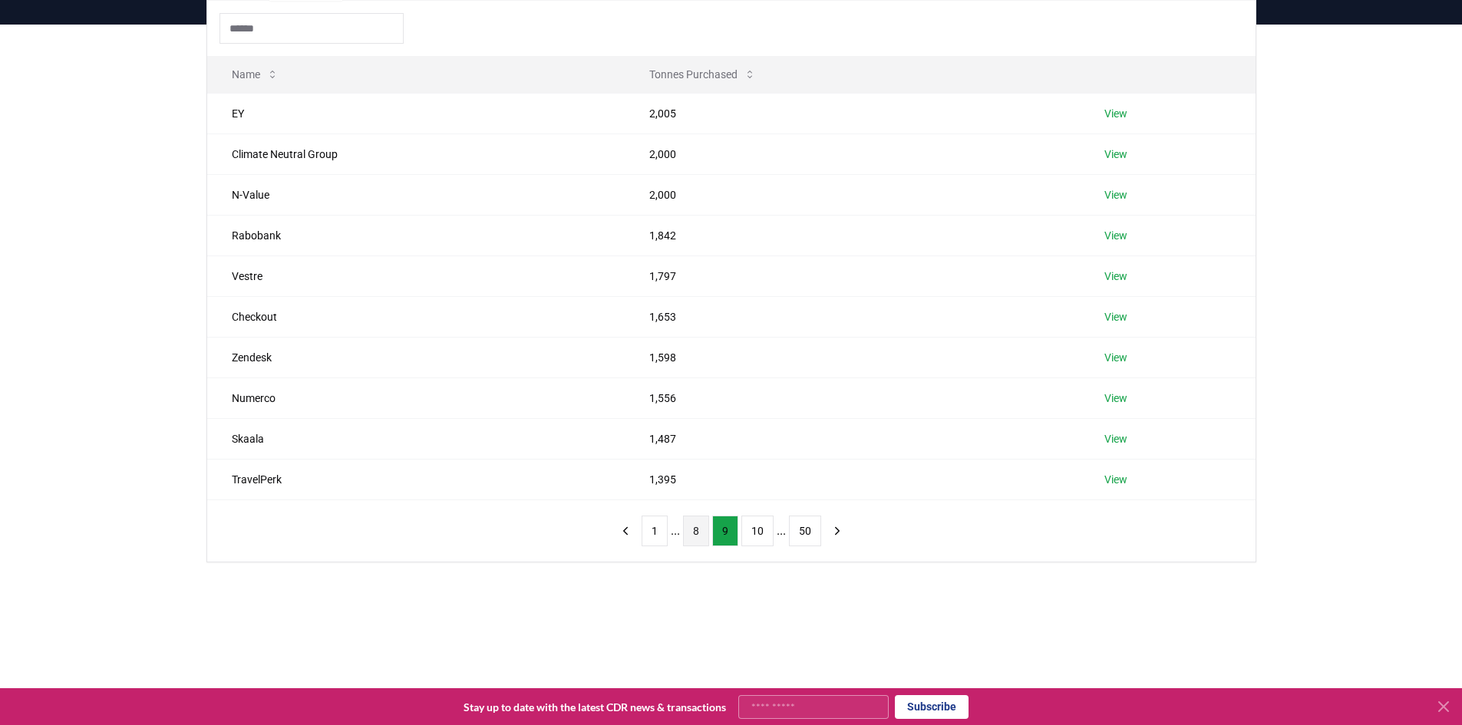
click at [697, 531] on button "8" at bounding box center [696, 531] width 26 height 31
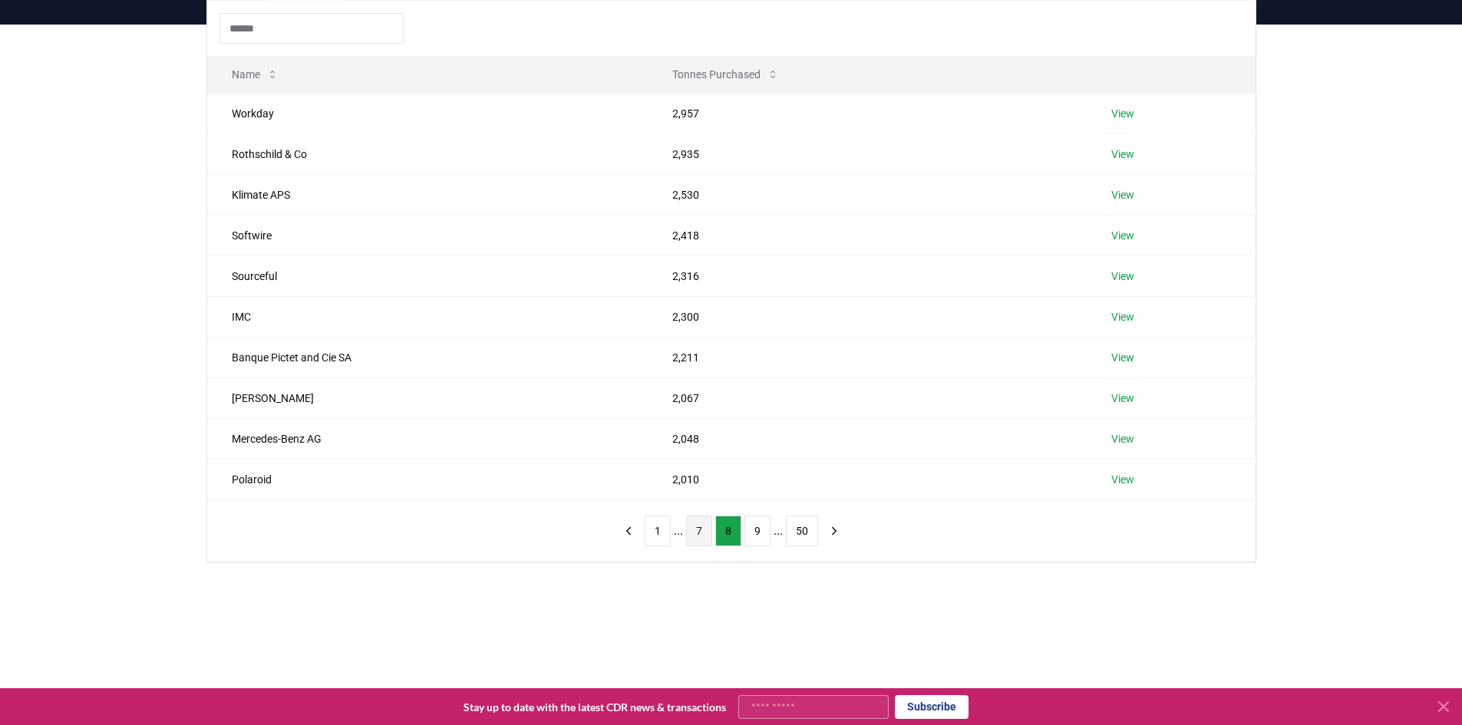
click at [698, 530] on button "7" at bounding box center [699, 531] width 26 height 31
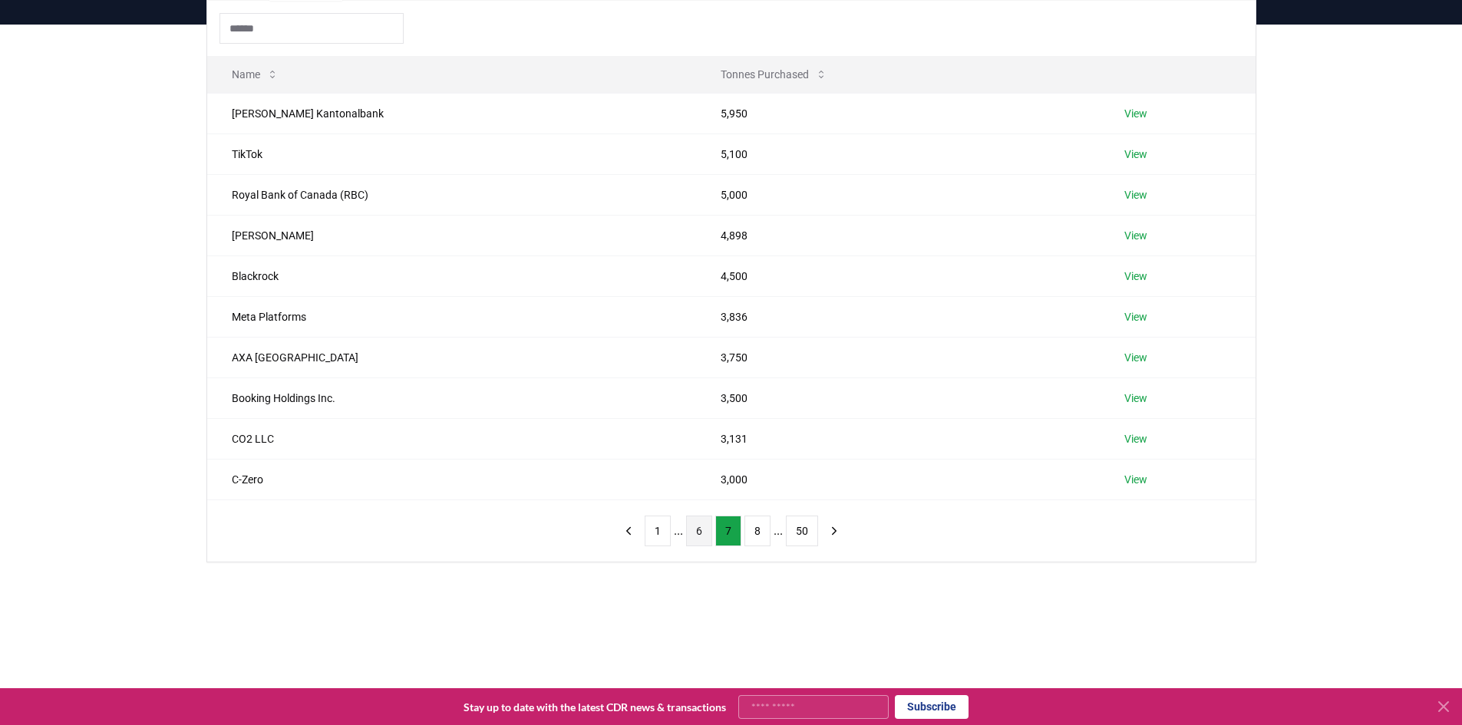
click at [698, 529] on button "6" at bounding box center [699, 531] width 26 height 31
click at [698, 529] on button "5" at bounding box center [699, 531] width 26 height 31
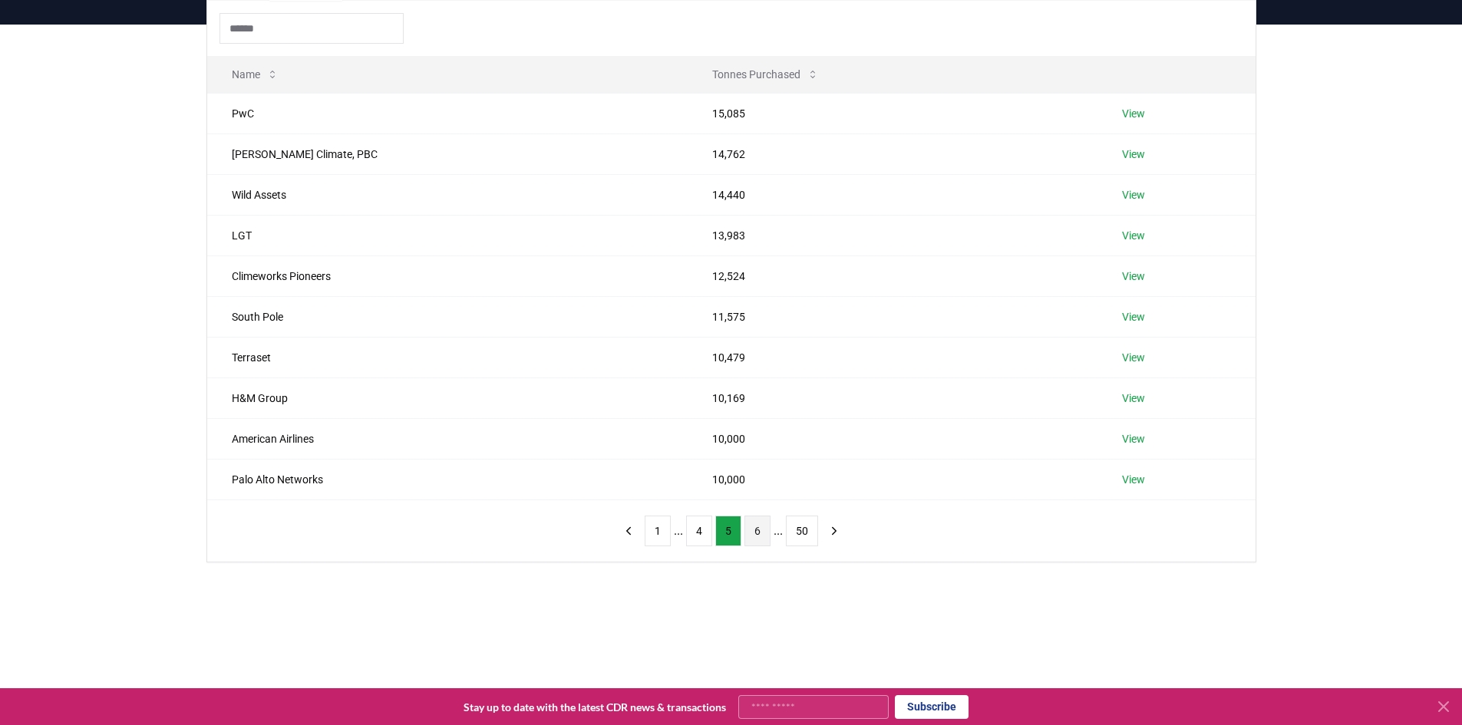
click at [698, 529] on button "4" at bounding box center [699, 531] width 26 height 31
click at [698, 528] on button "3" at bounding box center [699, 531] width 26 height 31
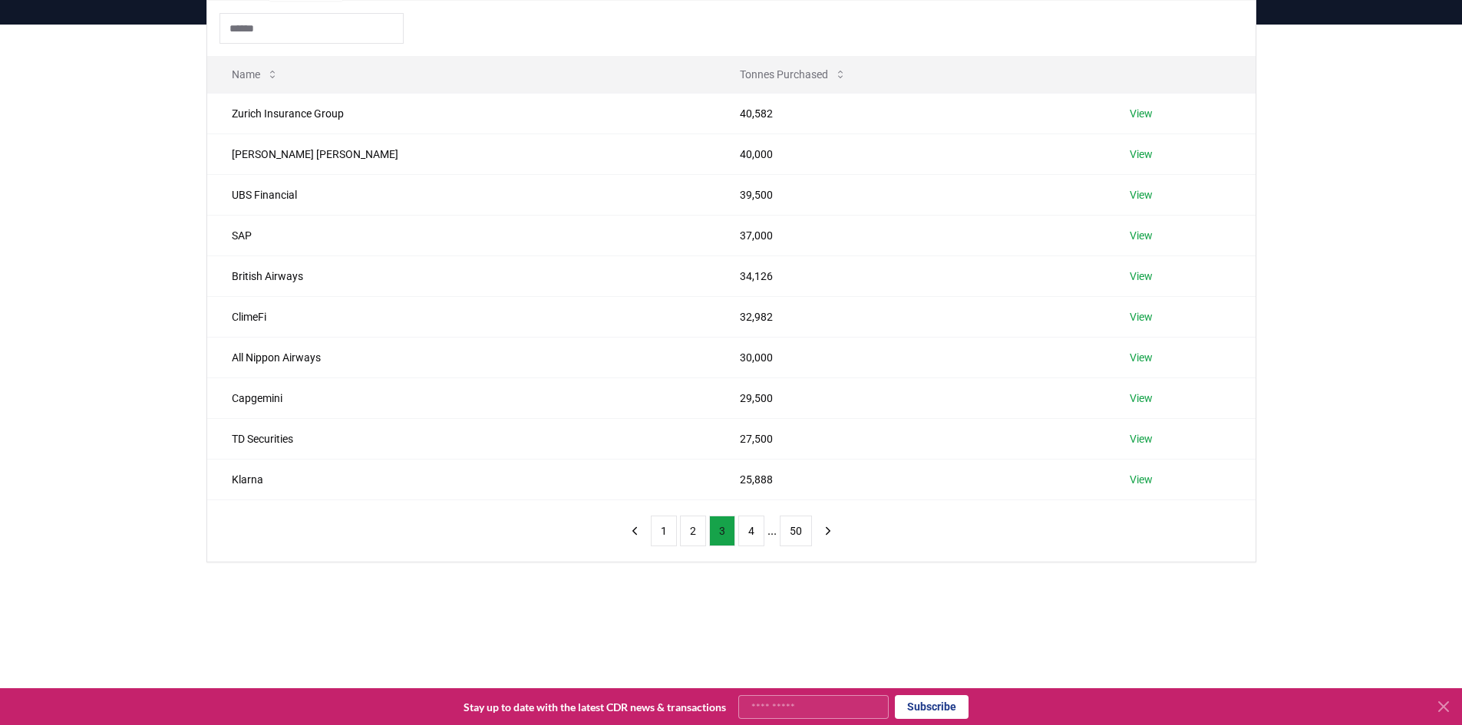
click at [698, 528] on button "2" at bounding box center [693, 531] width 26 height 31
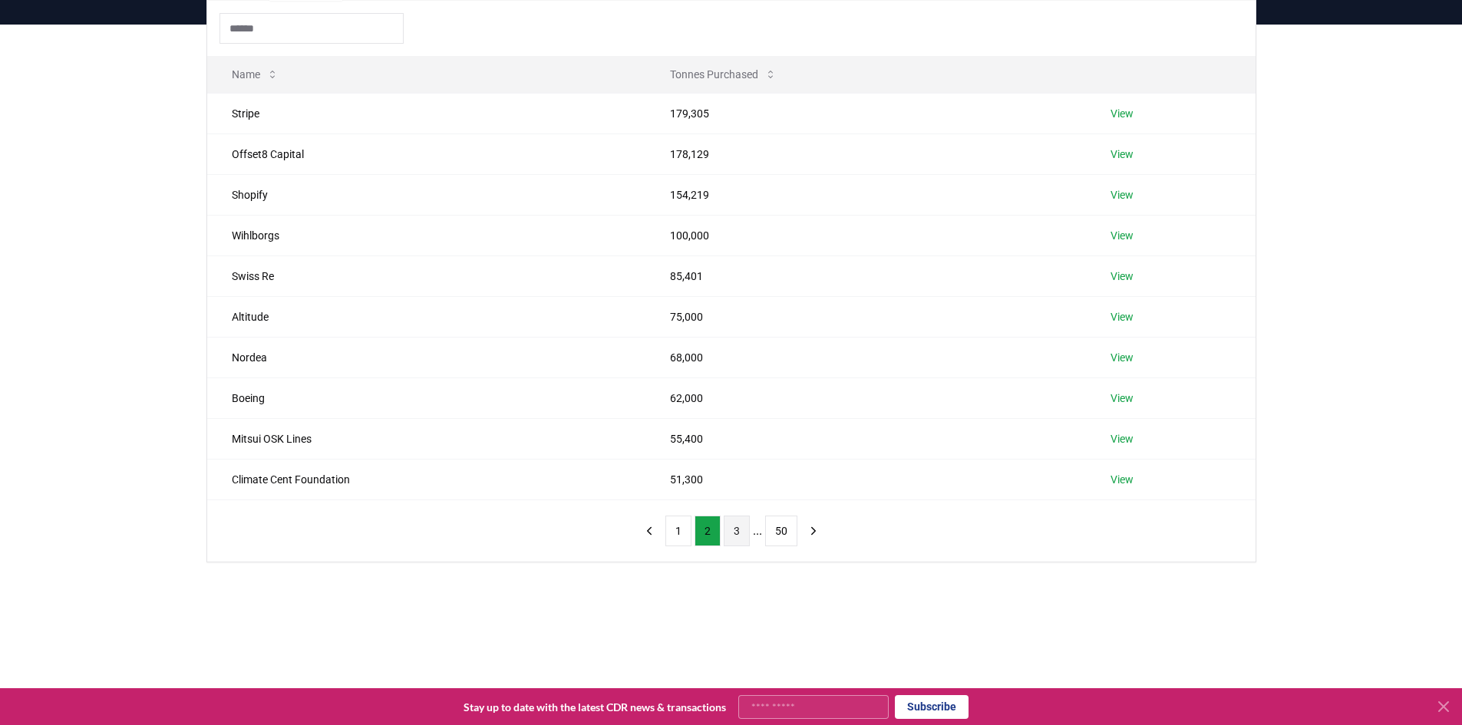
click at [698, 528] on button "2" at bounding box center [708, 531] width 26 height 31
click at [682, 530] on button "1" at bounding box center [678, 531] width 26 height 31
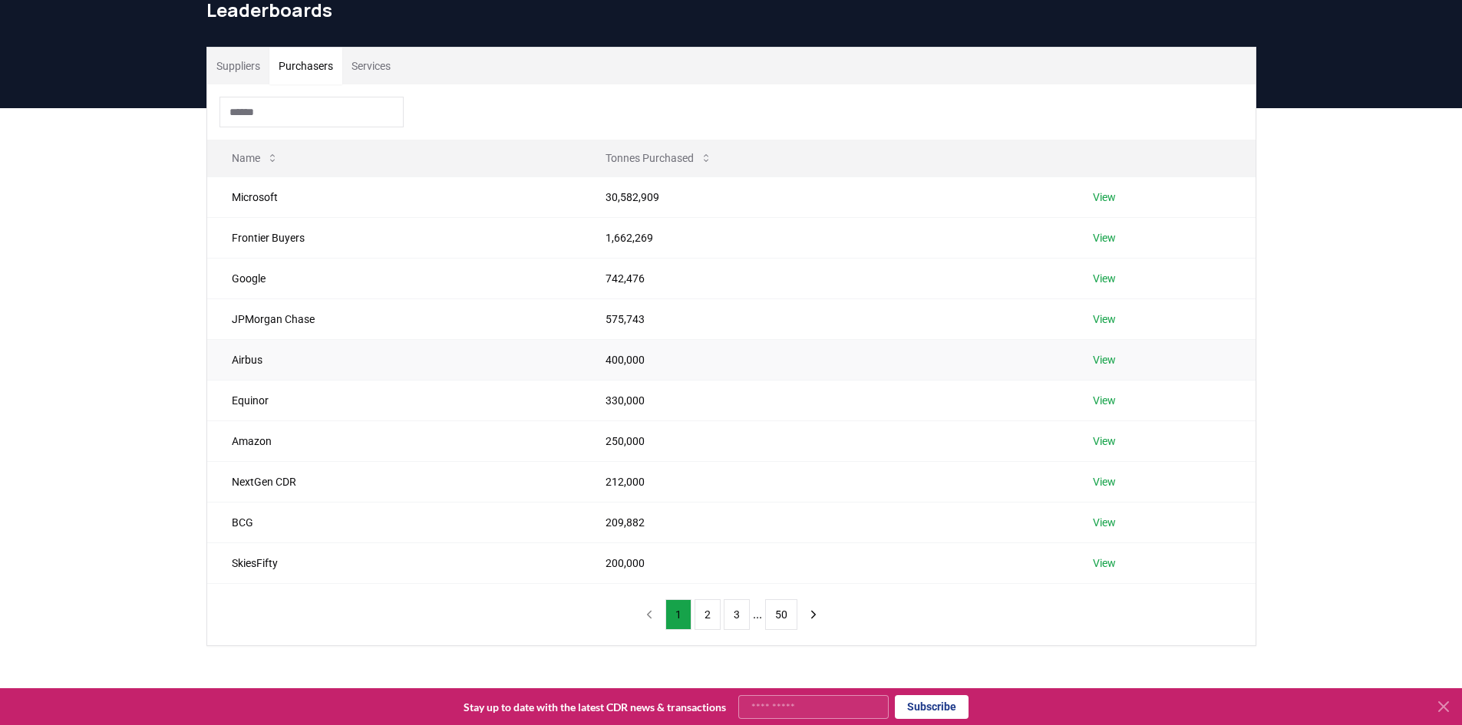
scroll to position [0, 0]
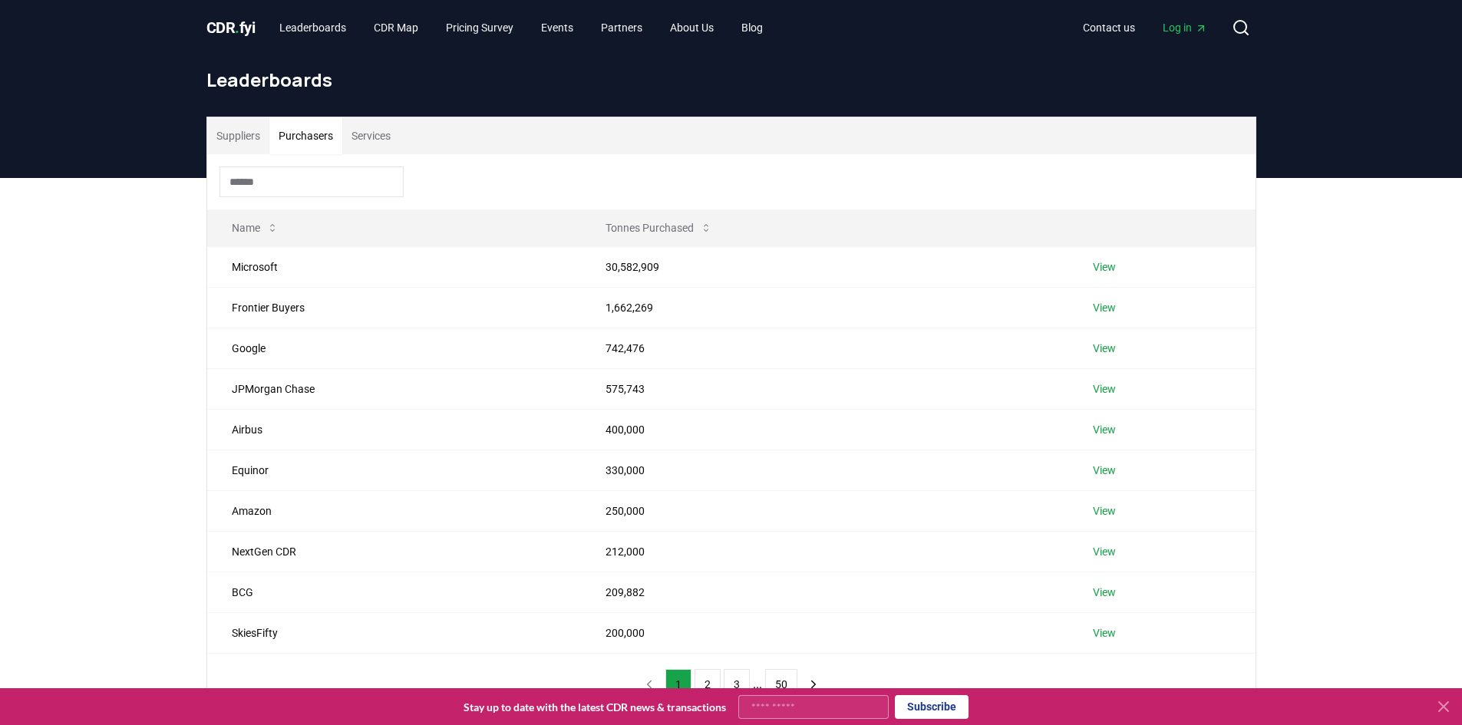
click at [239, 26] on span "." at bounding box center [237, 27] width 5 height 18
